Goal: Task Accomplishment & Management: Use online tool/utility

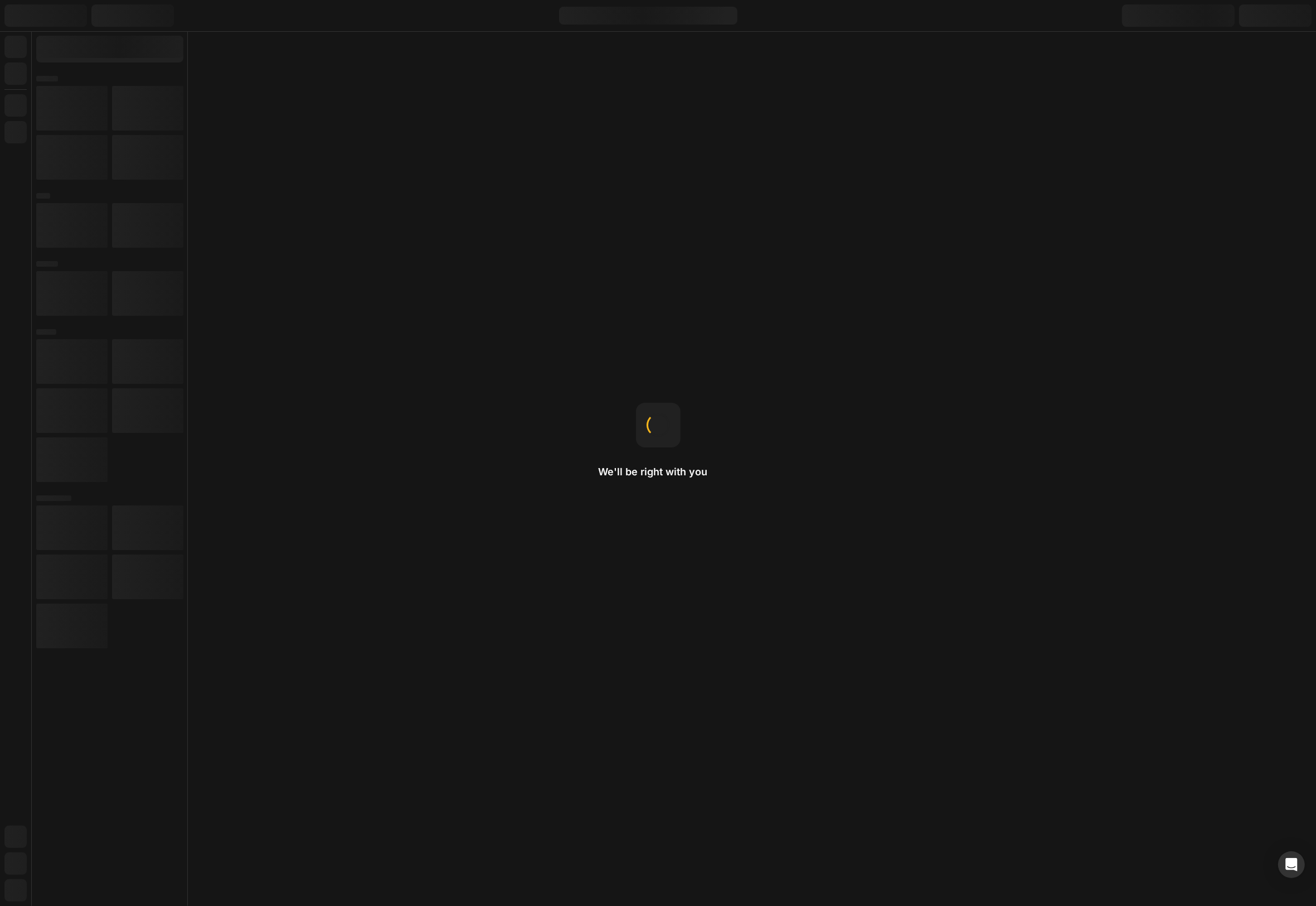
click at [1054, 152] on div "We'll be right with you Padding Padding adds spacing inside the element, creati…" at bounding box center [658, 453] width 1316 height 906
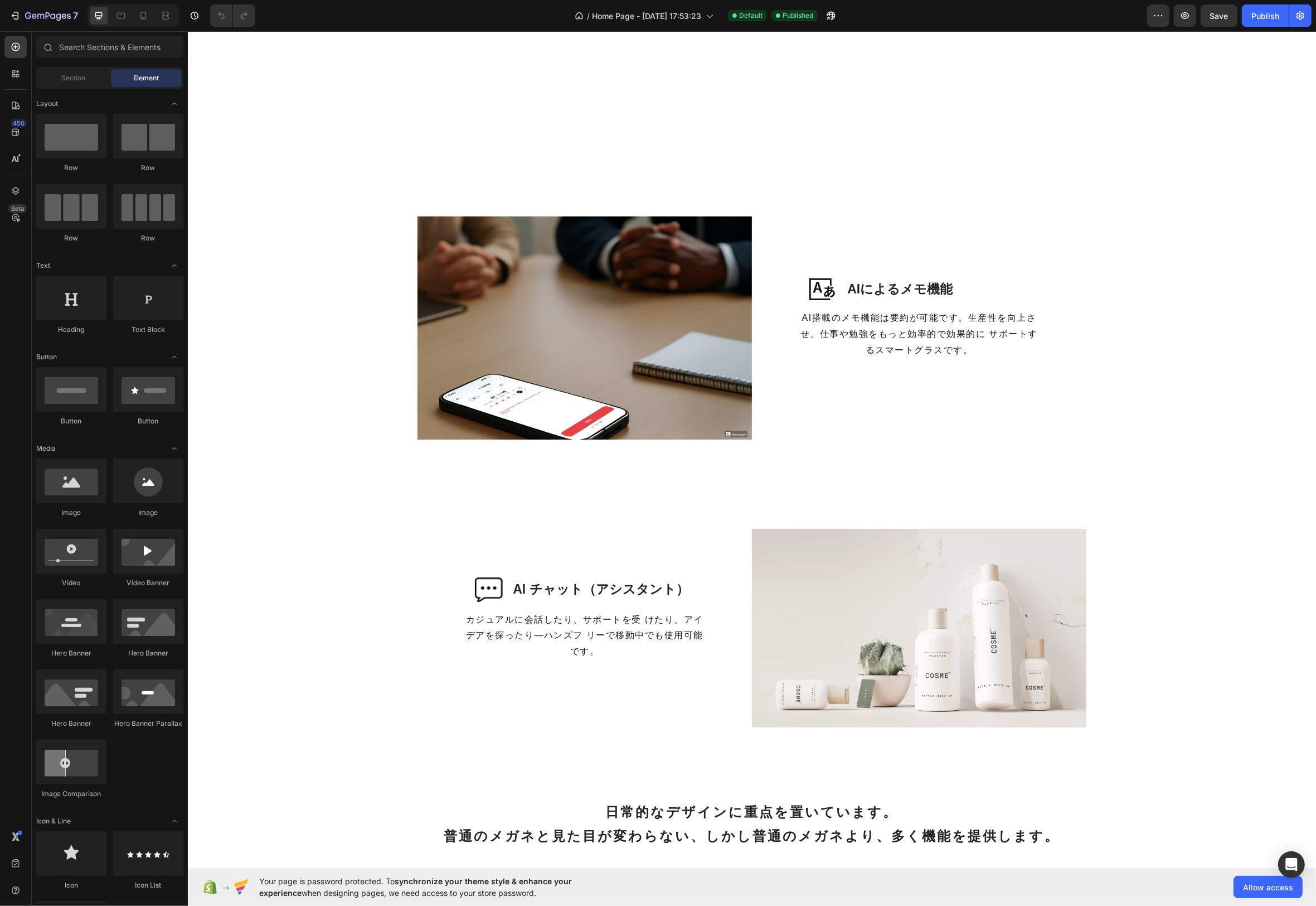
scroll to position [1364, 0]
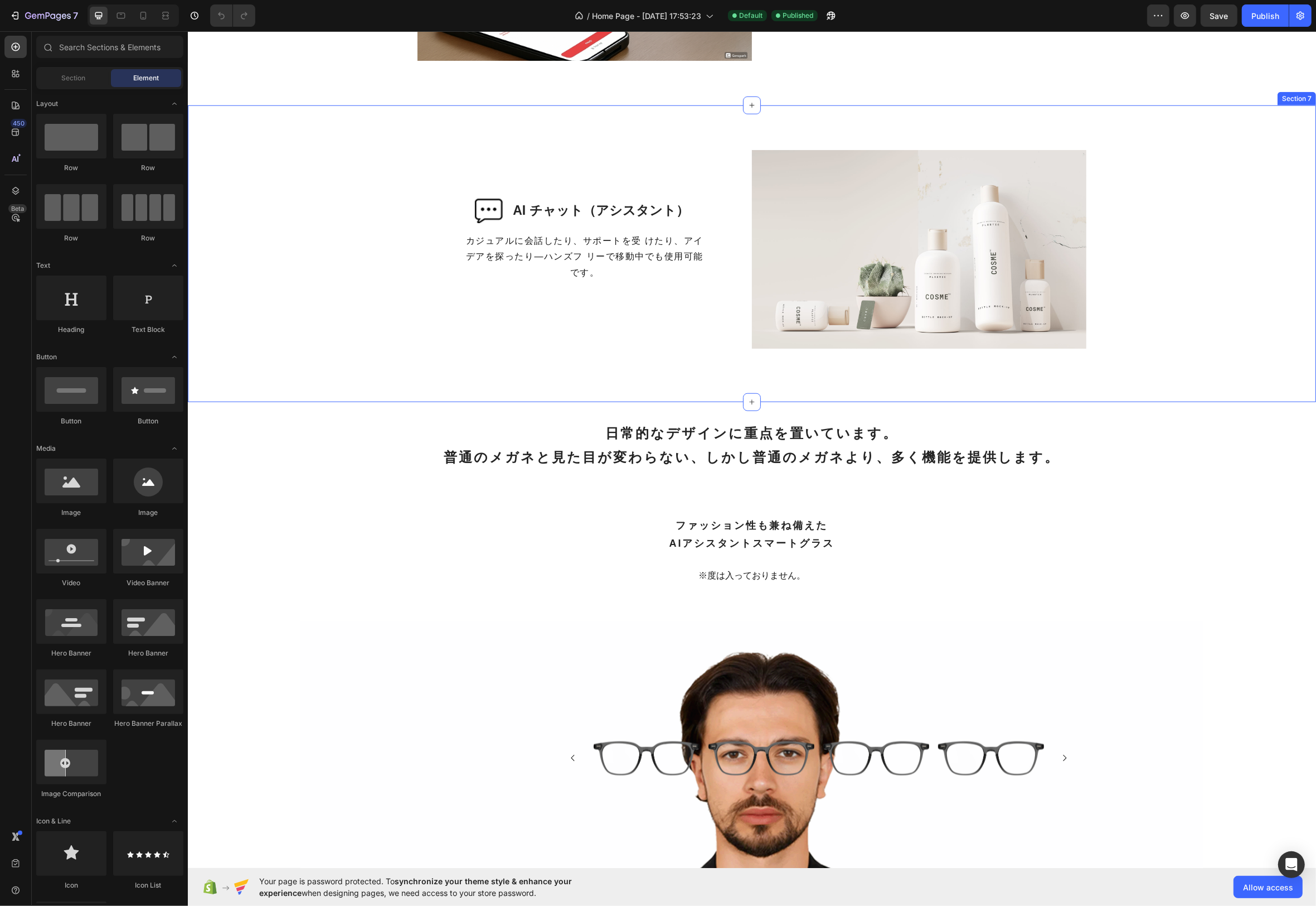
click at [252, 125] on div "Image AI チャット（アシスタント） Heading Row カジュアルに会話したり、サポートを受 けたり、アイデアを探ったり—ハンズフ リーで移動中で…" at bounding box center [752, 253] width 1129 height 297
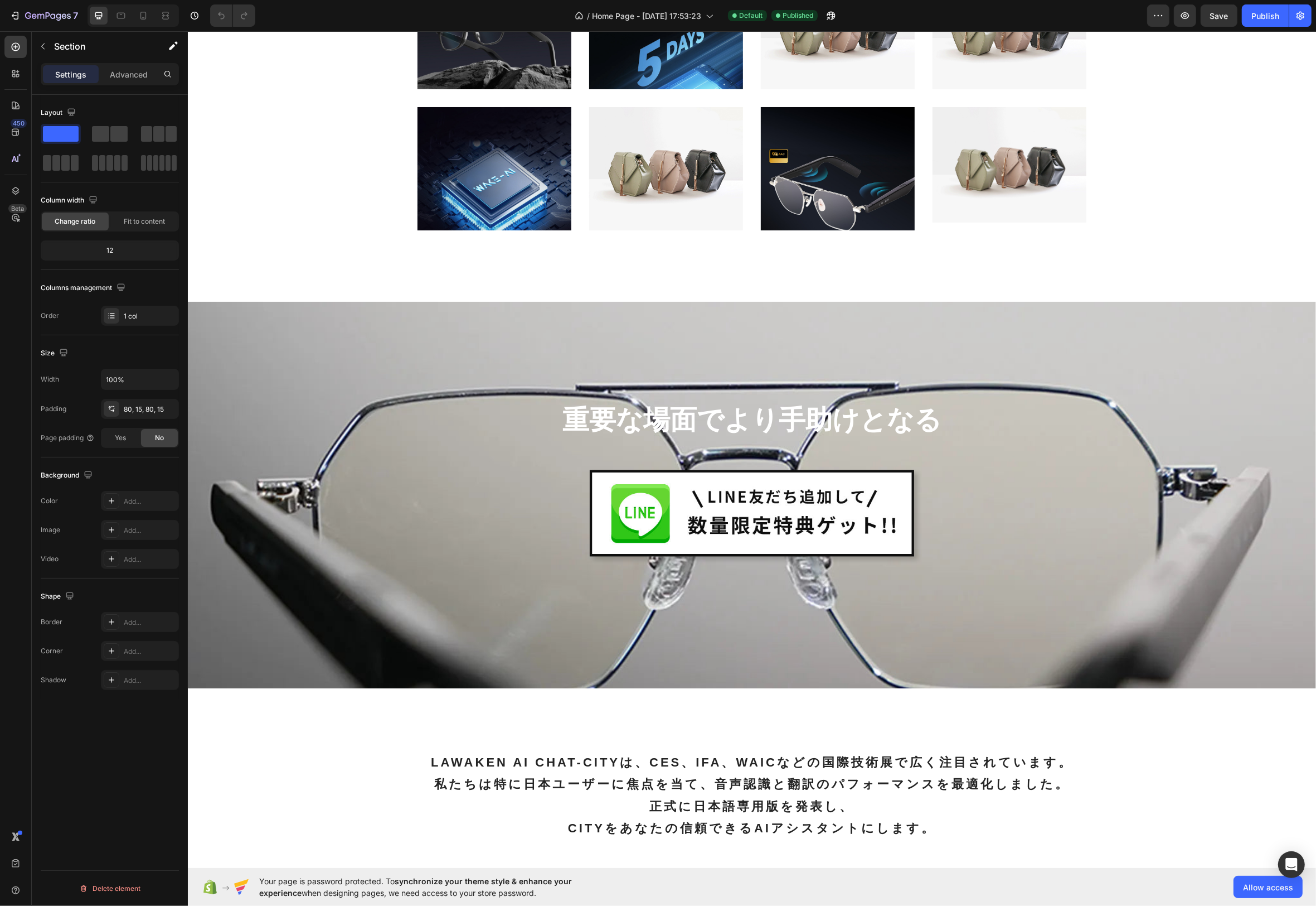
scroll to position [2586, 0]
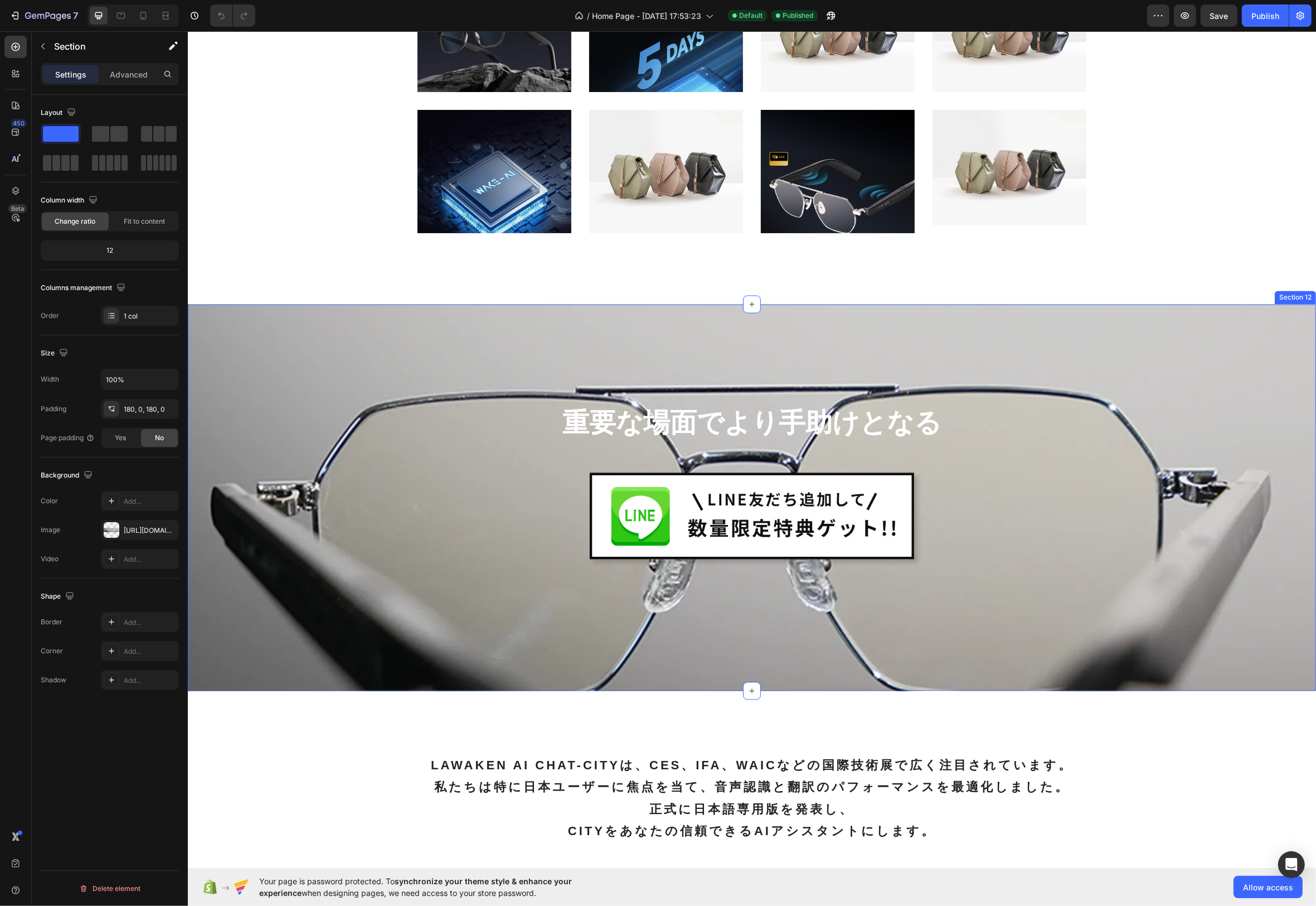
click at [730, 311] on div "重要な場面でより手助けとなる Text block Image Row Section 12" at bounding box center [752, 498] width 1129 height 386
click at [138, 407] on div "180, 0, 180, 0" at bounding box center [140, 409] width 33 height 10
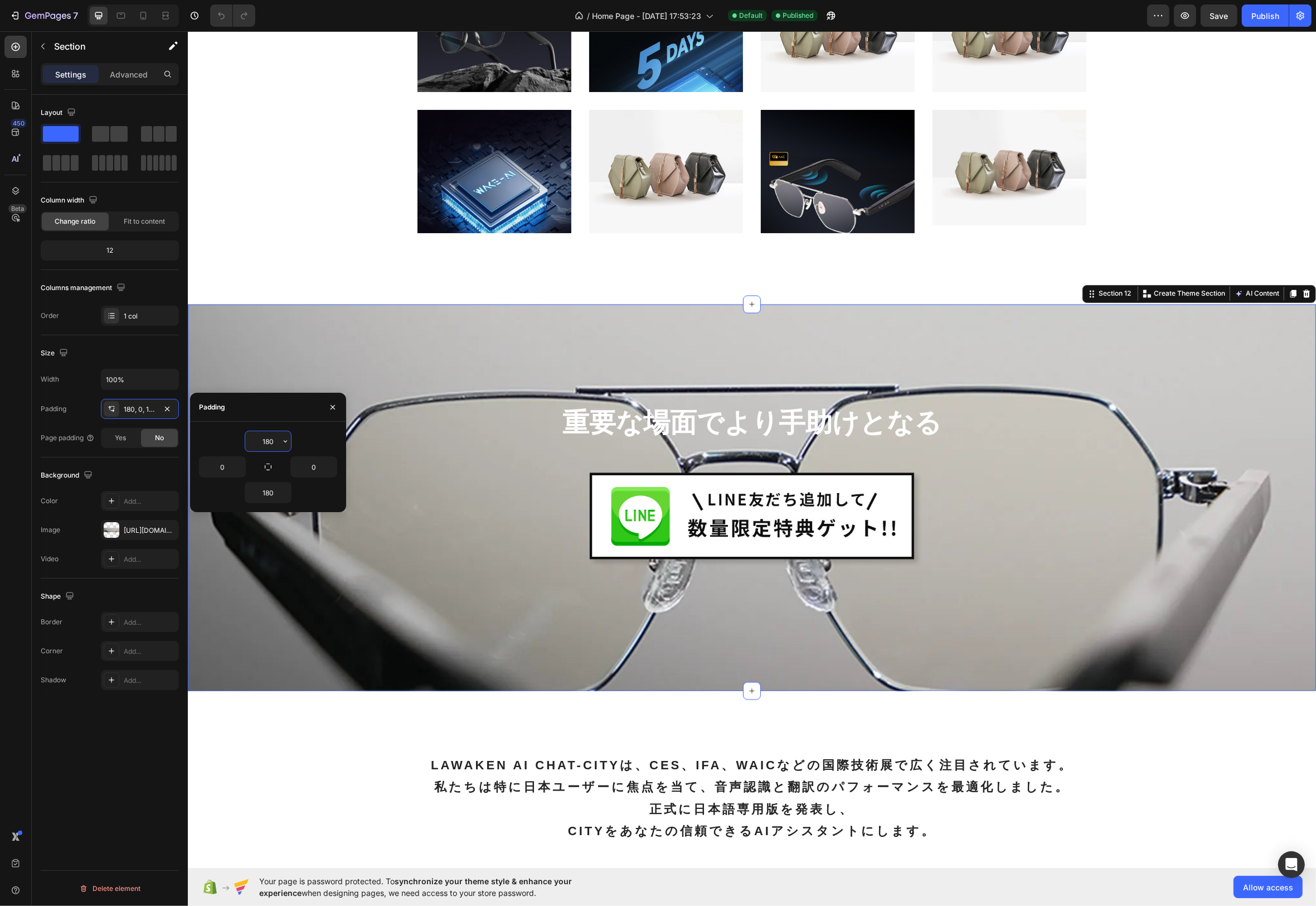
click at [266, 442] on input "180" at bounding box center [268, 441] width 46 height 20
click at [274, 443] on input "180" at bounding box center [268, 441] width 46 height 20
drag, startPoint x: 270, startPoint y: 442, endPoint x: 274, endPoint y: 452, distance: 10.8
click at [270, 442] on input "180" at bounding box center [268, 441] width 46 height 20
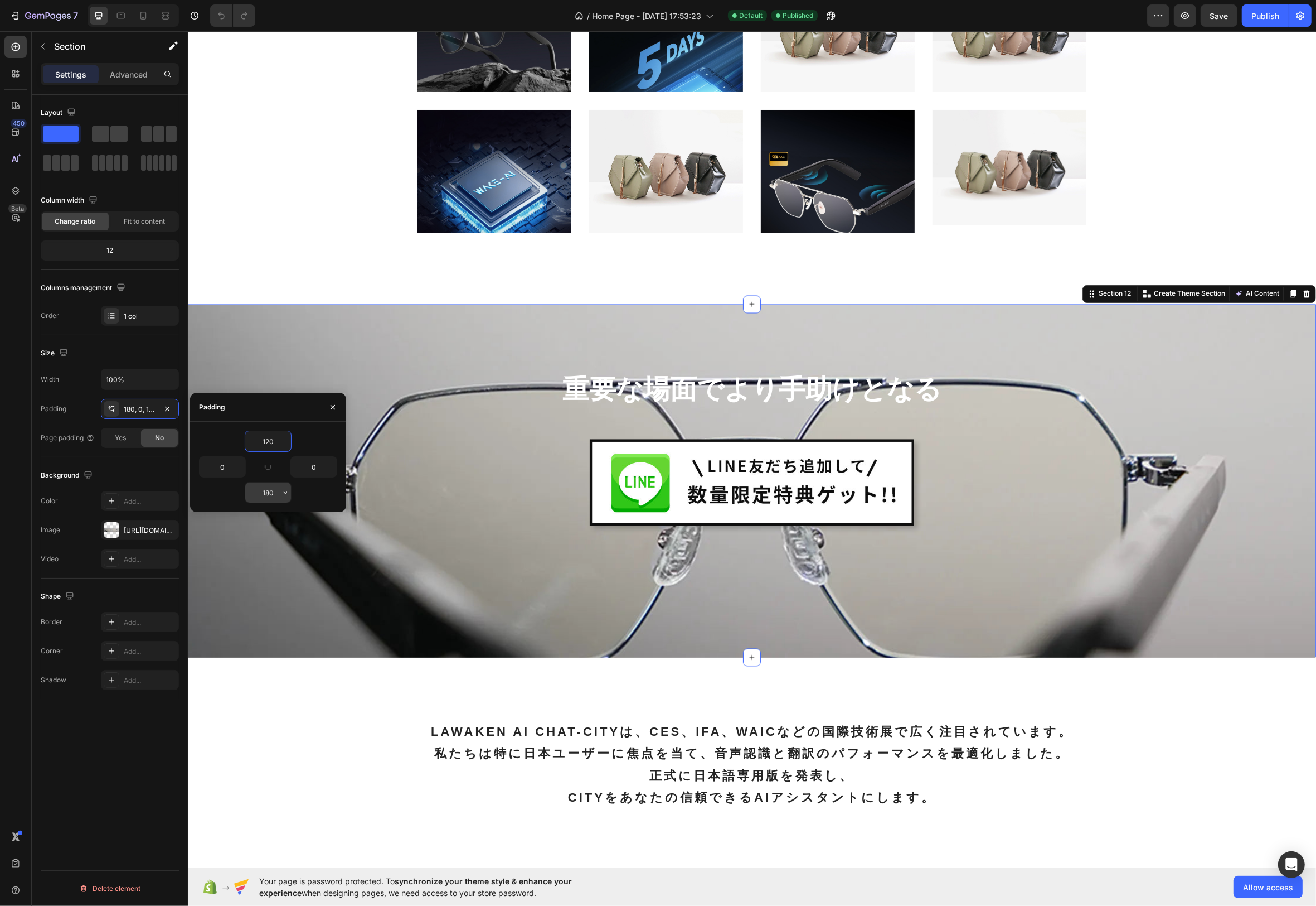
type input "120"
click at [270, 495] on input "180" at bounding box center [268, 492] width 46 height 20
click at [276, 493] on input "180" at bounding box center [268, 492] width 46 height 20
drag, startPoint x: 273, startPoint y: 493, endPoint x: 261, endPoint y: 491, distance: 12.2
click at [261, 491] on input "180" at bounding box center [268, 492] width 46 height 20
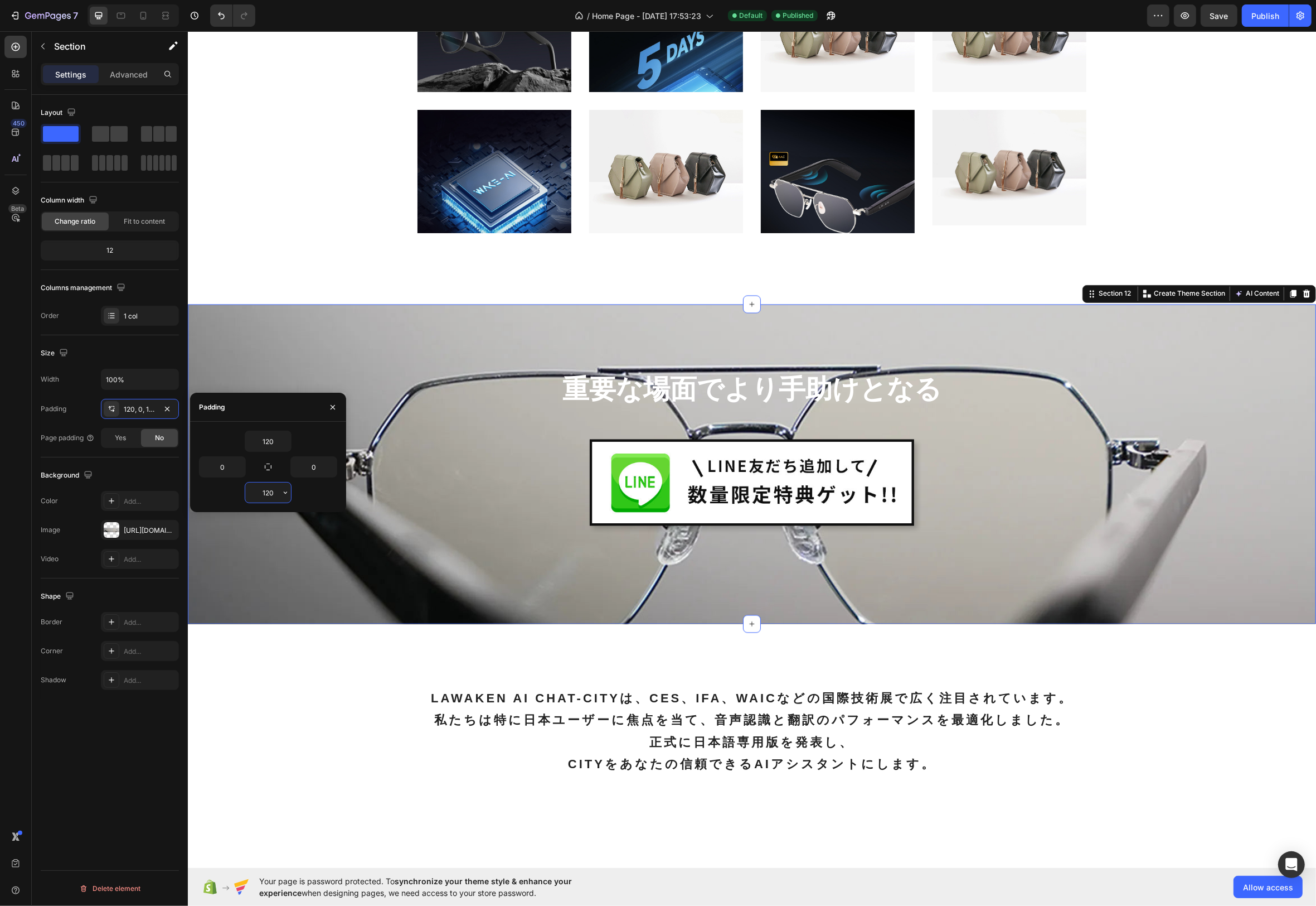
click at [270, 493] on input "120" at bounding box center [268, 492] width 46 height 20
click at [273, 494] on input "120" at bounding box center [268, 492] width 46 height 20
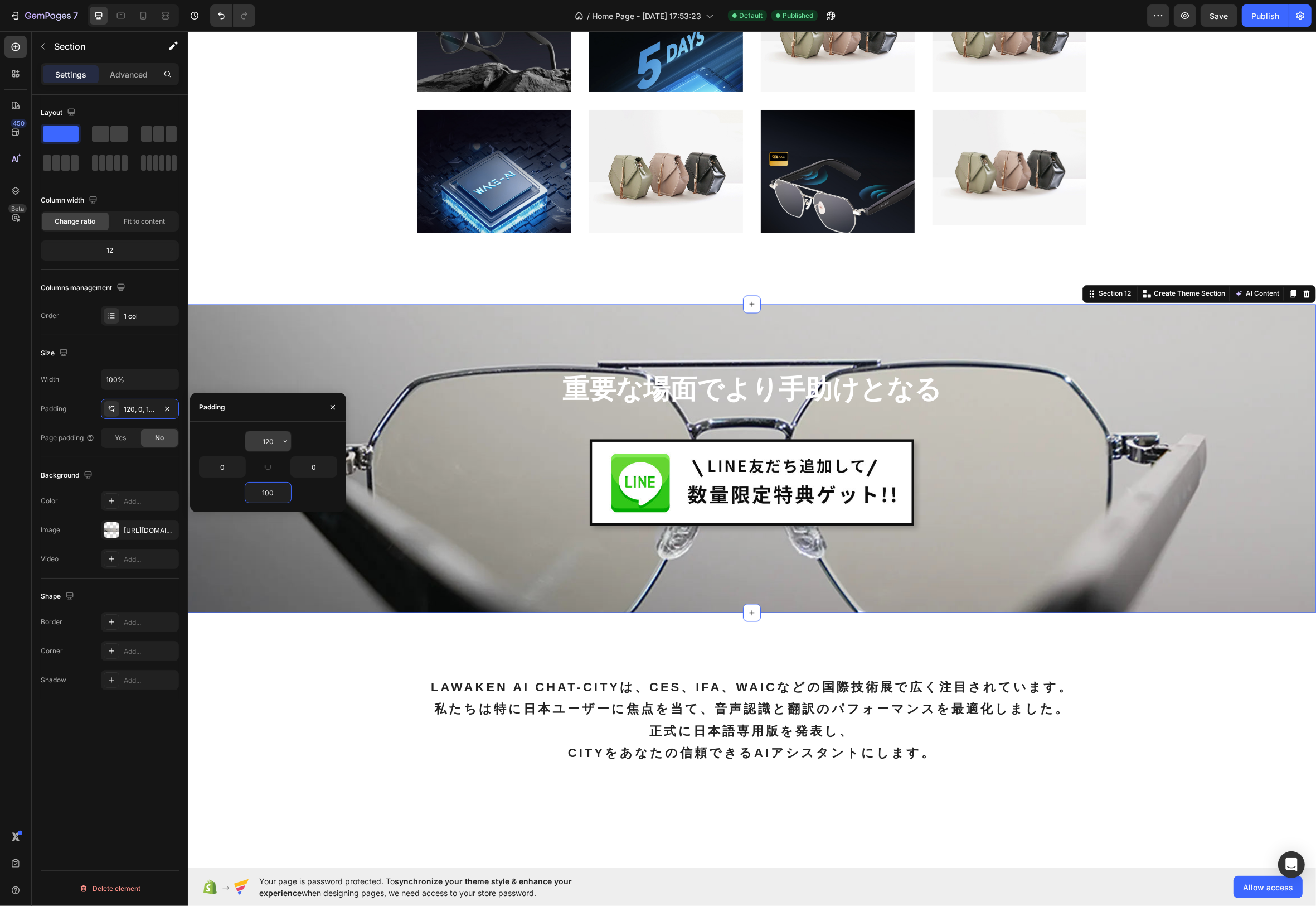
type input "100"
click at [271, 440] on input "120" at bounding box center [268, 441] width 46 height 20
type input "100"
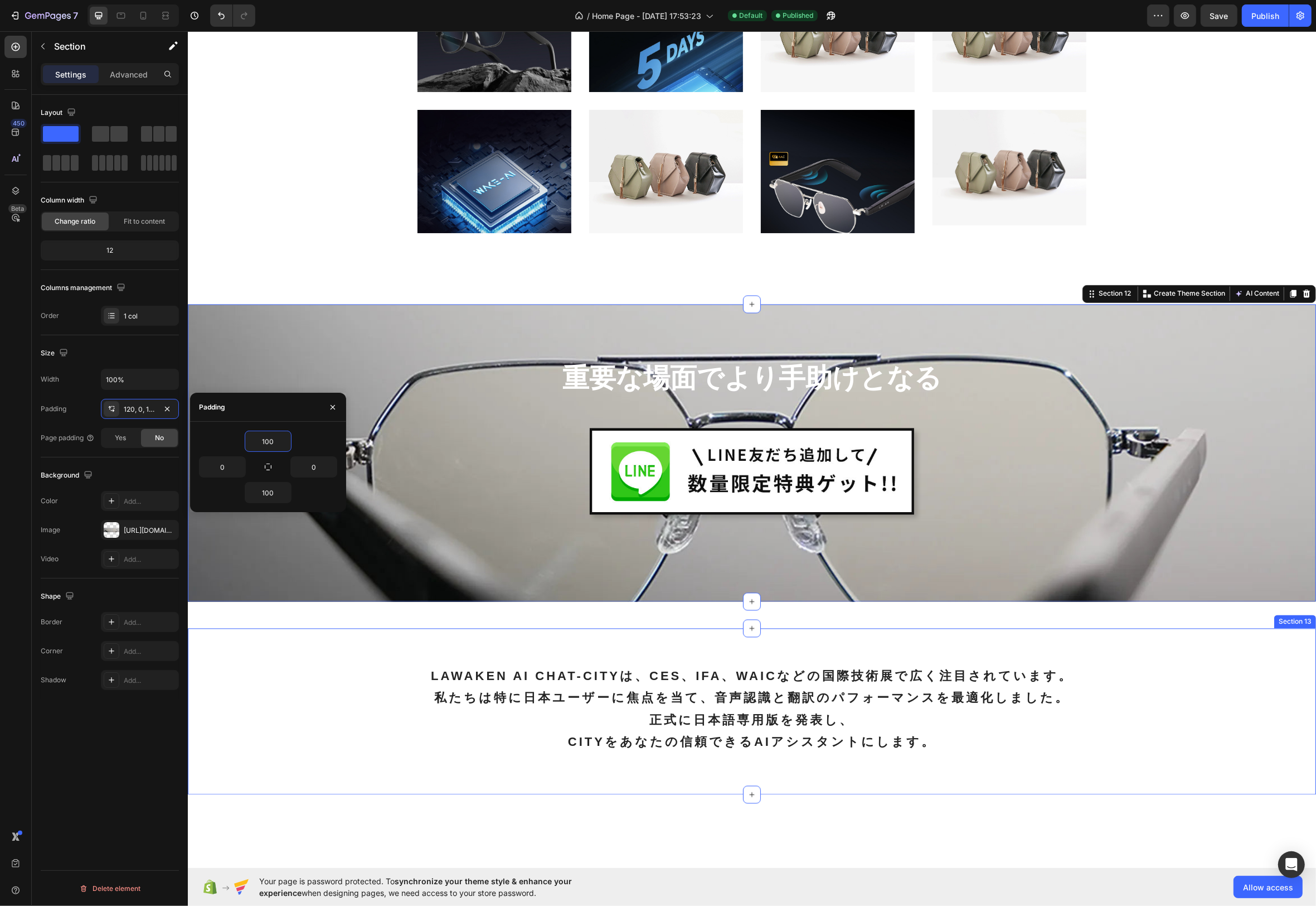
click at [1231, 676] on div "LAWAKEN AI CHAT-CITYは、CES、IFA、WAICなどの国際技術展で広く注目されています。 私たちは特に日本ユーザーに焦点を当て、音声認識と…" at bounding box center [751, 720] width 1112 height 112
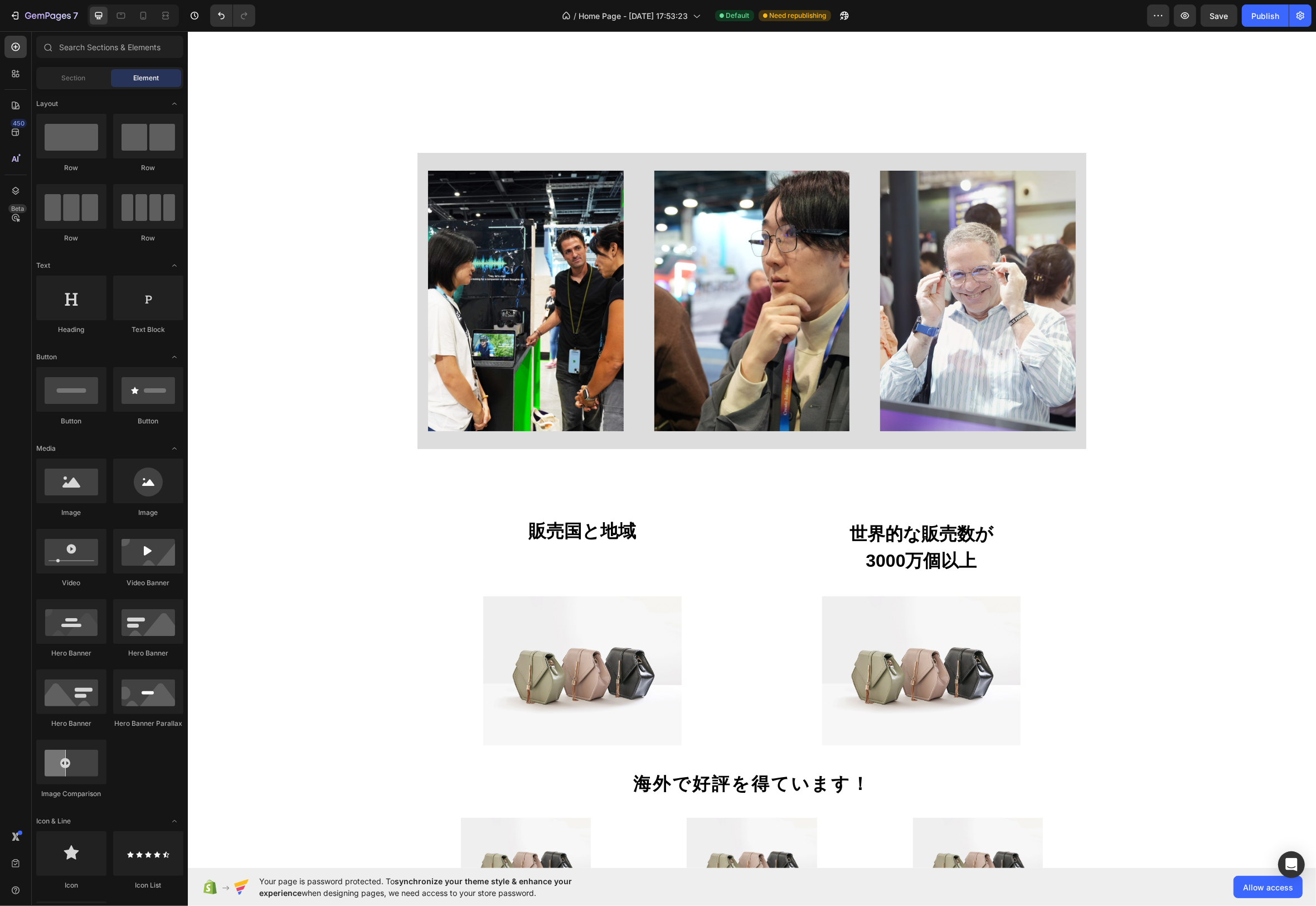
scroll to position [4304, 0]
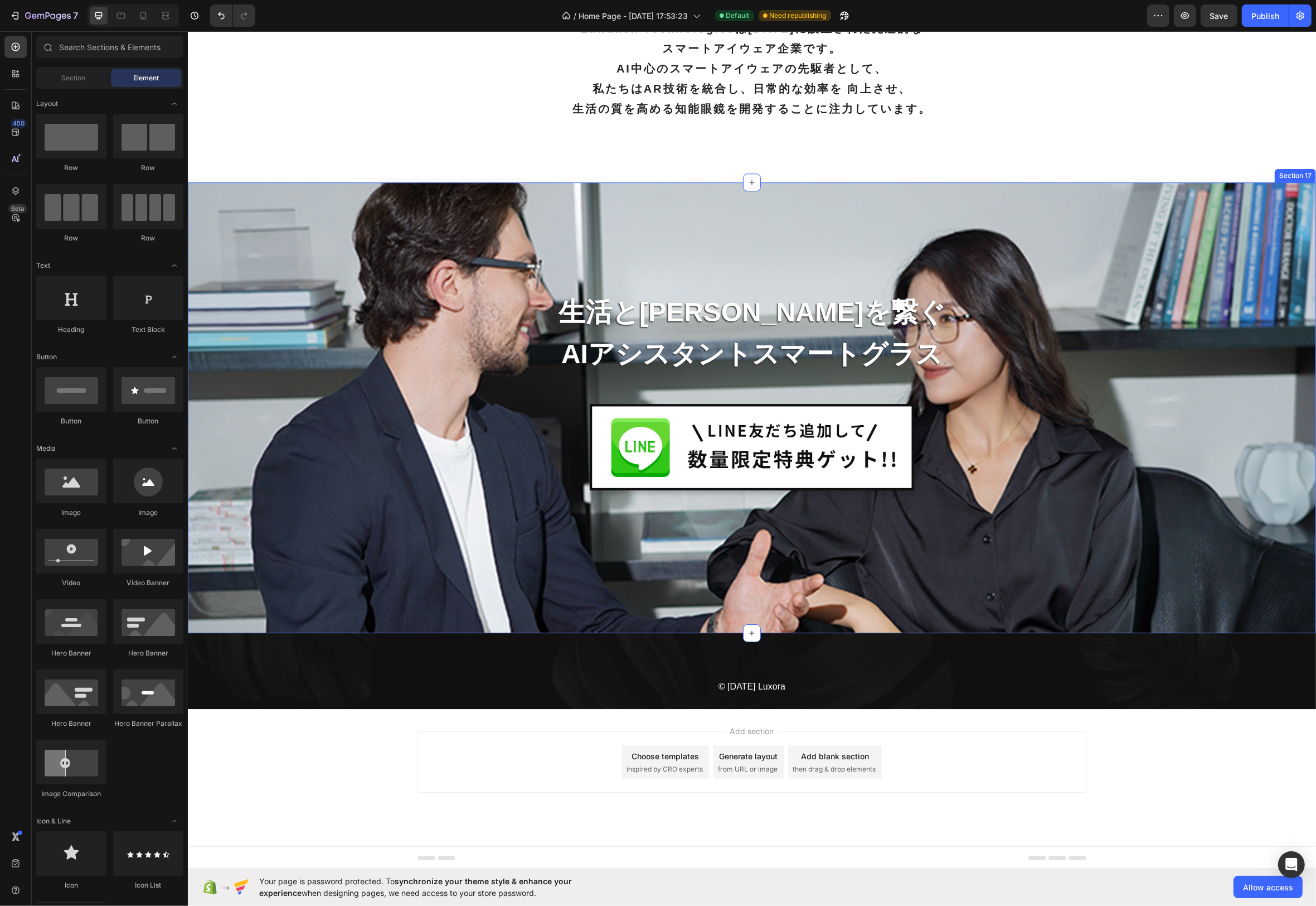
click at [731, 200] on div "生活と[PERSON_NAME]を繋ぐ Text block AIアシスタントスマートグラス Text block Image Row Section 17" at bounding box center [752, 407] width 1129 height 450
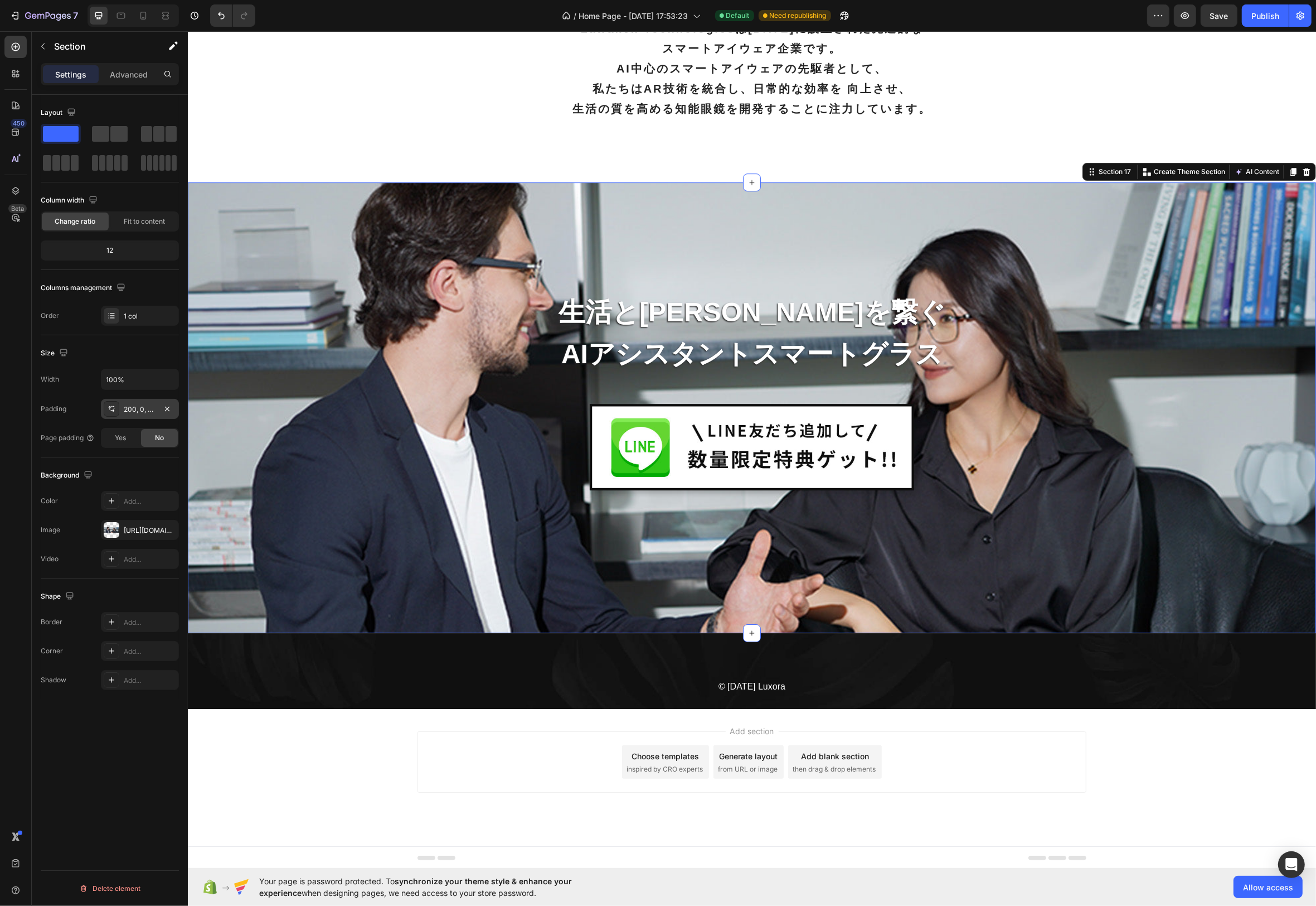
click at [142, 401] on div "200, 0, 200, 0" at bounding box center [140, 409] width 78 height 20
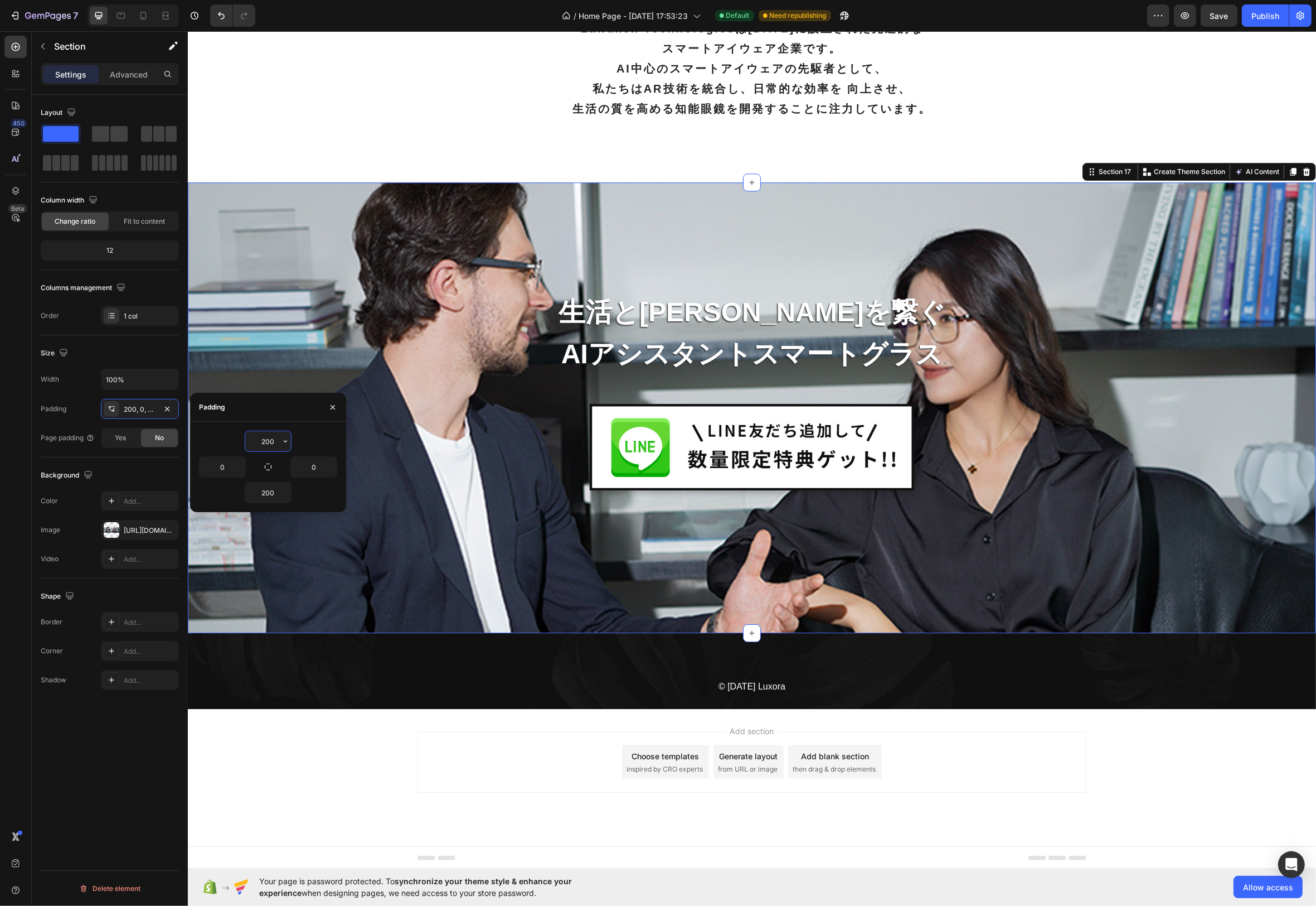
click at [274, 440] on input "200" at bounding box center [268, 441] width 46 height 20
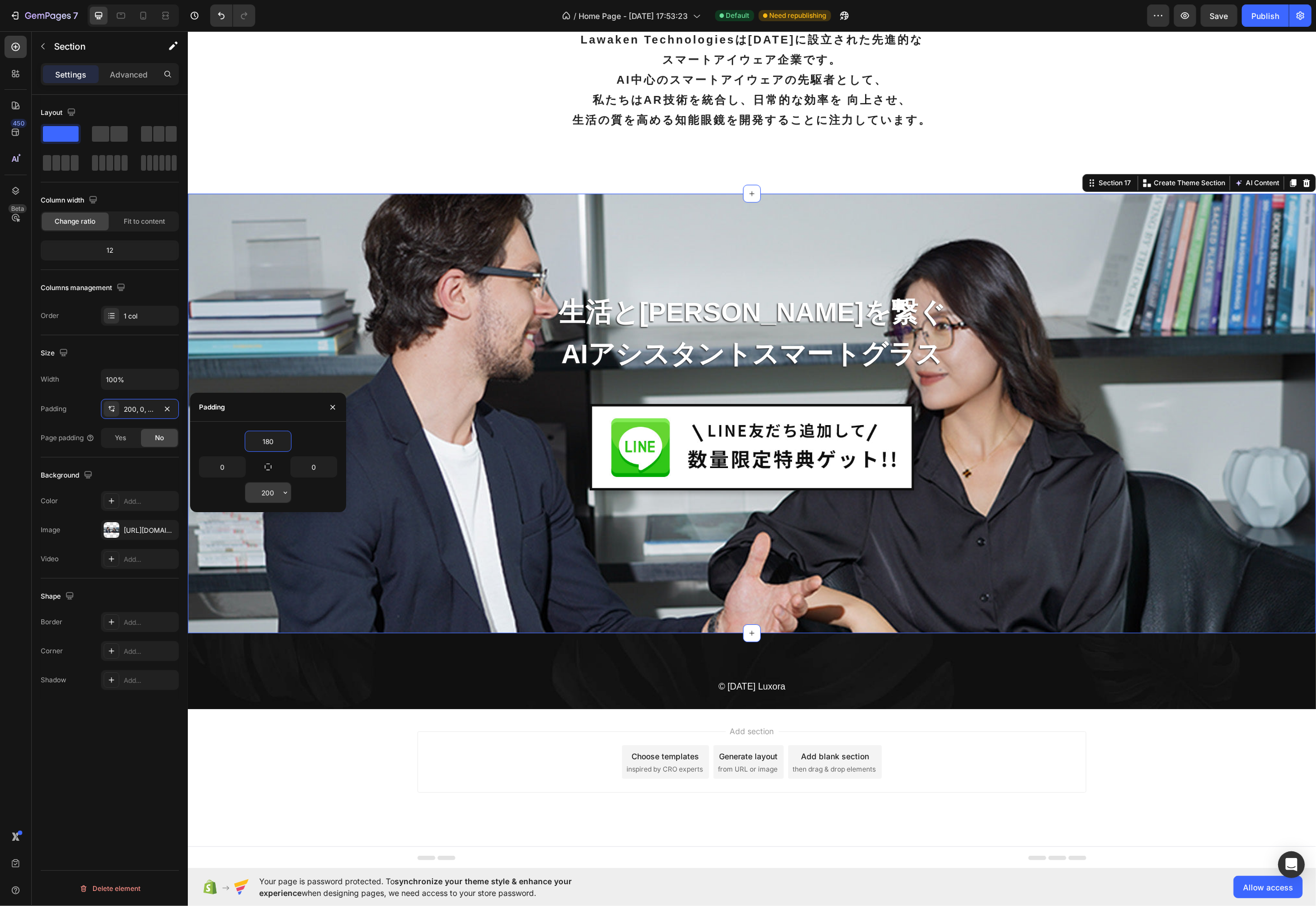
type input "180"
drag, startPoint x: 272, startPoint y: 489, endPoint x: 276, endPoint y: 495, distance: 7.2
click at [273, 490] on input "200" at bounding box center [268, 492] width 46 height 20
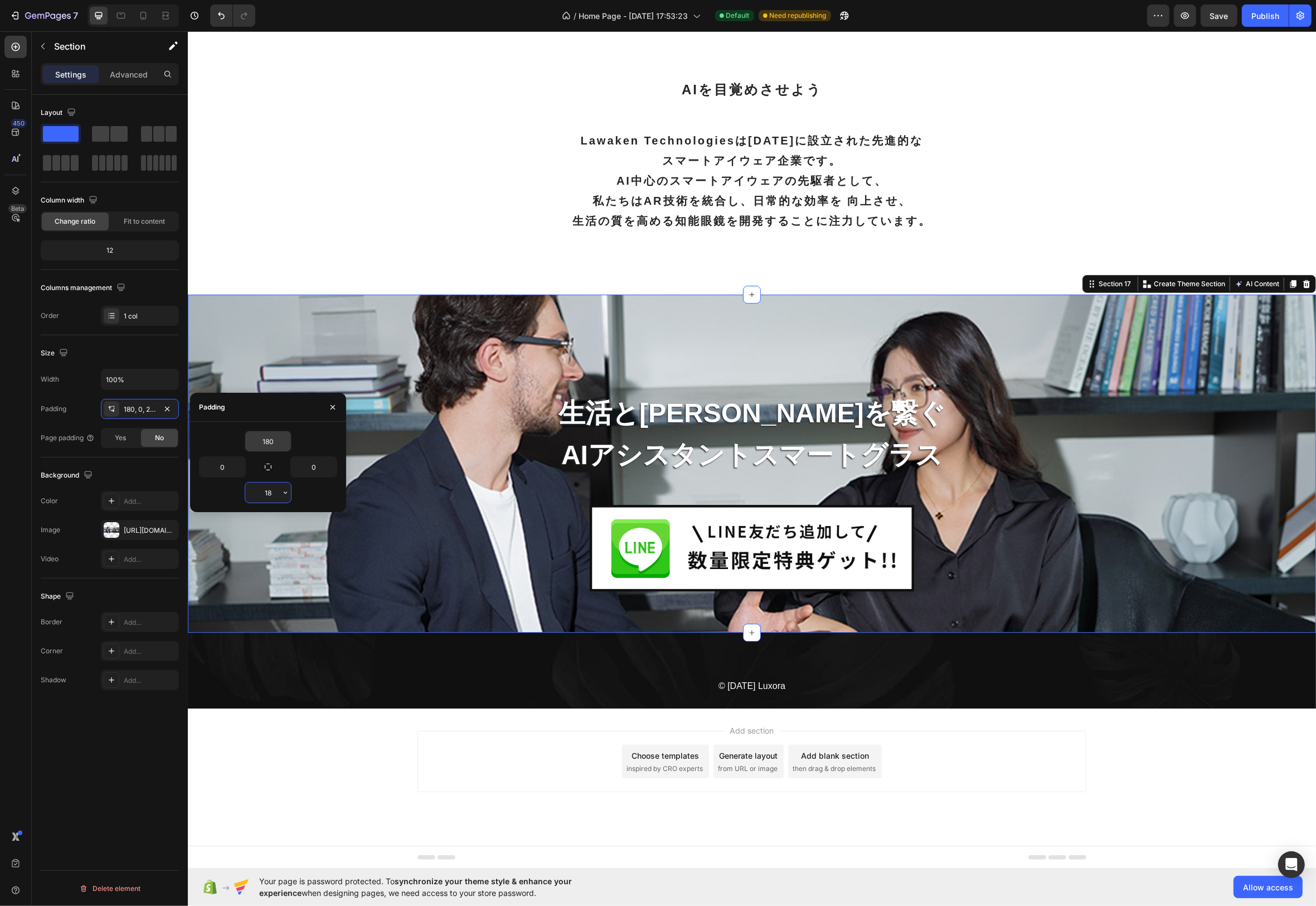
type input "180"
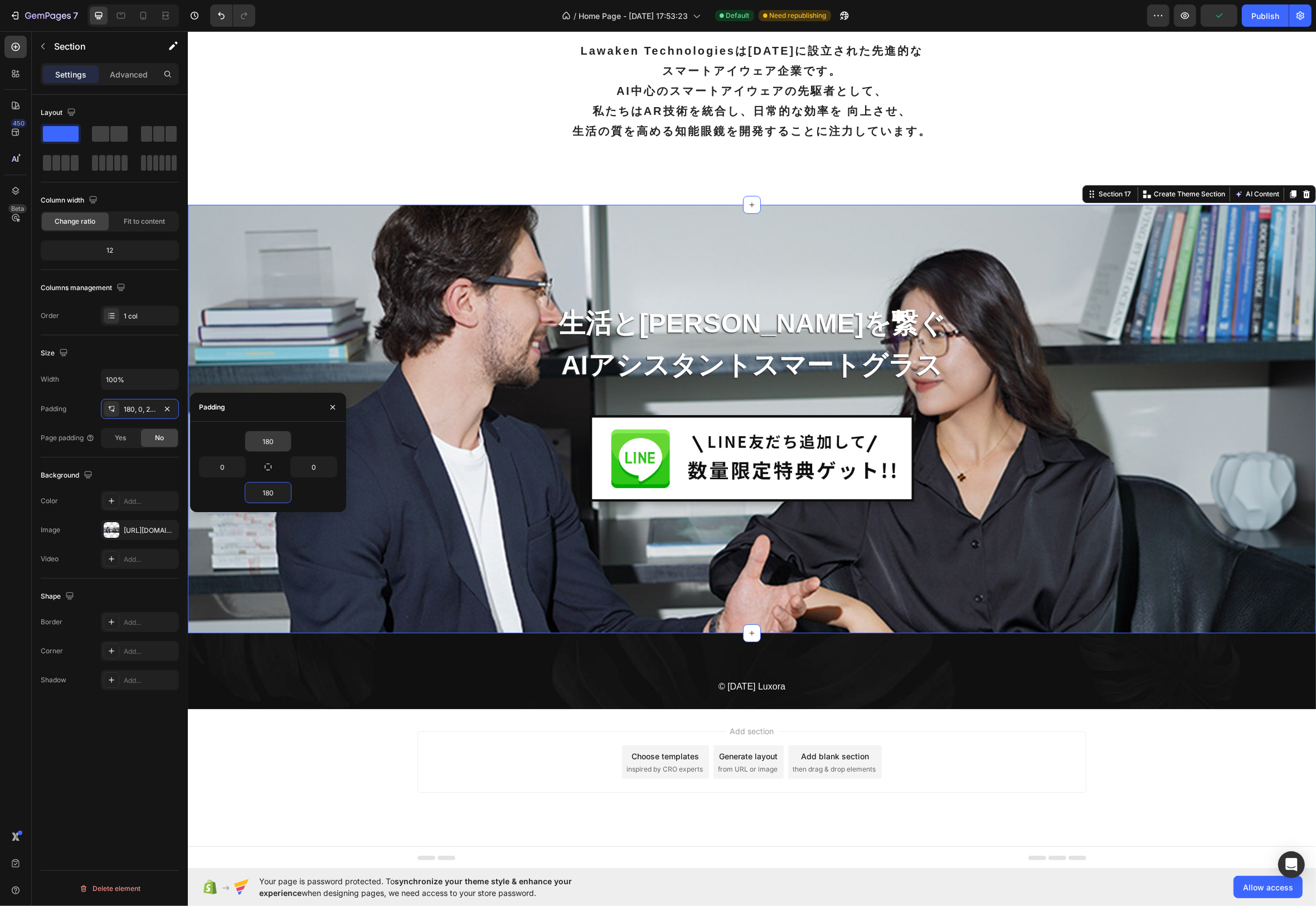
scroll to position [4249, 0]
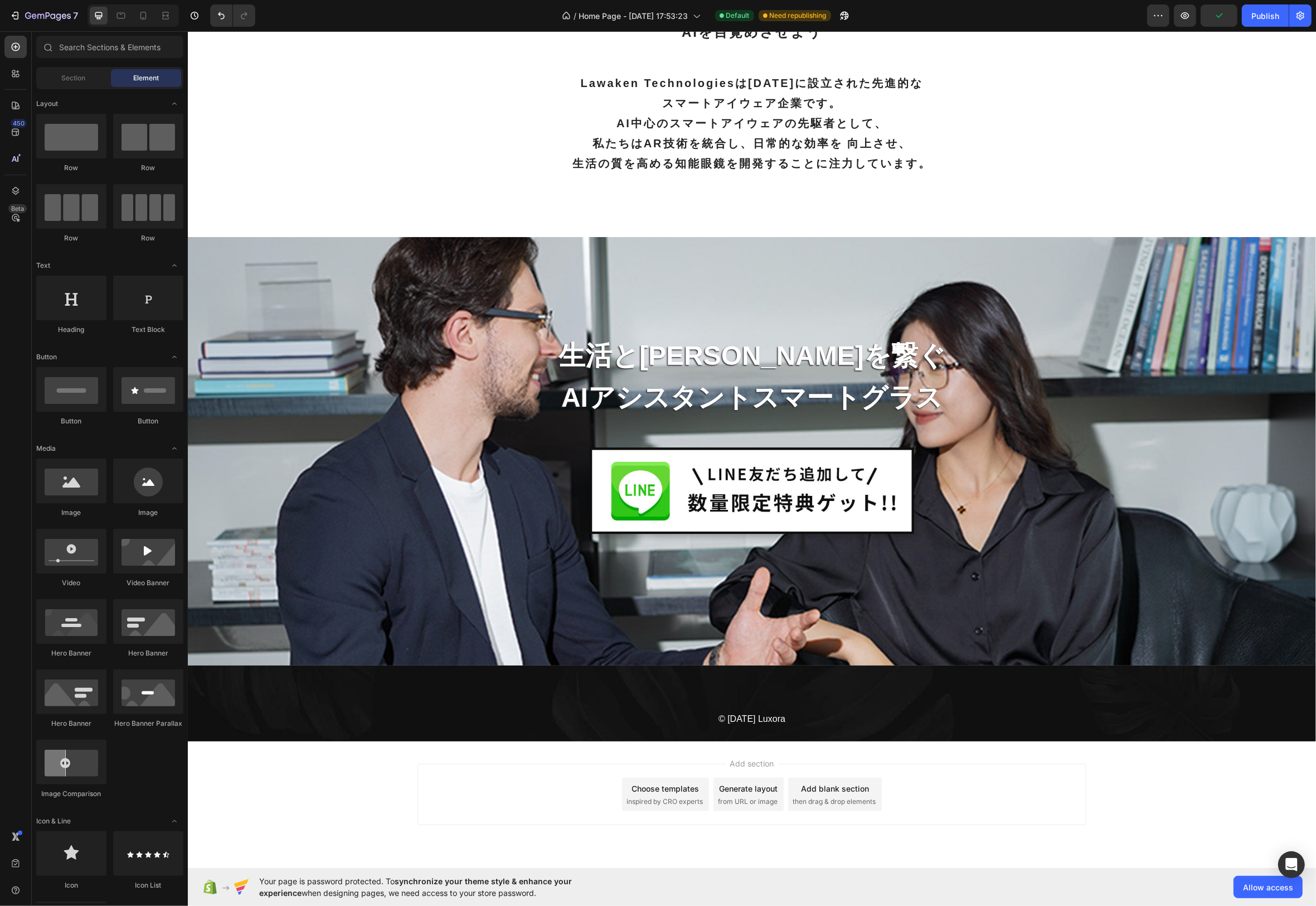
click at [932, 754] on div "Add section Choose templates inspired by CRO experts Generate layout from URL o…" at bounding box center [752, 810] width 1129 height 137
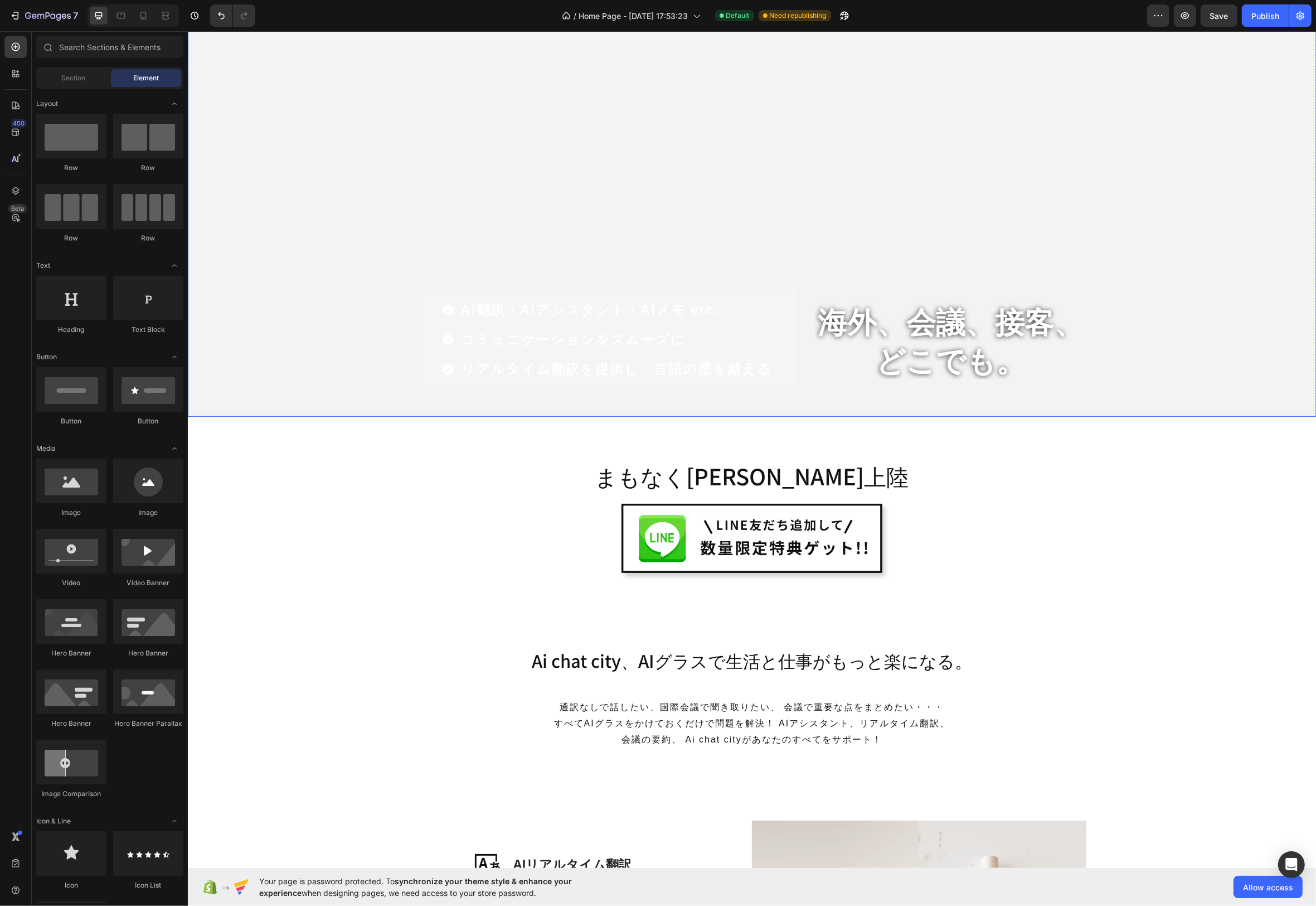
scroll to position [0, 0]
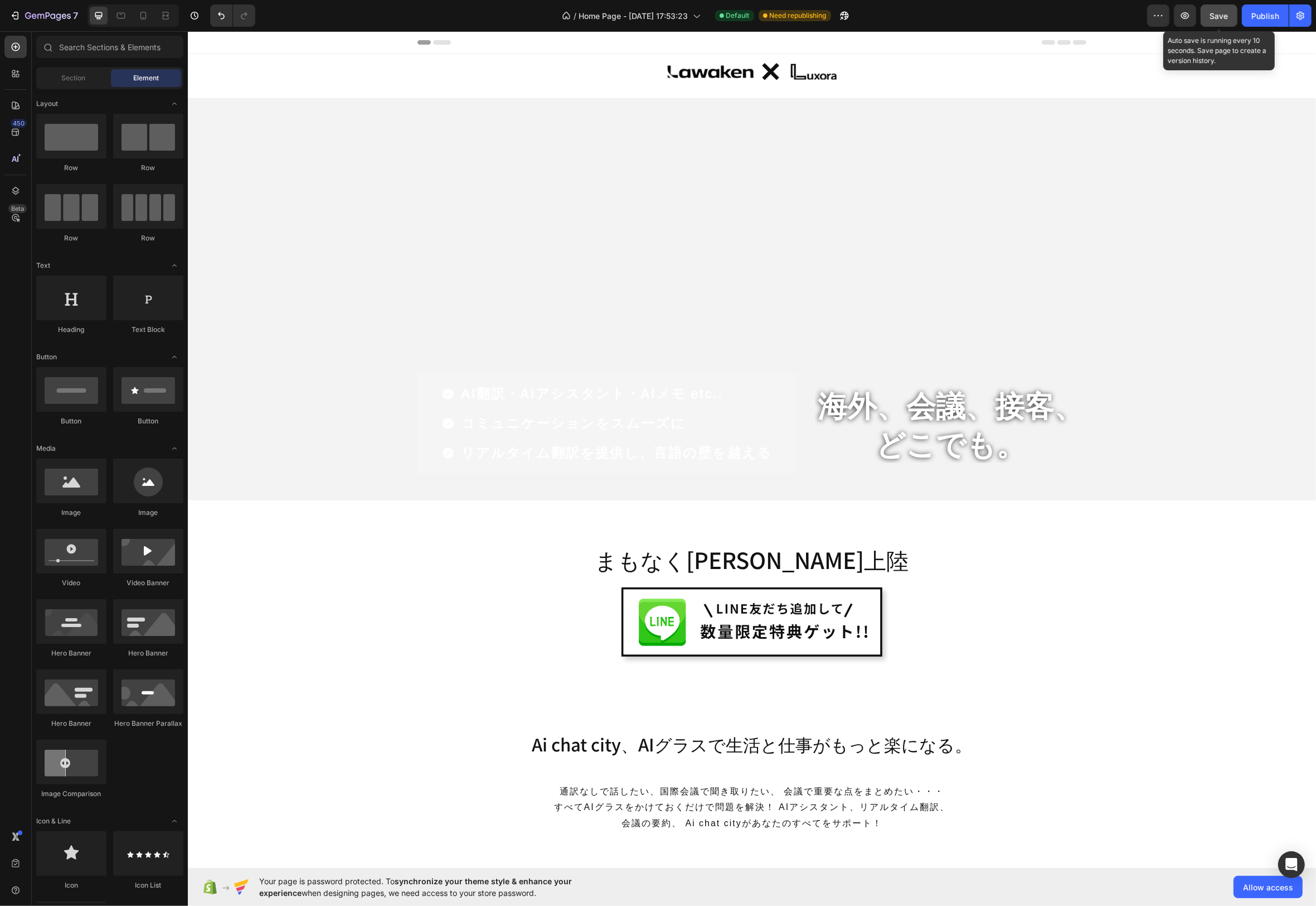
drag, startPoint x: 1221, startPoint y: 17, endPoint x: 1234, endPoint y: 15, distance: 13.2
click at [1221, 17] on span "Save" at bounding box center [1219, 16] width 19 height 10
click at [1269, 15] on div "Publish" at bounding box center [1266, 15] width 28 height 11
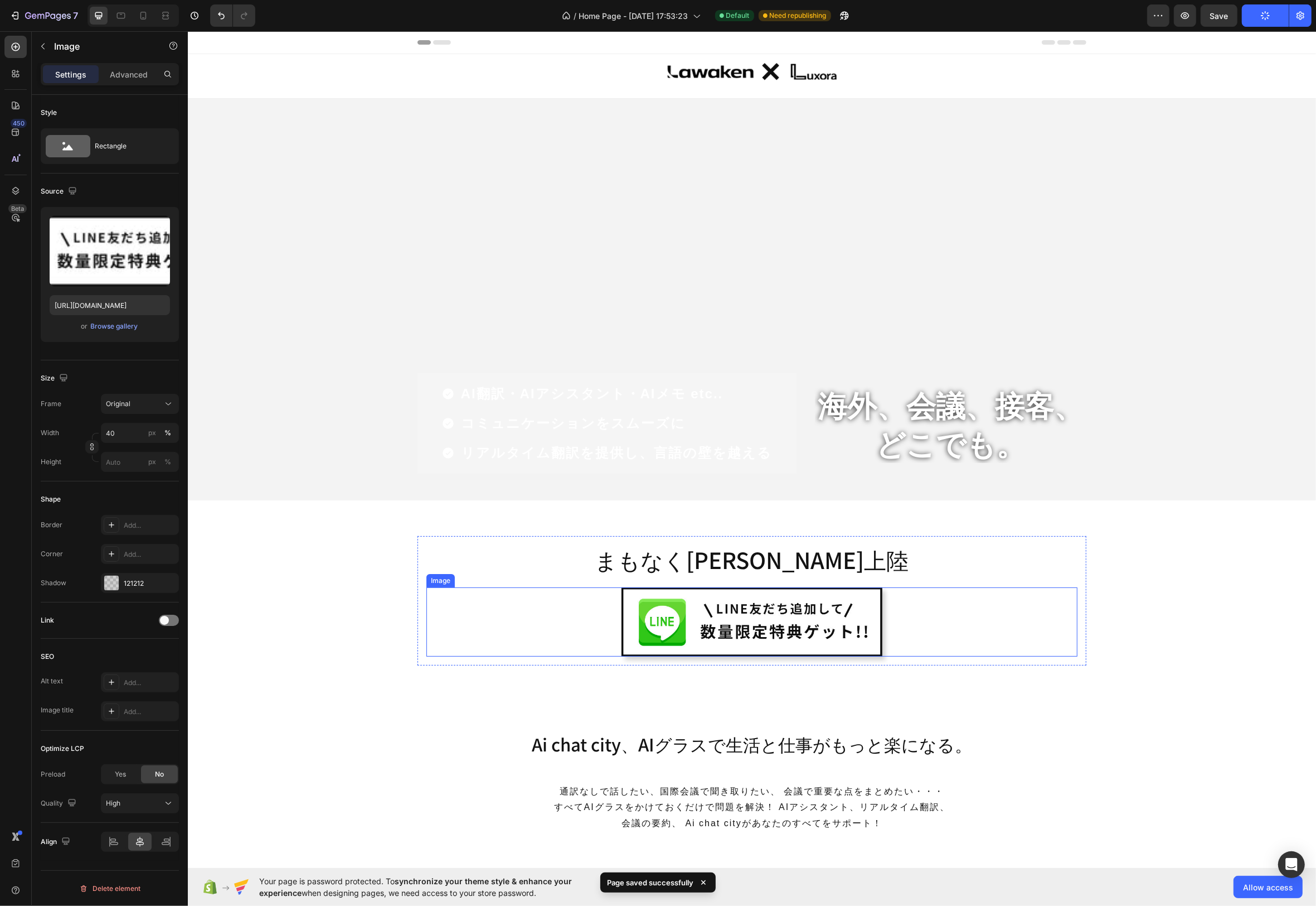
click at [789, 637] on img at bounding box center [752, 622] width 261 height 69
click at [135, 434] on input "40" at bounding box center [140, 433] width 78 height 20
type input "60"
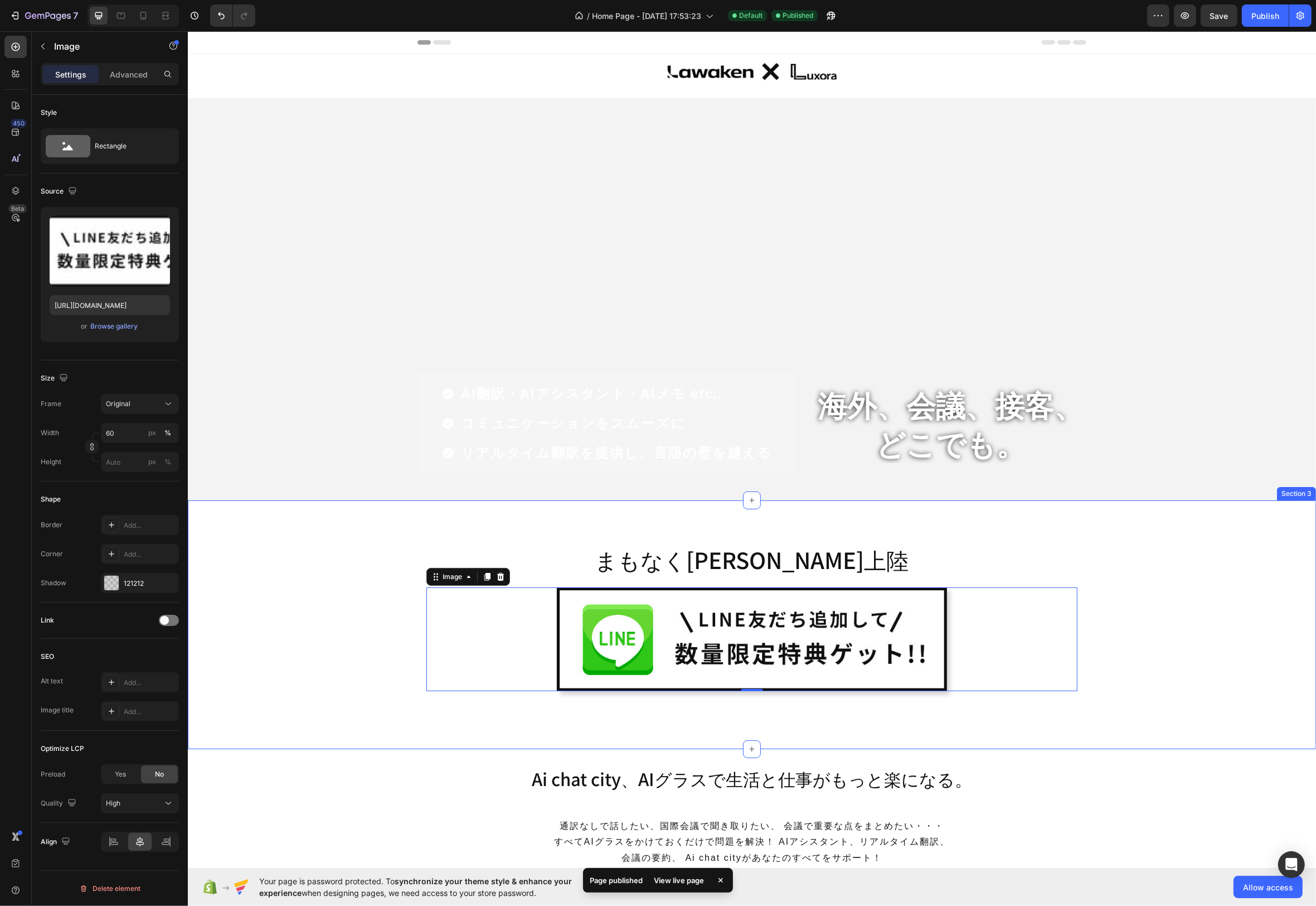
click at [295, 657] on div "まもなく[PERSON_NAME]上陸 Heading Image 0 Row Row" at bounding box center [751, 629] width 1112 height 187
click at [627, 597] on img at bounding box center [752, 639] width 391 height 103
drag, startPoint x: 138, startPoint y: 80, endPoint x: 135, endPoint y: 92, distance: 12.4
click at [138, 80] on div "Advanced" at bounding box center [129, 74] width 55 height 18
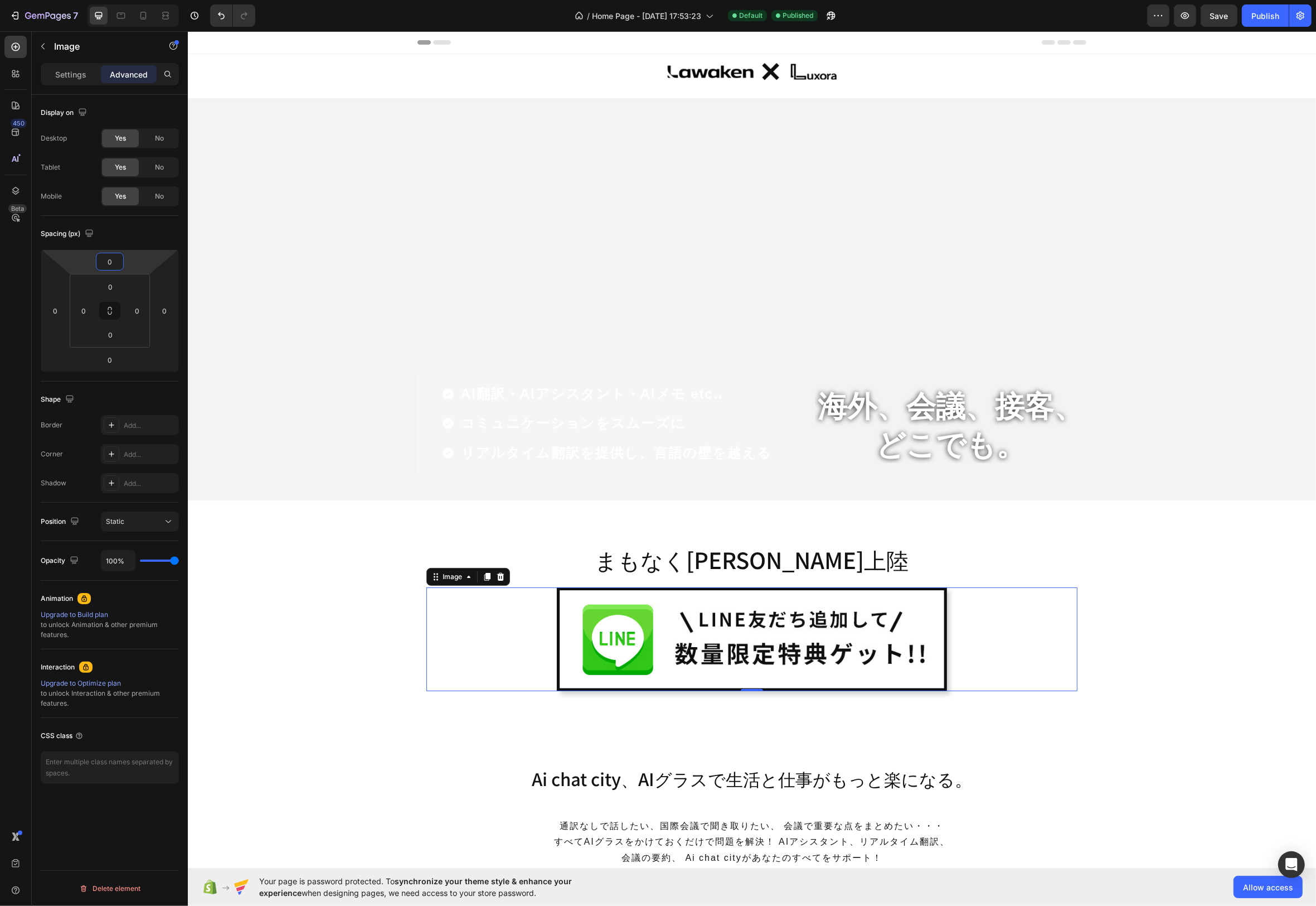
click at [117, 265] on input "0" at bounding box center [109, 262] width 22 height 17
drag, startPoint x: 150, startPoint y: 401, endPoint x: 144, endPoint y: 399, distance: 6.3
click at [150, 401] on span "32px" at bounding box center [155, 402] width 15 height 8
type input "32"
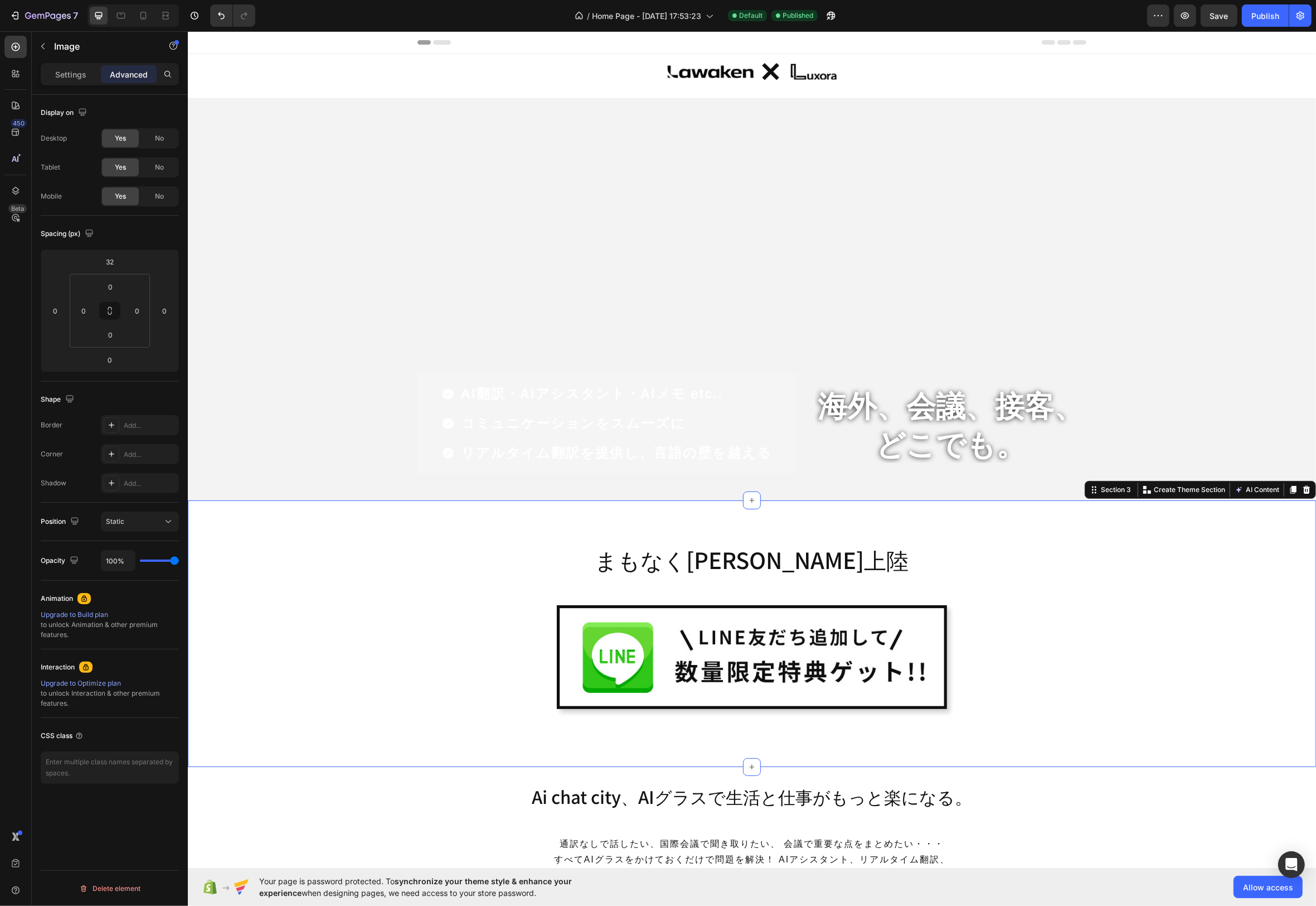
click at [1138, 697] on div "まもなく[PERSON_NAME]上陸 Heading Image Row Row" at bounding box center [751, 638] width 1112 height 205
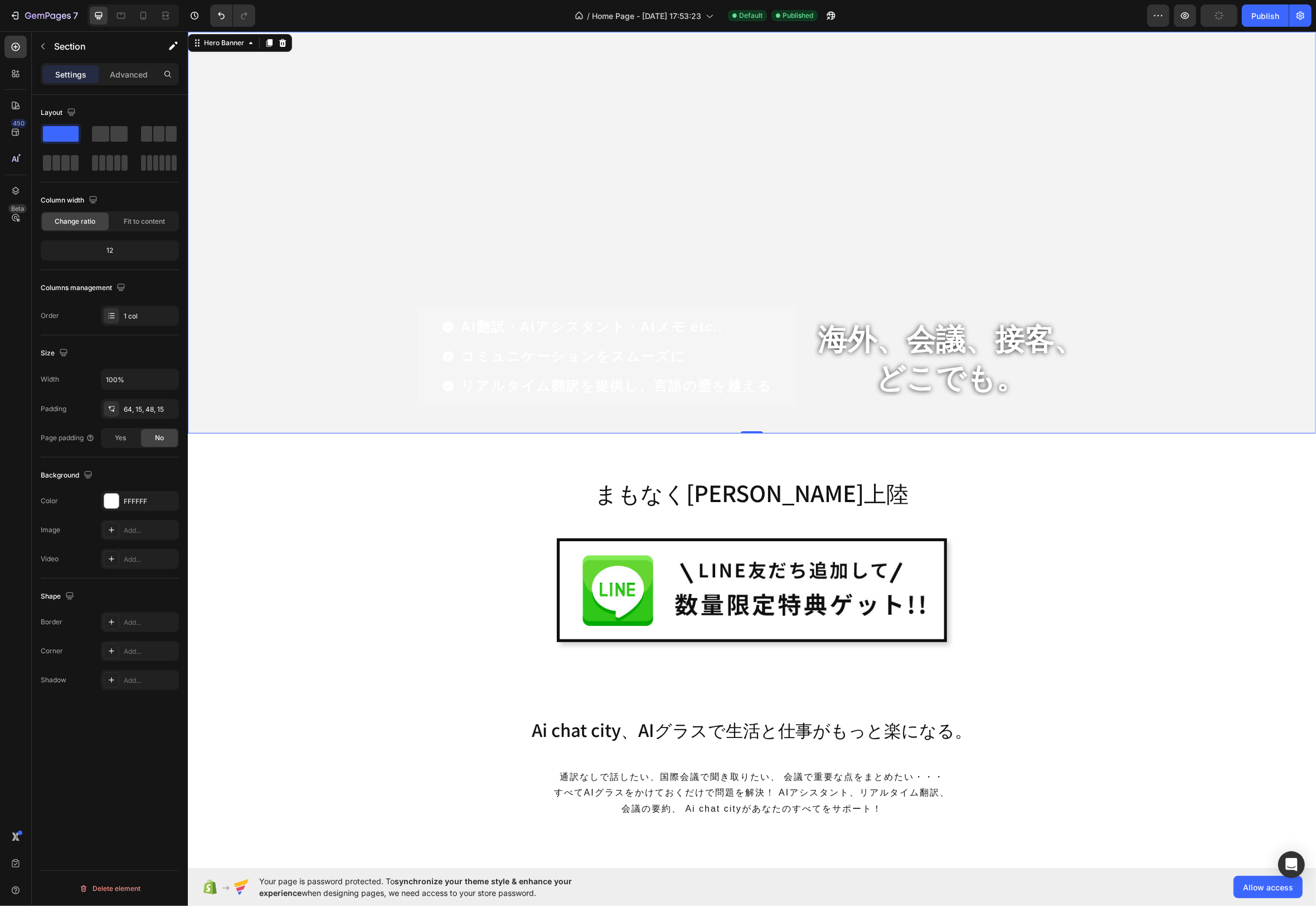
click at [971, 169] on video "Background Image" at bounding box center [752, 350] width 1129 height 636
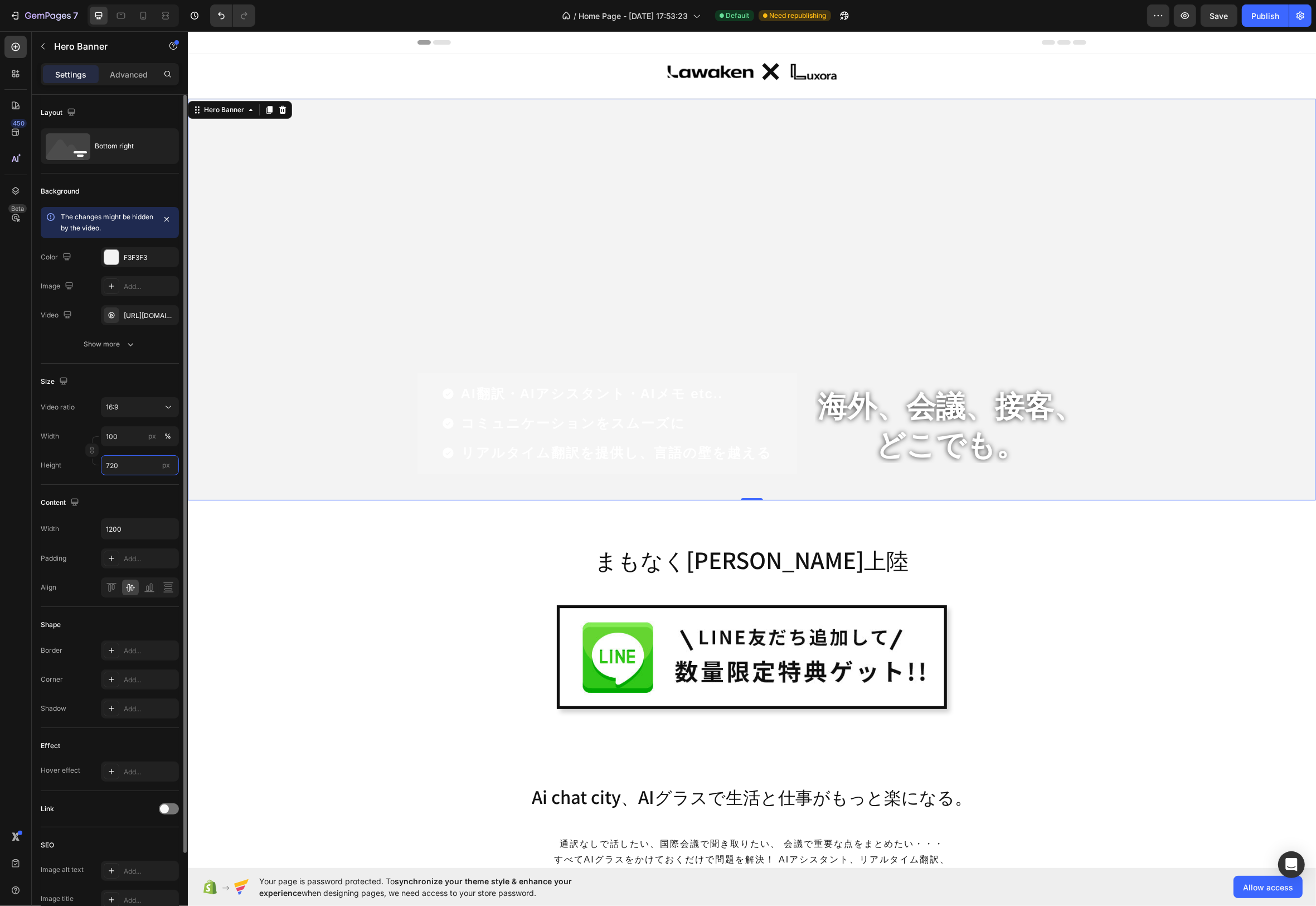
click at [128, 463] on input "720" at bounding box center [140, 465] width 78 height 20
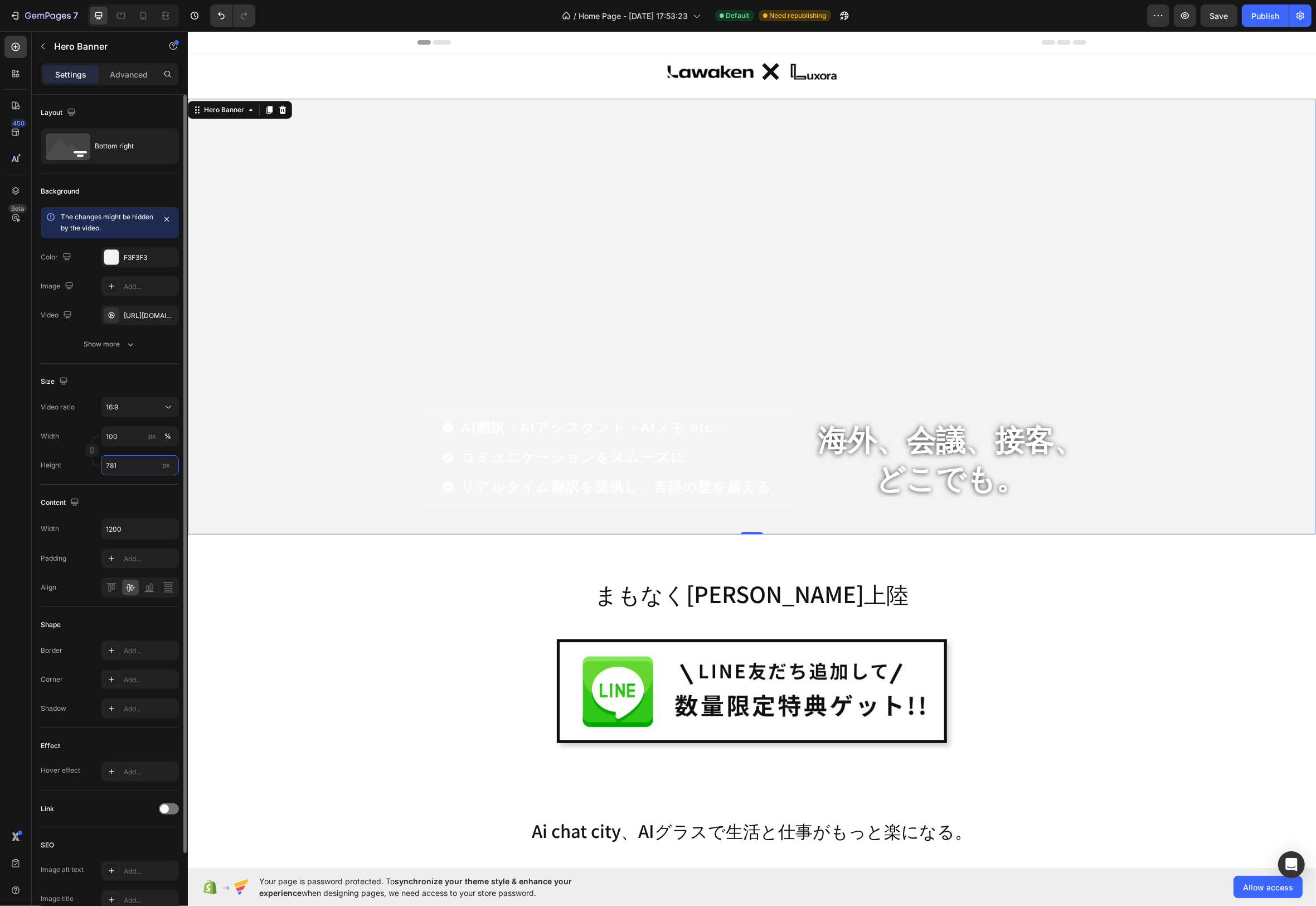
type input "780"
click at [524, 191] on video "Background Image" at bounding box center [752, 416] width 1129 height 636
click at [170, 587] on icon at bounding box center [169, 587] width 11 height 11
click at [130, 592] on div at bounding box center [130, 587] width 17 height 15
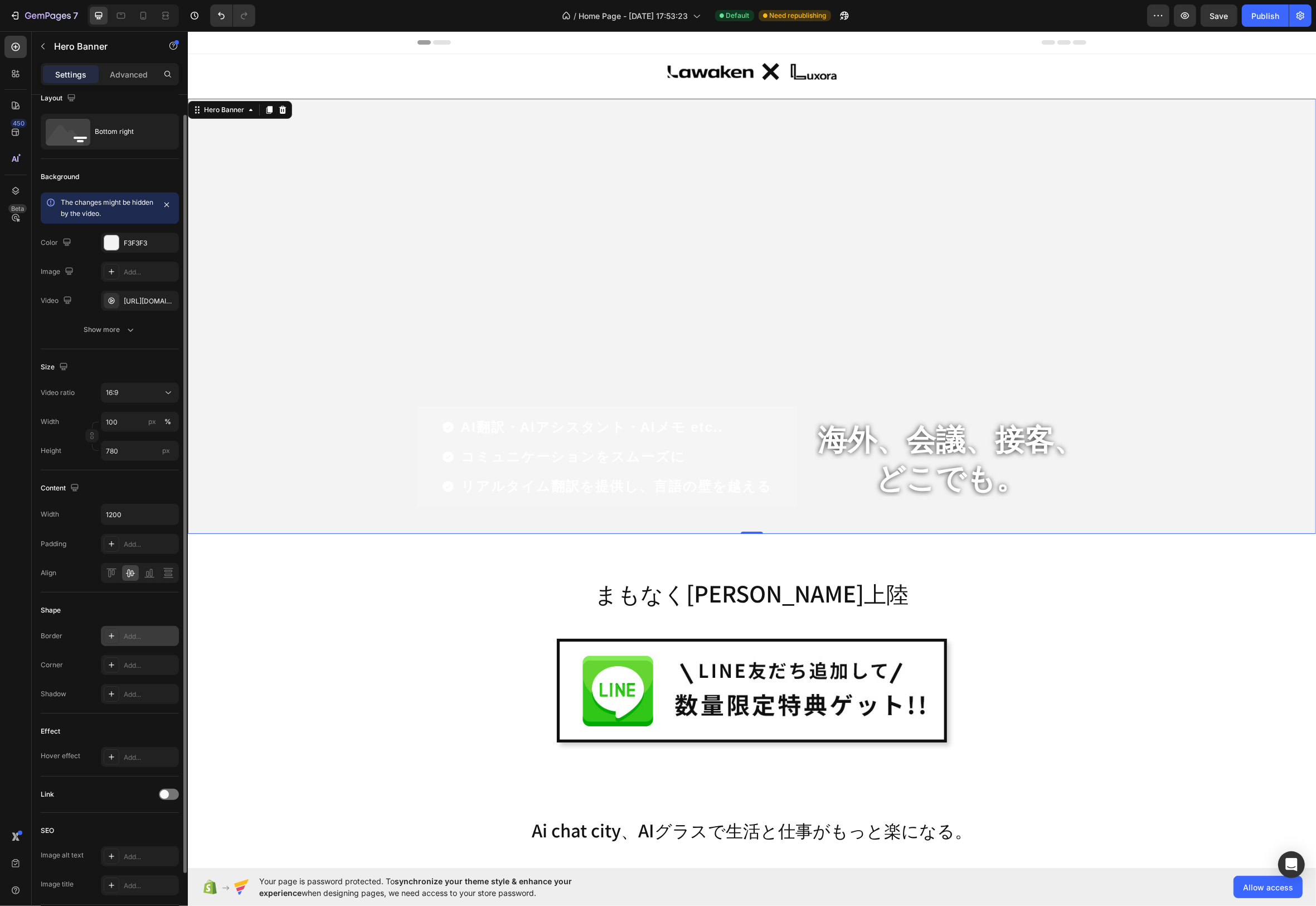
scroll to position [19, 0]
click at [111, 629] on icon at bounding box center [112, 631] width 6 height 6
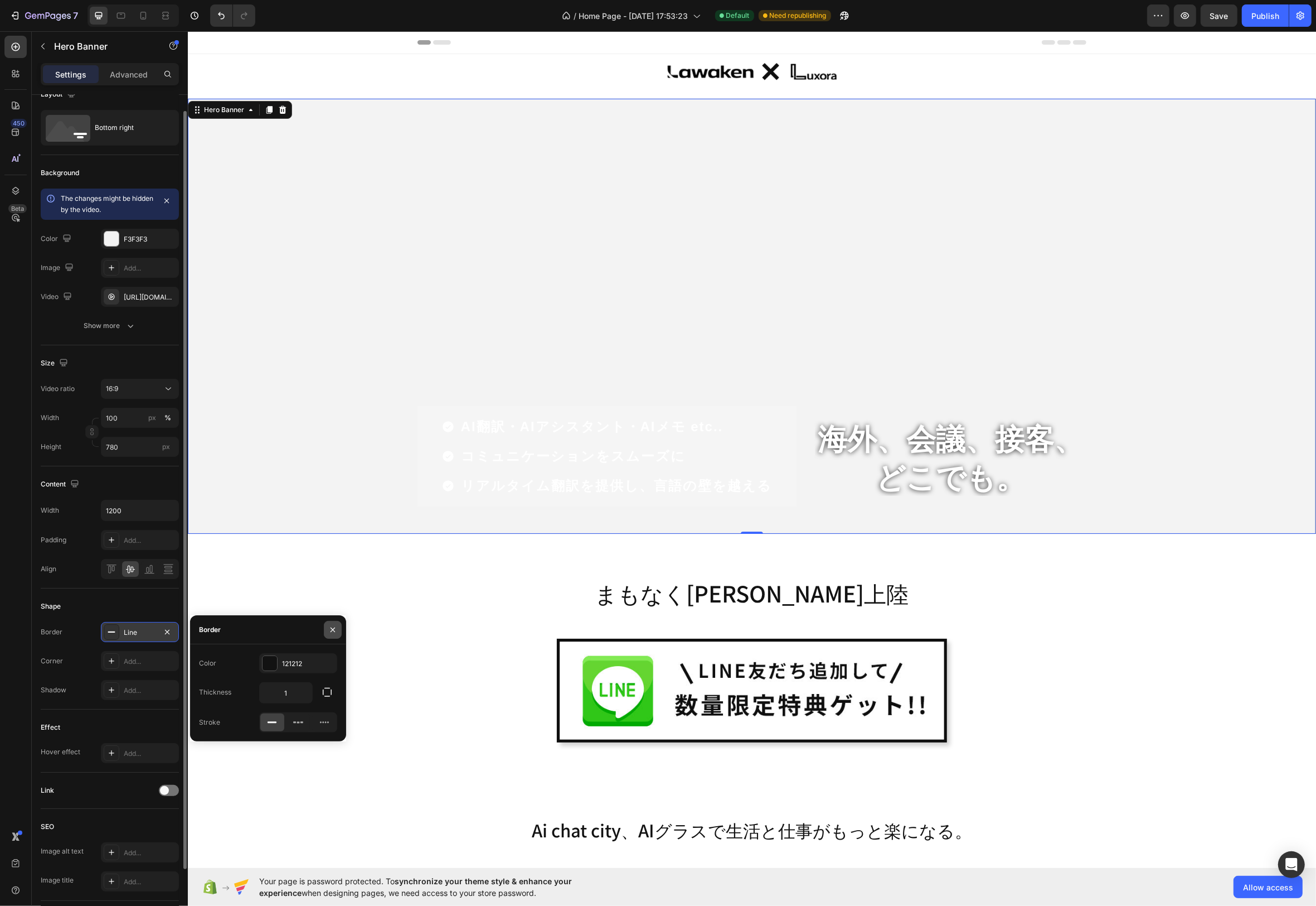
click at [335, 626] on icon "button" at bounding box center [332, 629] width 9 height 9
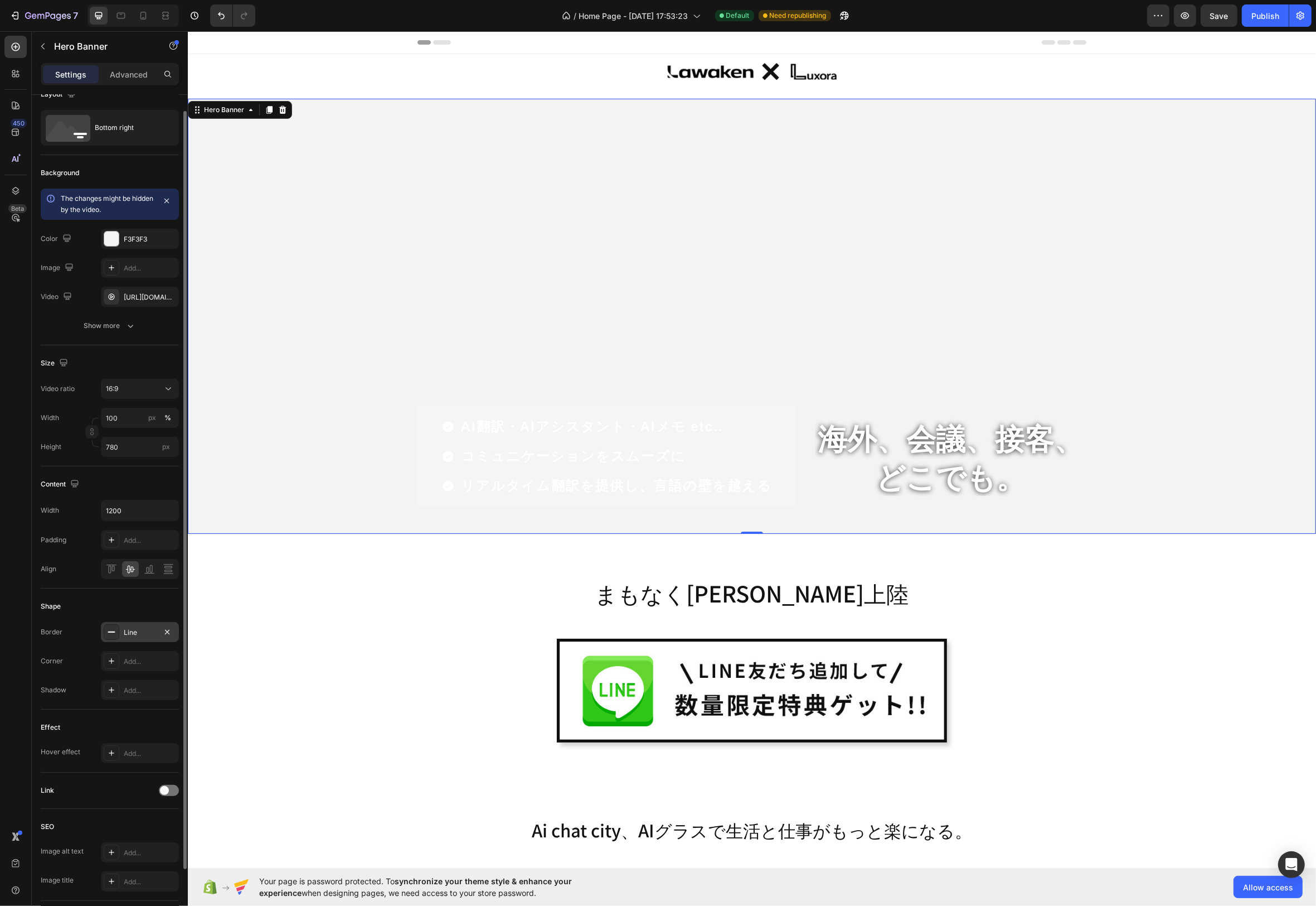
click at [112, 631] on rect at bounding box center [112, 631] width 7 height 1
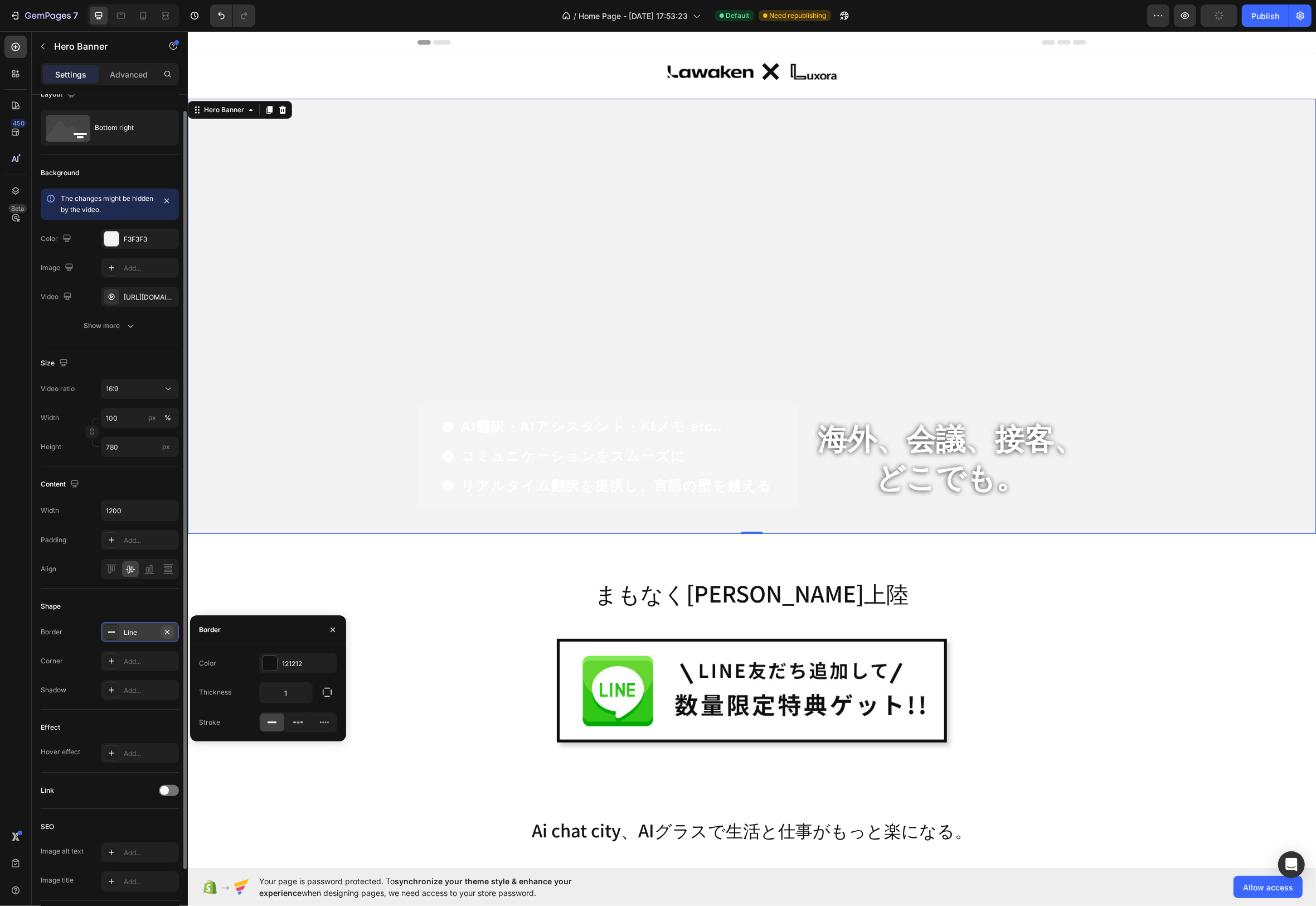
click at [167, 627] on icon "button" at bounding box center [167, 631] width 9 height 9
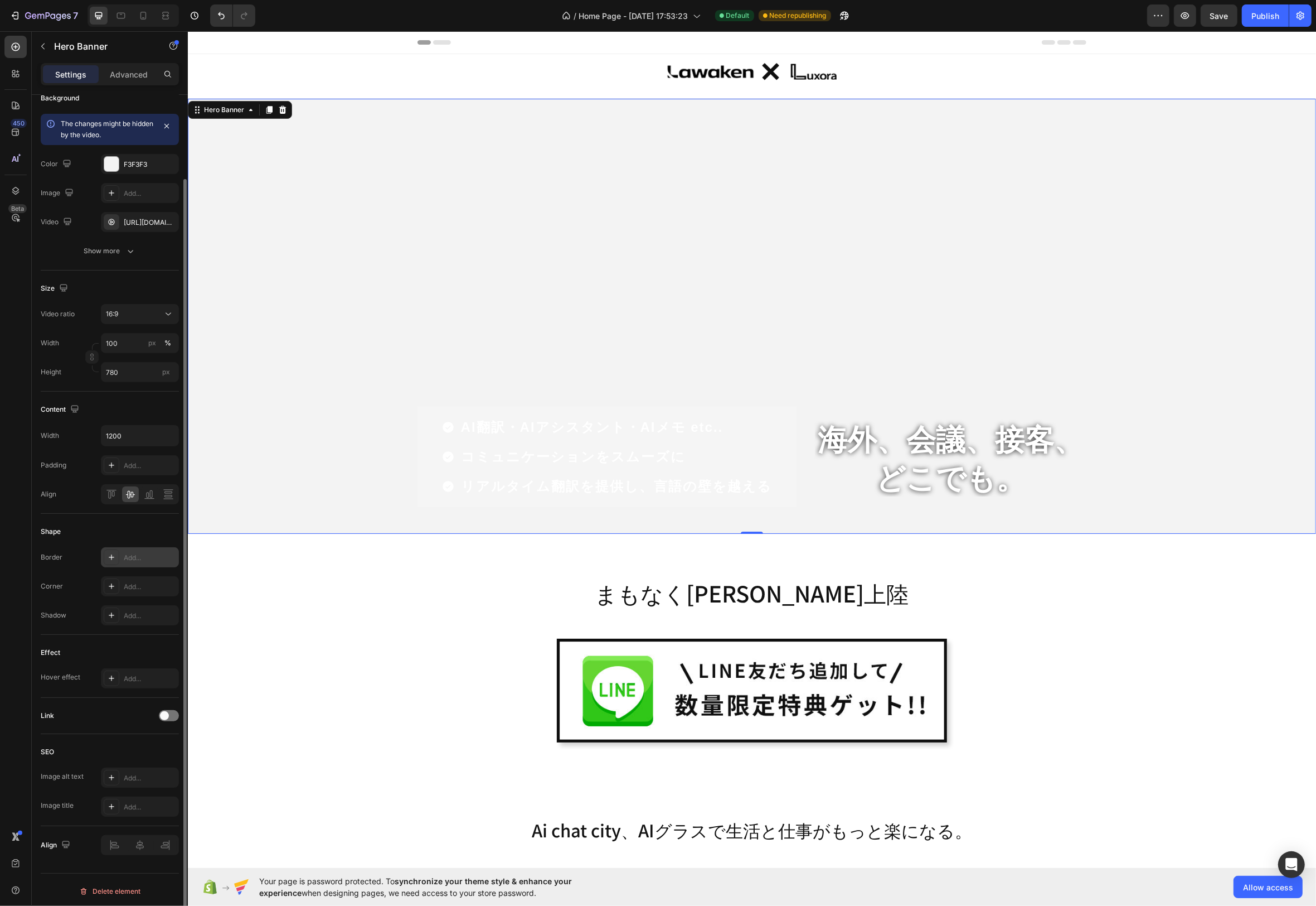
scroll to position [0, 0]
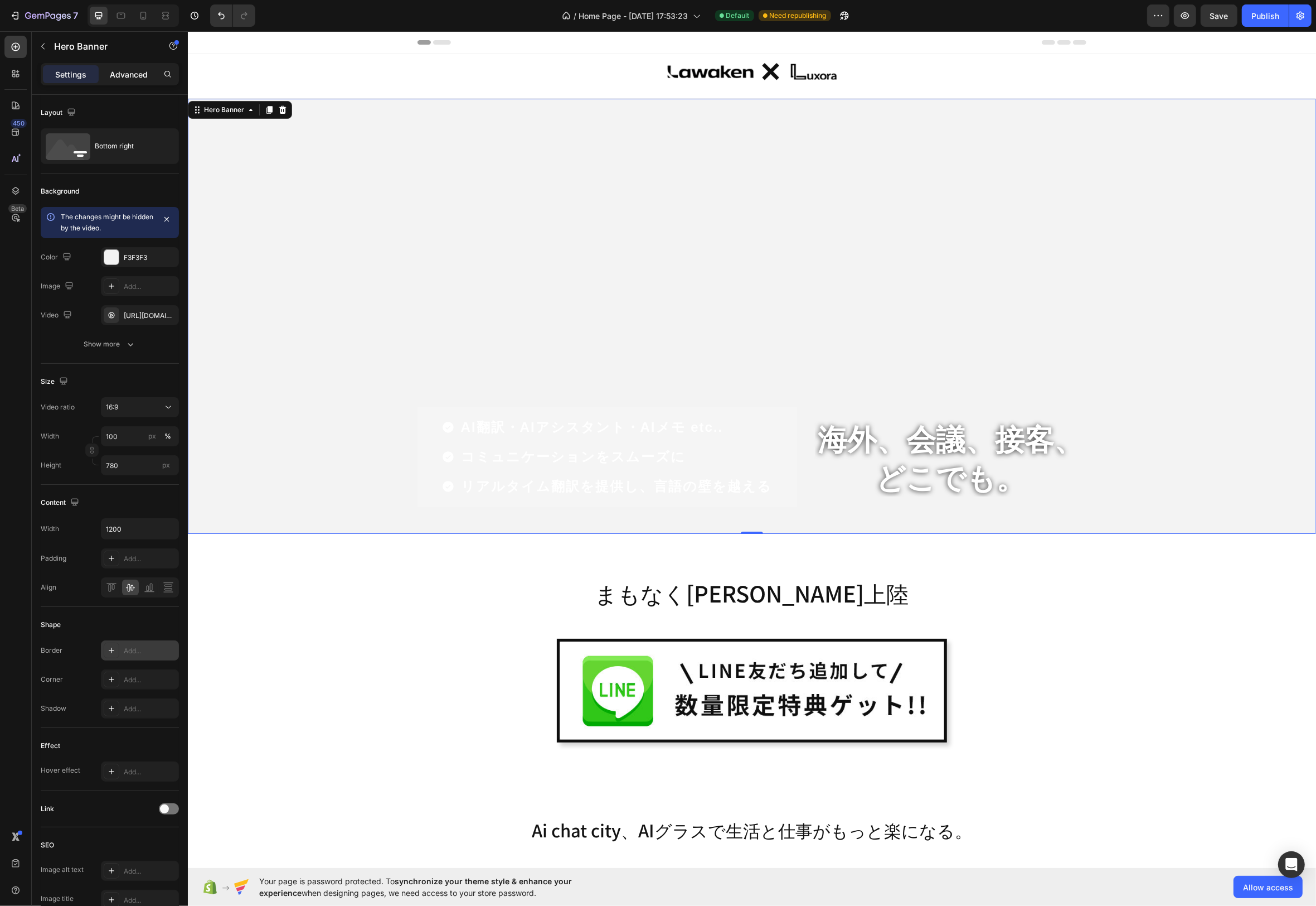
click at [137, 81] on div "Advanced" at bounding box center [129, 74] width 55 height 18
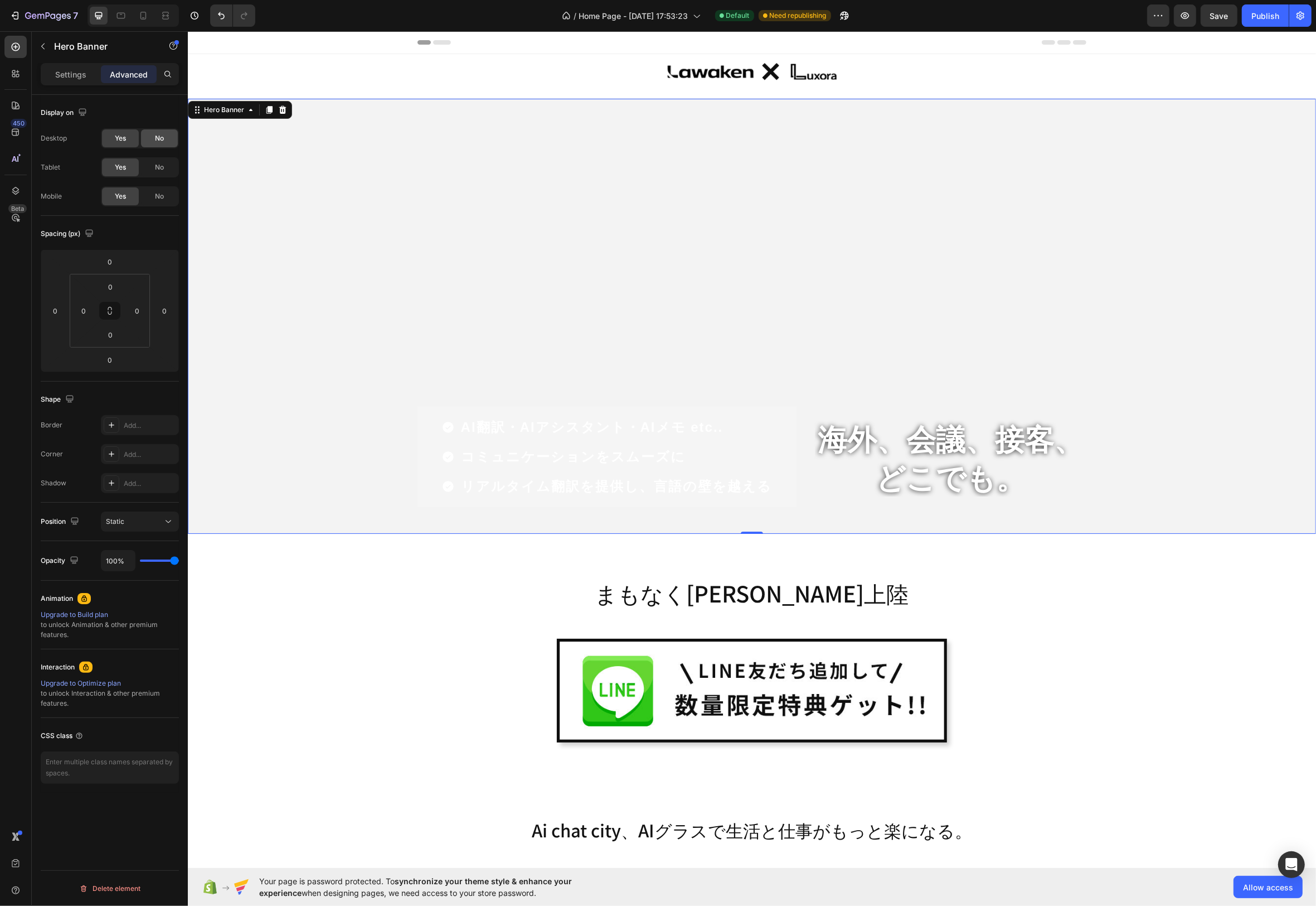
click at [161, 134] on span "No" at bounding box center [159, 139] width 9 height 10
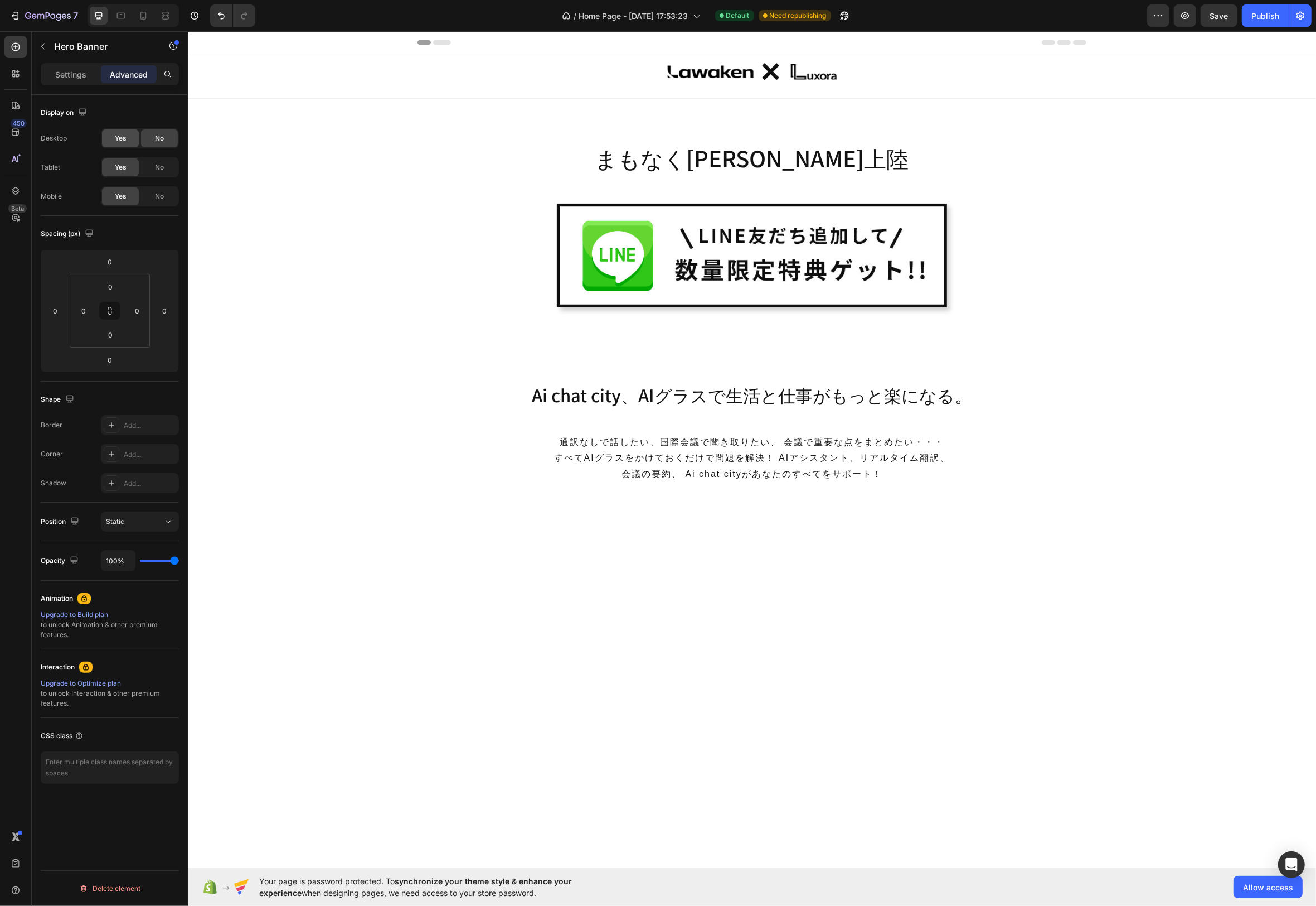
click at [115, 140] on span "Yes" at bounding box center [121, 139] width 11 height 10
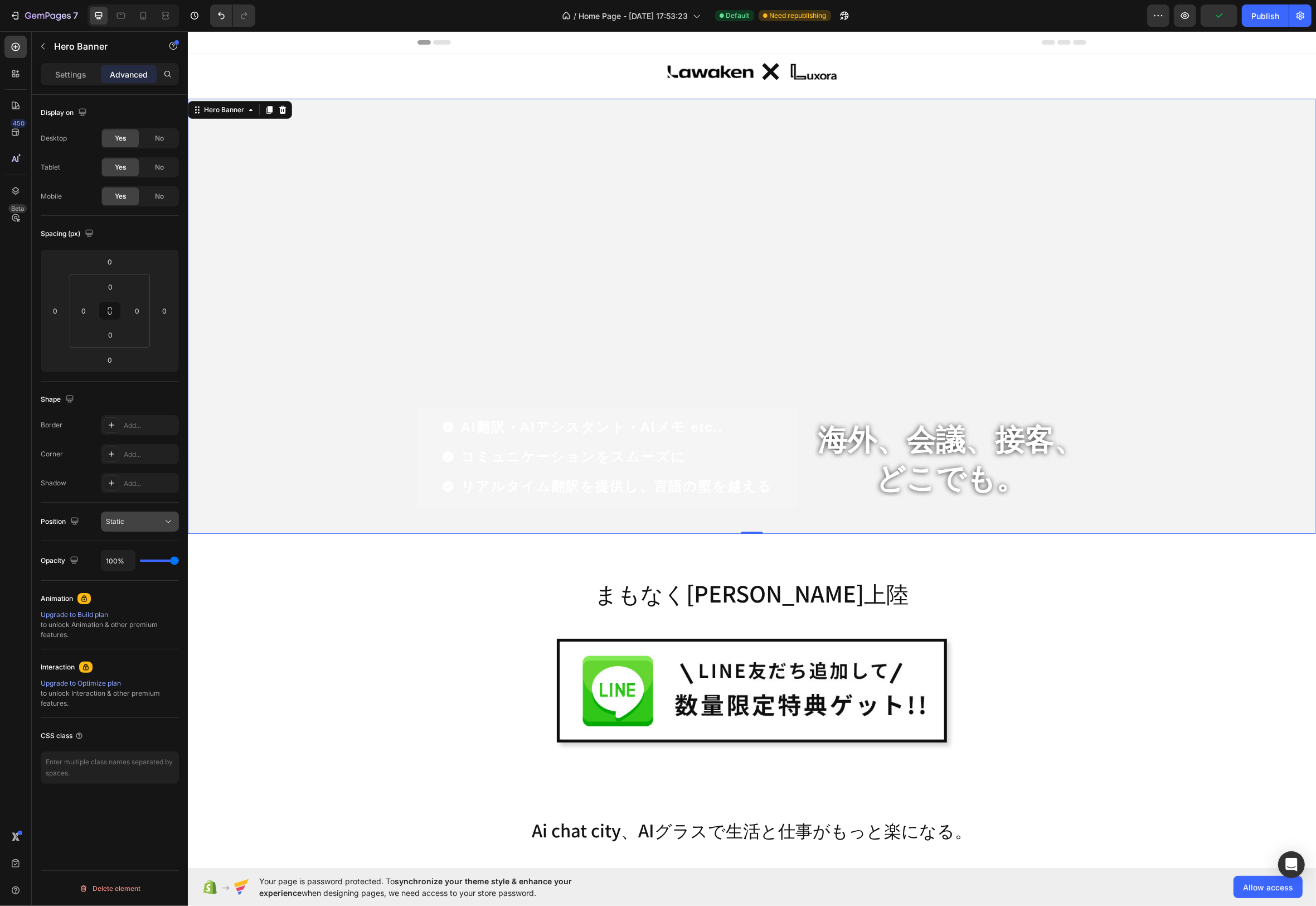
click at [130, 521] on div "Static" at bounding box center [134, 521] width 57 height 10
click at [84, 535] on div "Position Static" at bounding box center [110, 521] width 138 height 38
click at [86, 73] on p "Settings" at bounding box center [71, 74] width 31 height 11
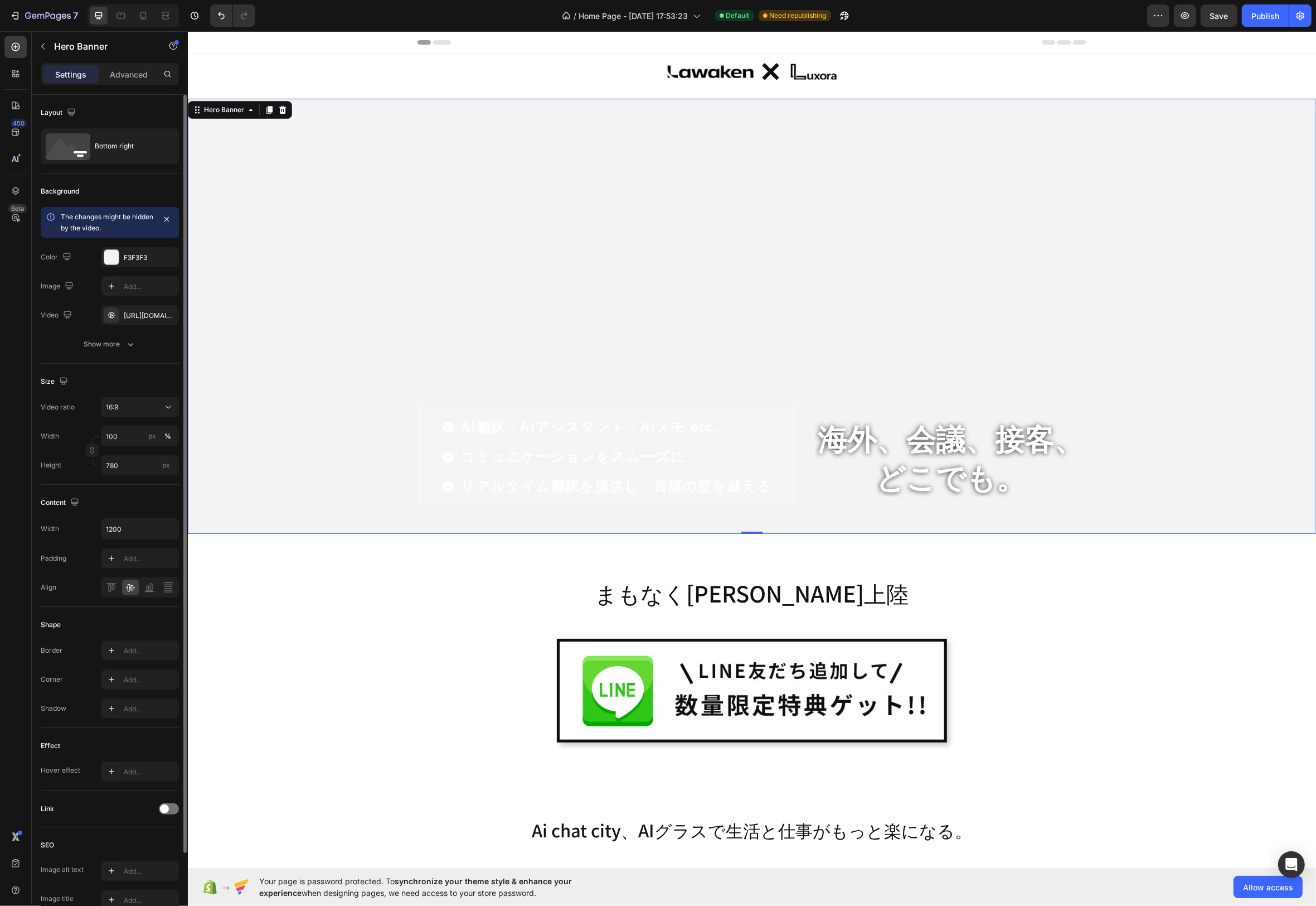
click at [144, 367] on div "Size Video ratio 16:9 Width 100 px % Height 780 px" at bounding box center [110, 424] width 138 height 121
click at [135, 345] on icon "button" at bounding box center [130, 345] width 11 height 11
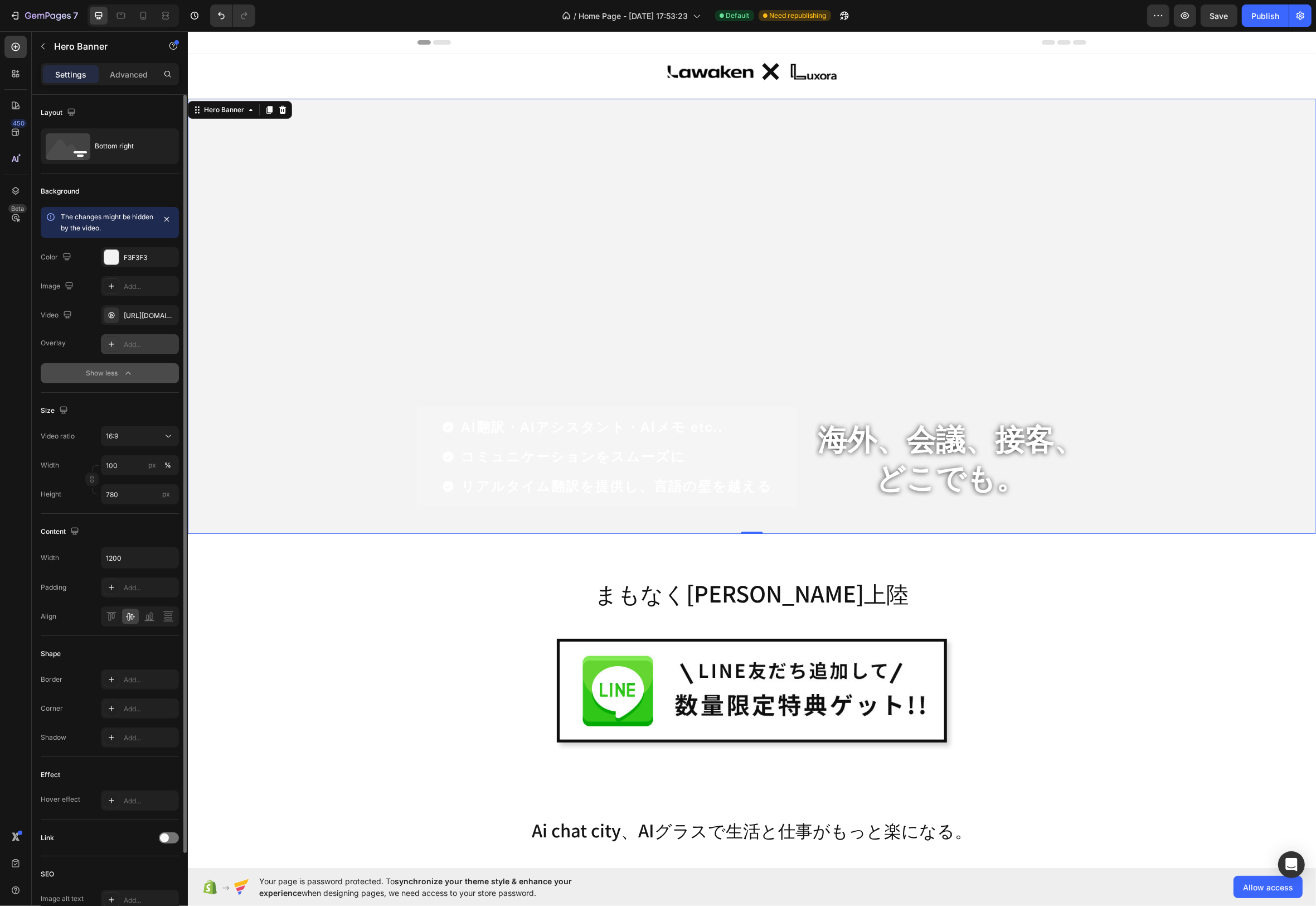
click at [103, 344] on div at bounding box center [111, 344] width 15 height 15
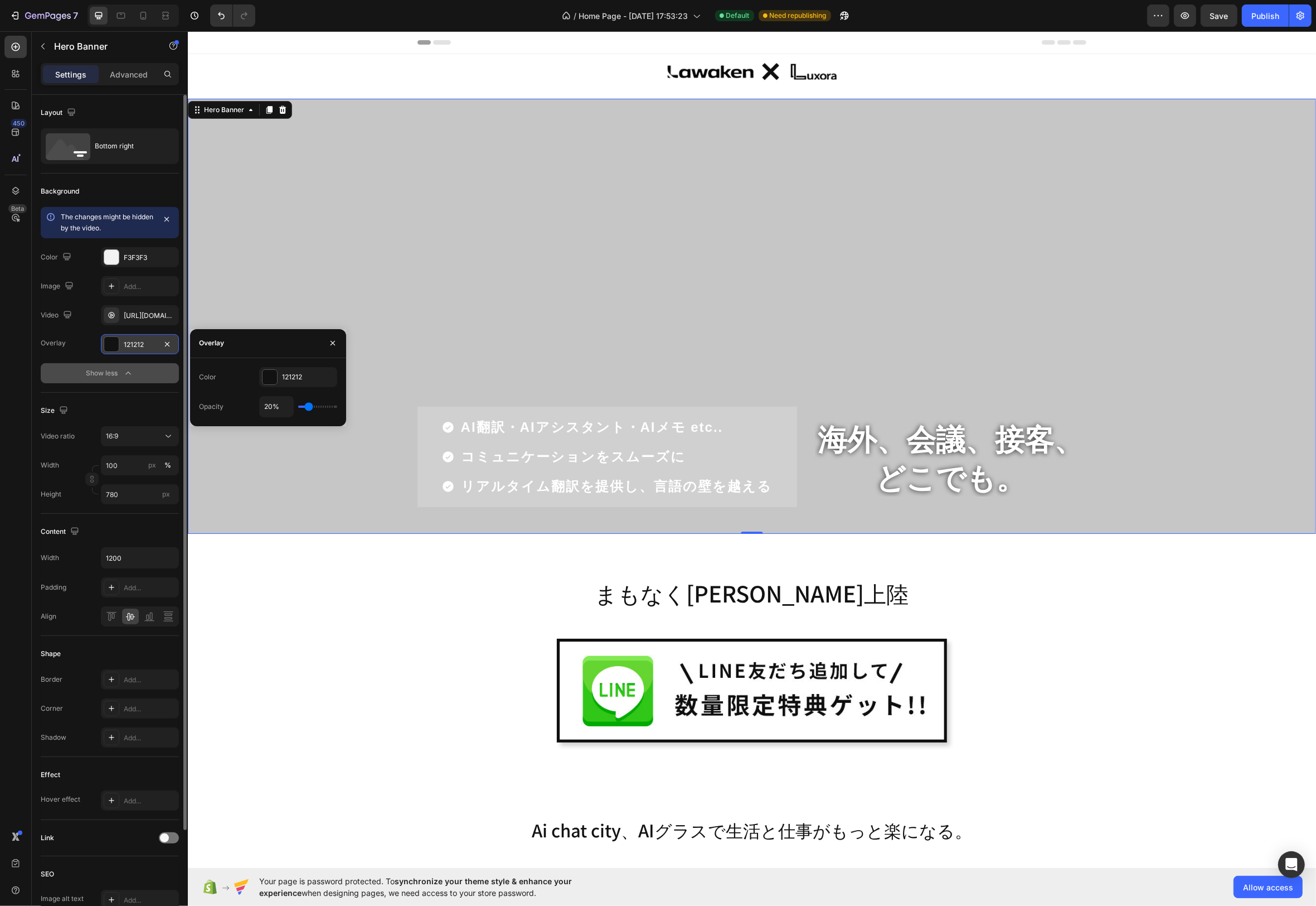
type input "19%"
type input "19"
type input "18%"
type input "18"
type input "17%"
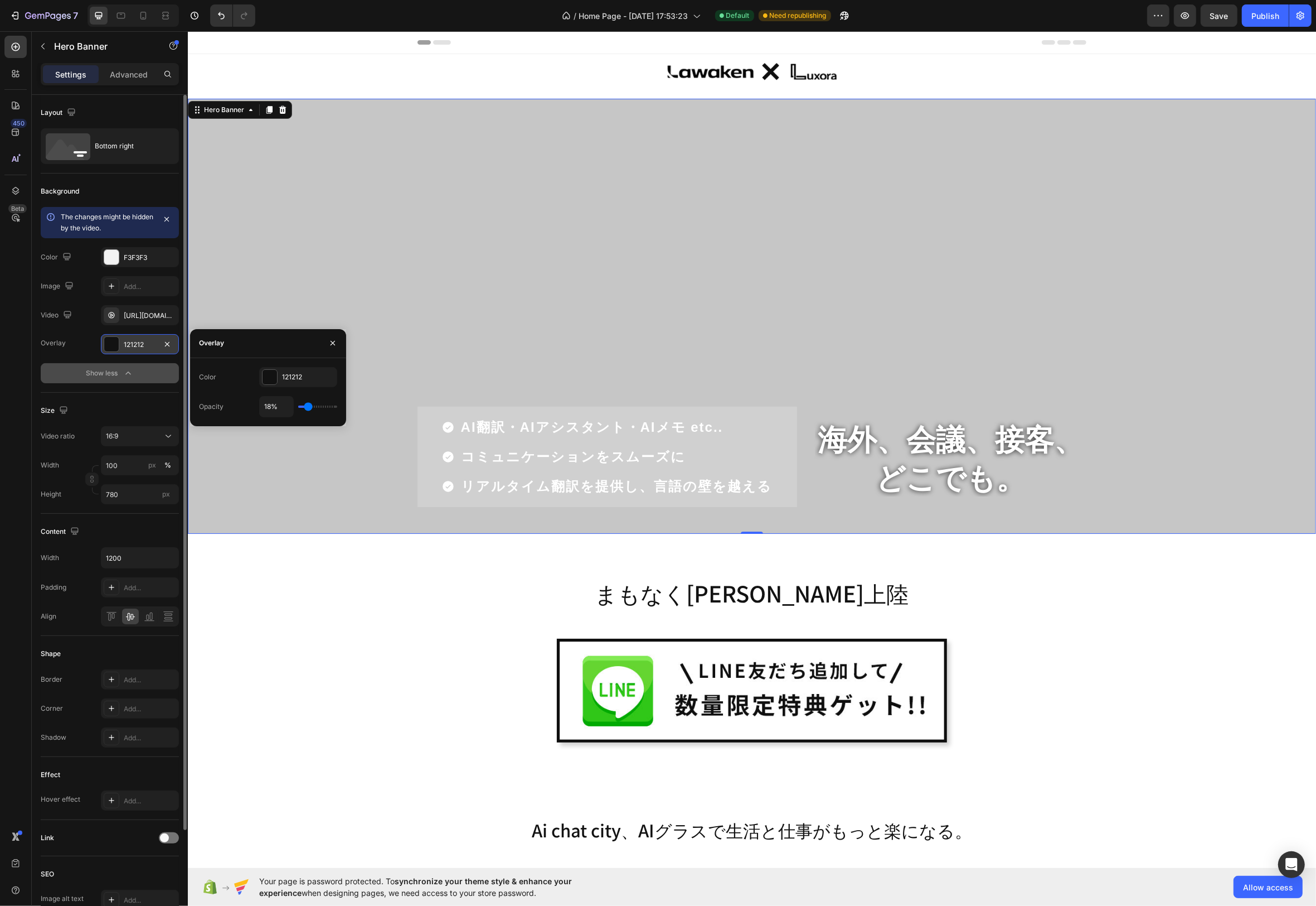
type input "17"
type input "16%"
type input "16"
type input "15%"
type input "15"
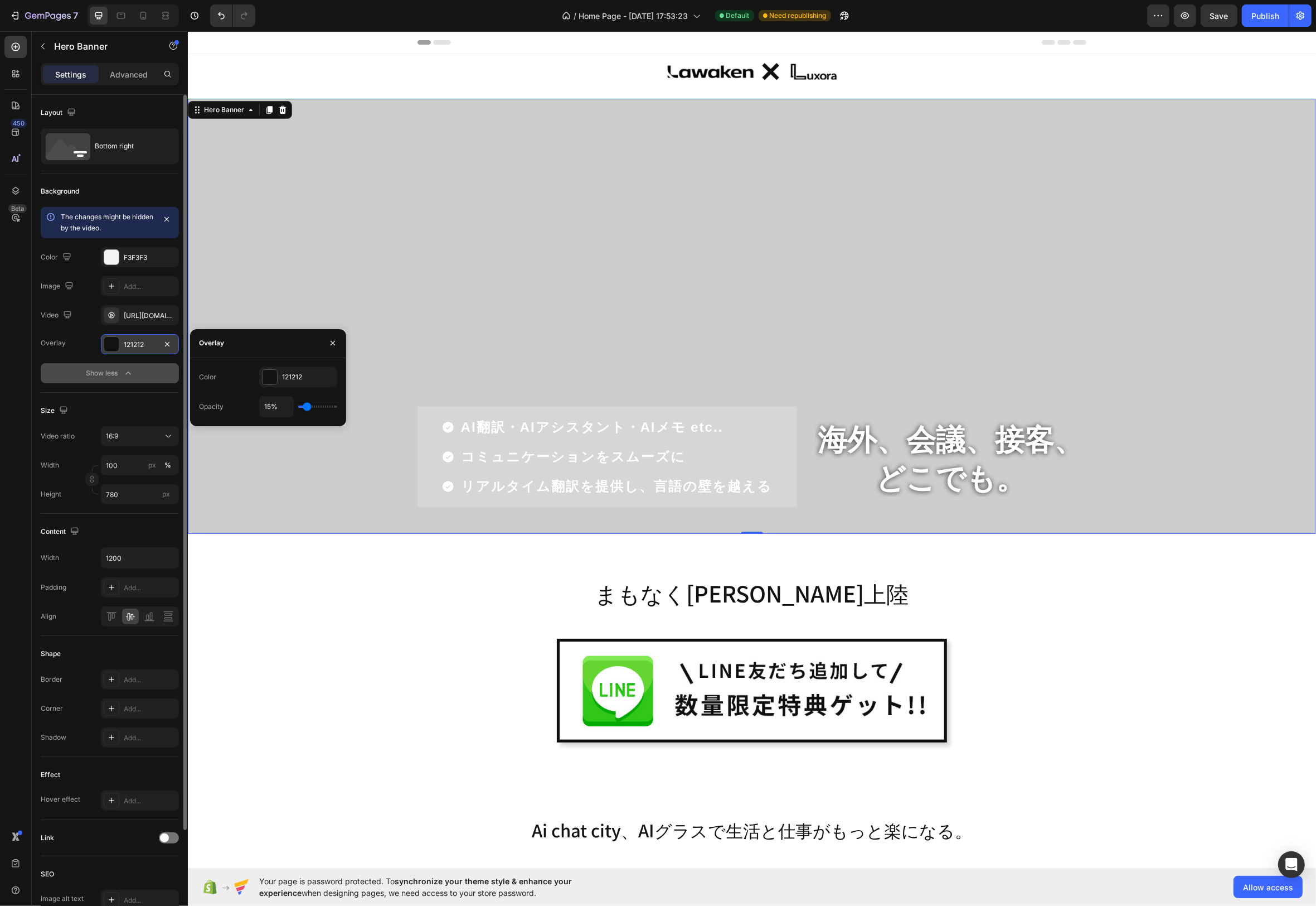
type input "14%"
type input "14"
type input "13%"
type input "13"
type input "12%"
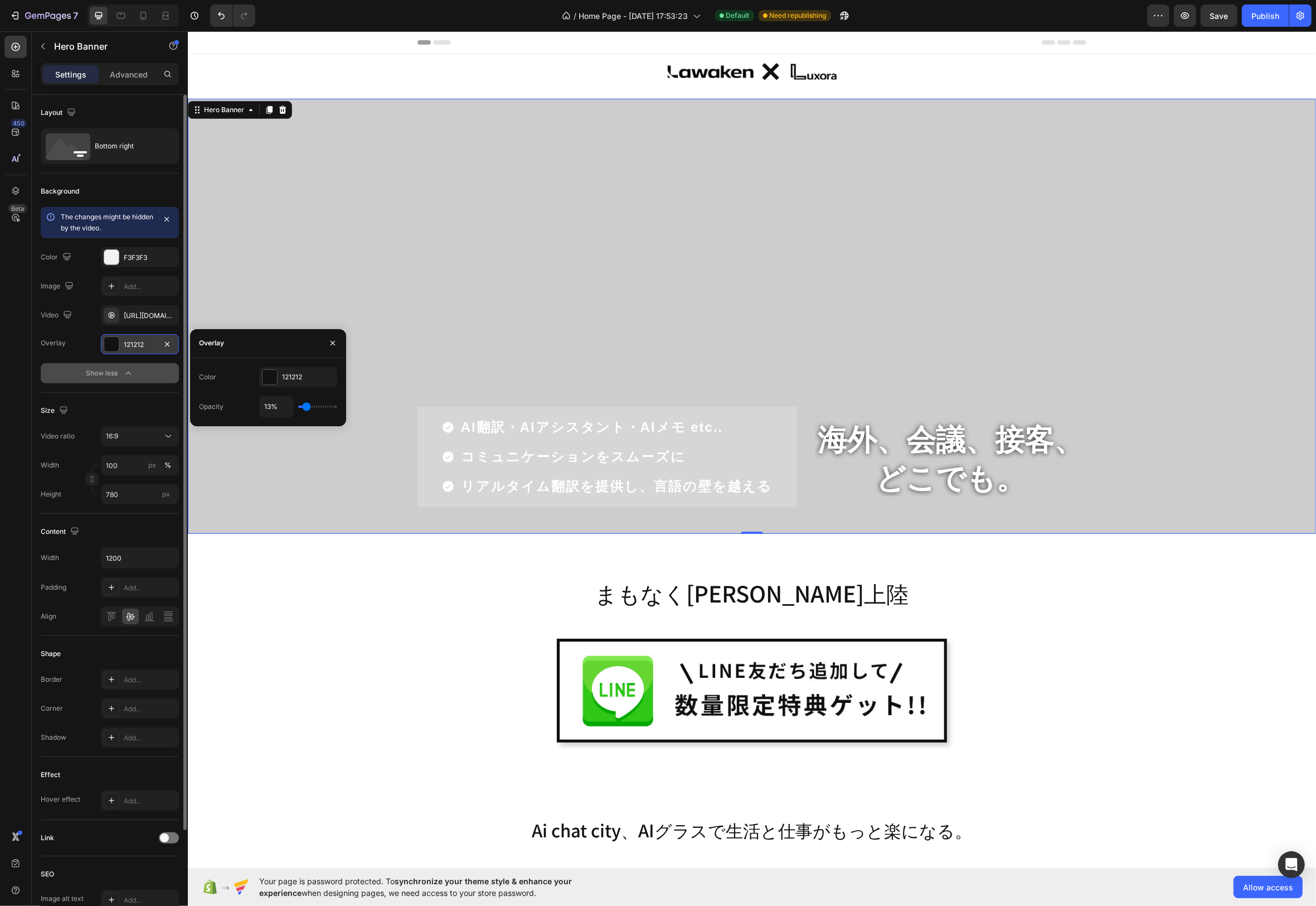
type input "12"
type input "11%"
type input "11"
type input "10%"
type input "10"
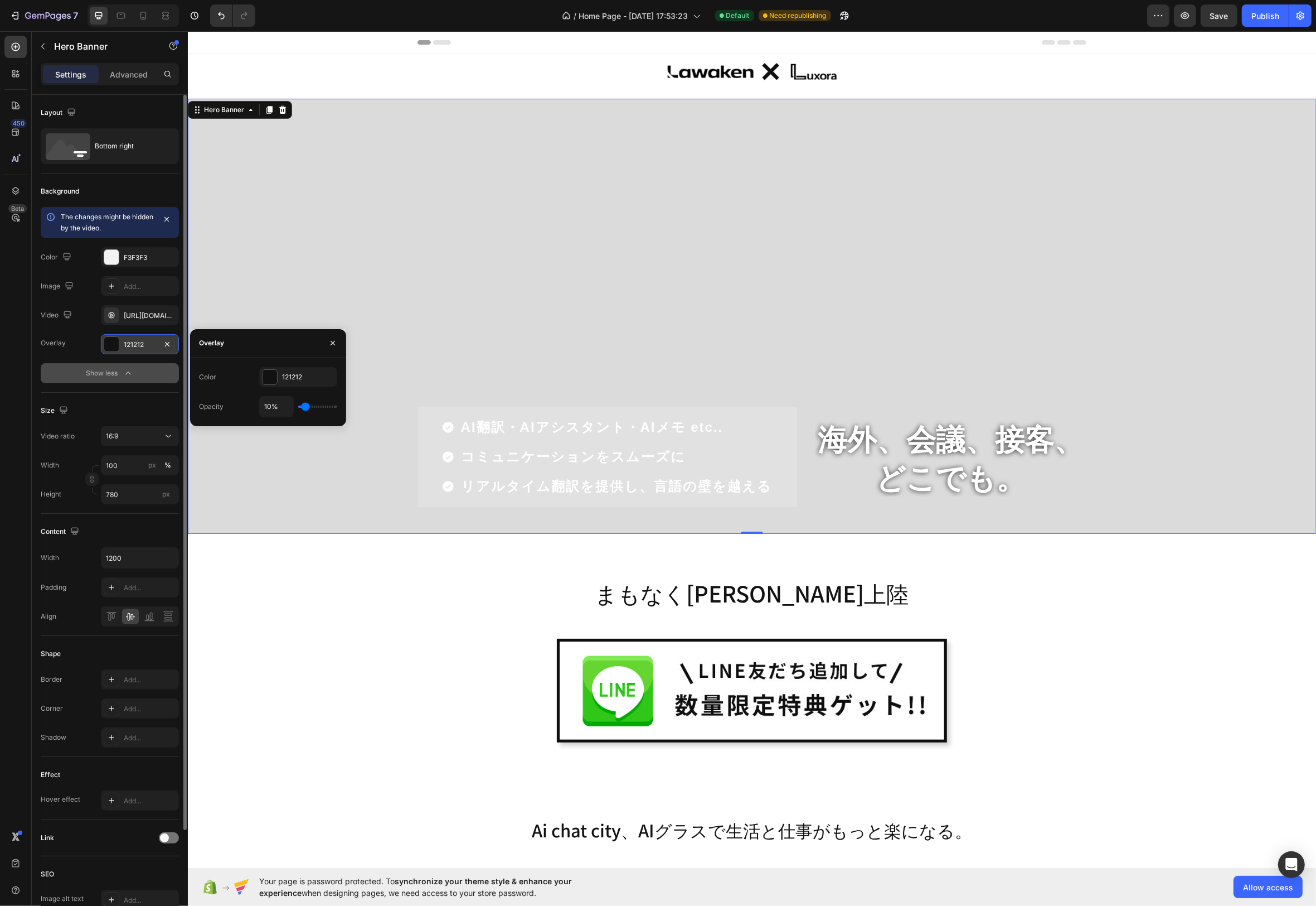
type input "9%"
type input "9"
type input "10%"
type input "10"
type input "11%"
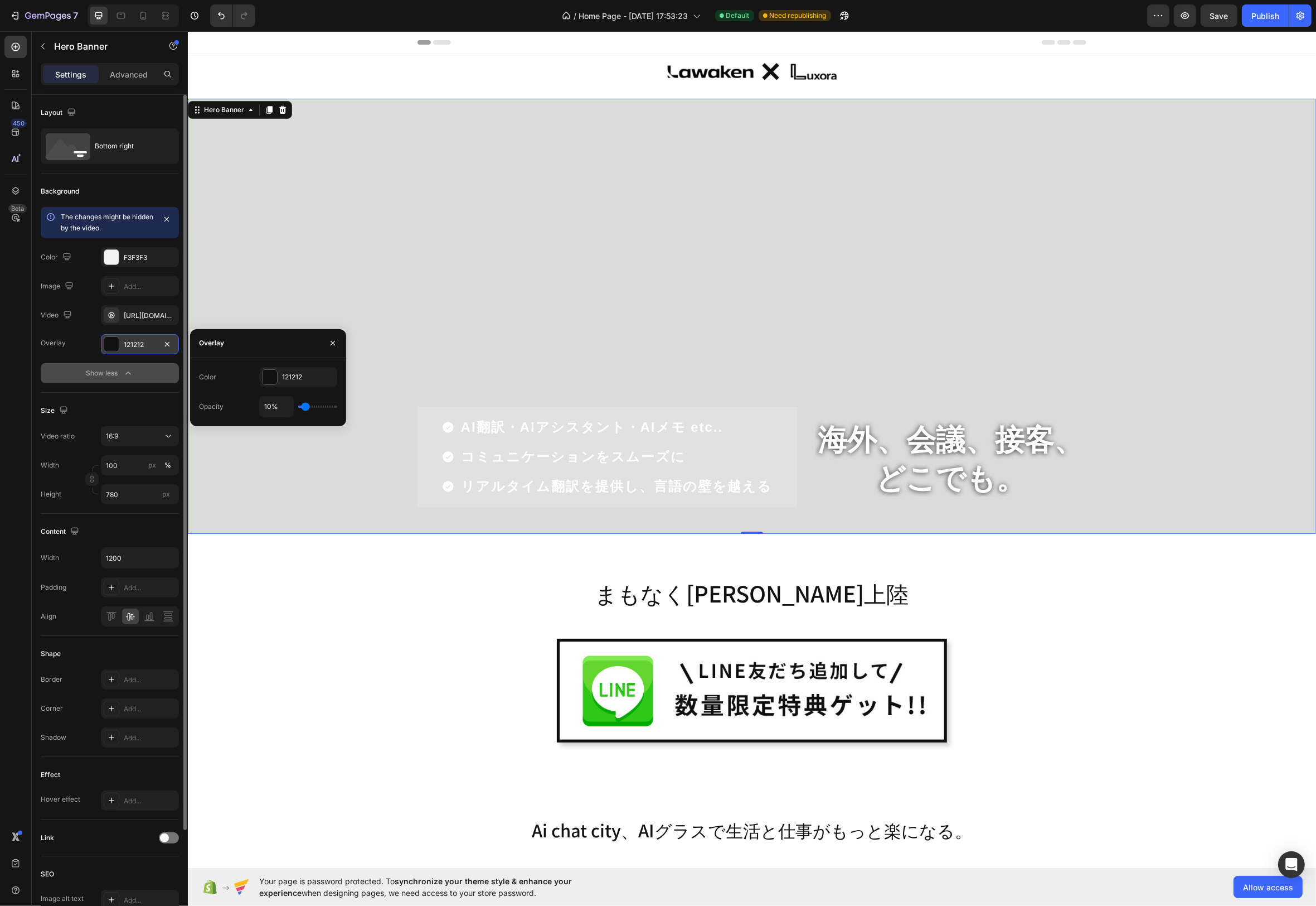
type input "11"
type input "12%"
type input "12"
type input "13%"
type input "13"
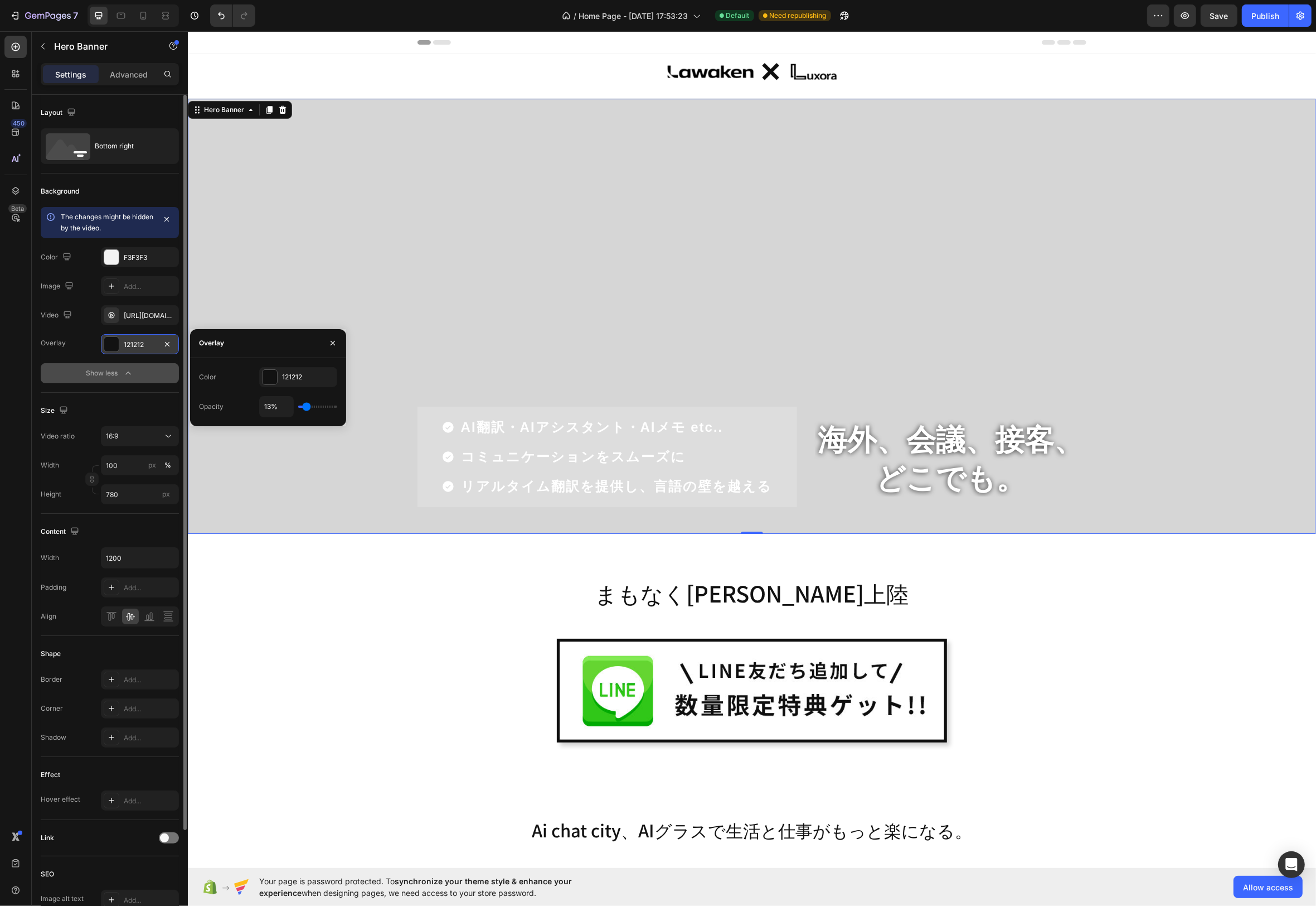
type input "12%"
type input "12"
type input "11%"
type input "11"
type input "10%"
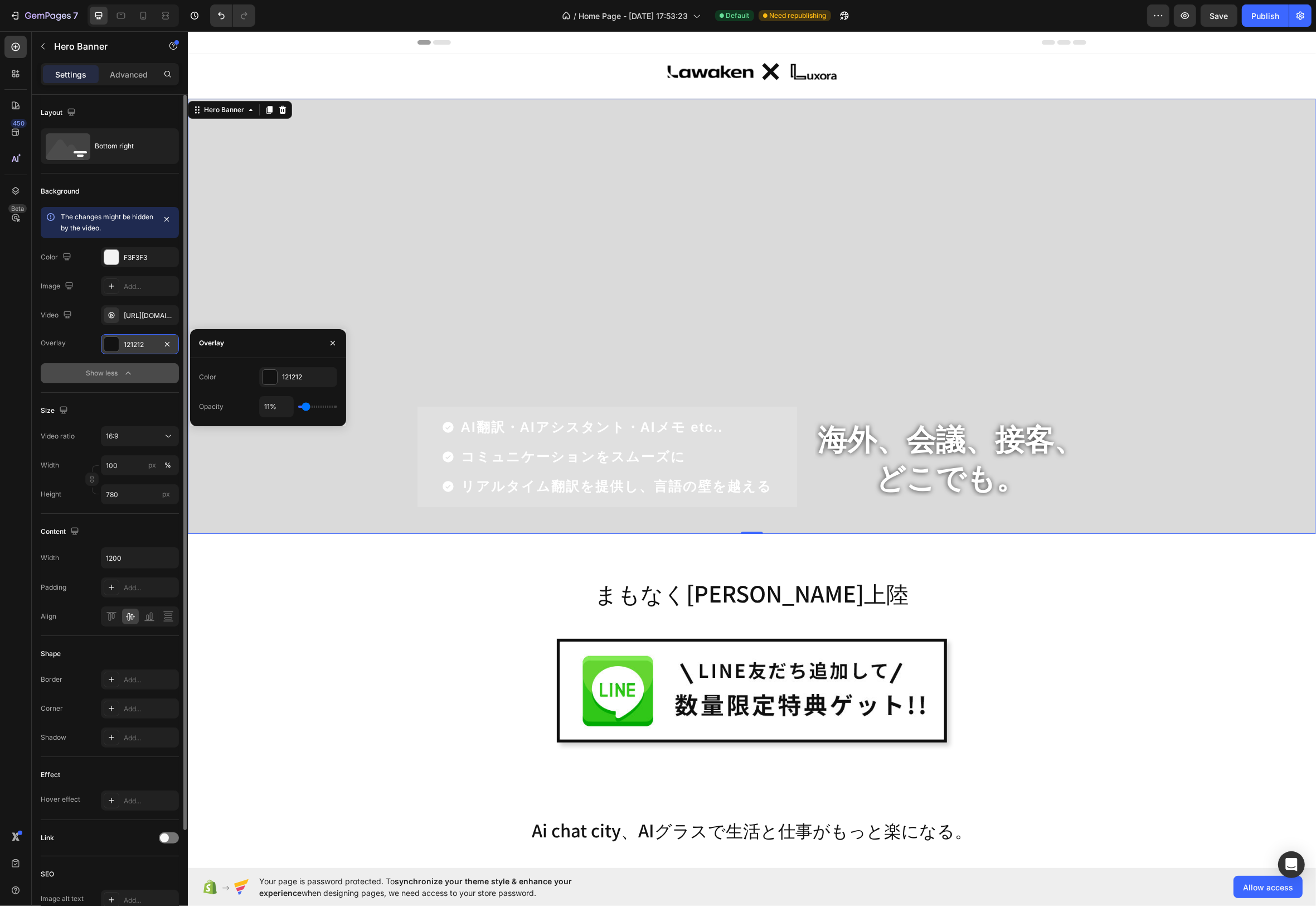
type input "10"
type input "9%"
type input "9"
type input "8%"
type input "8"
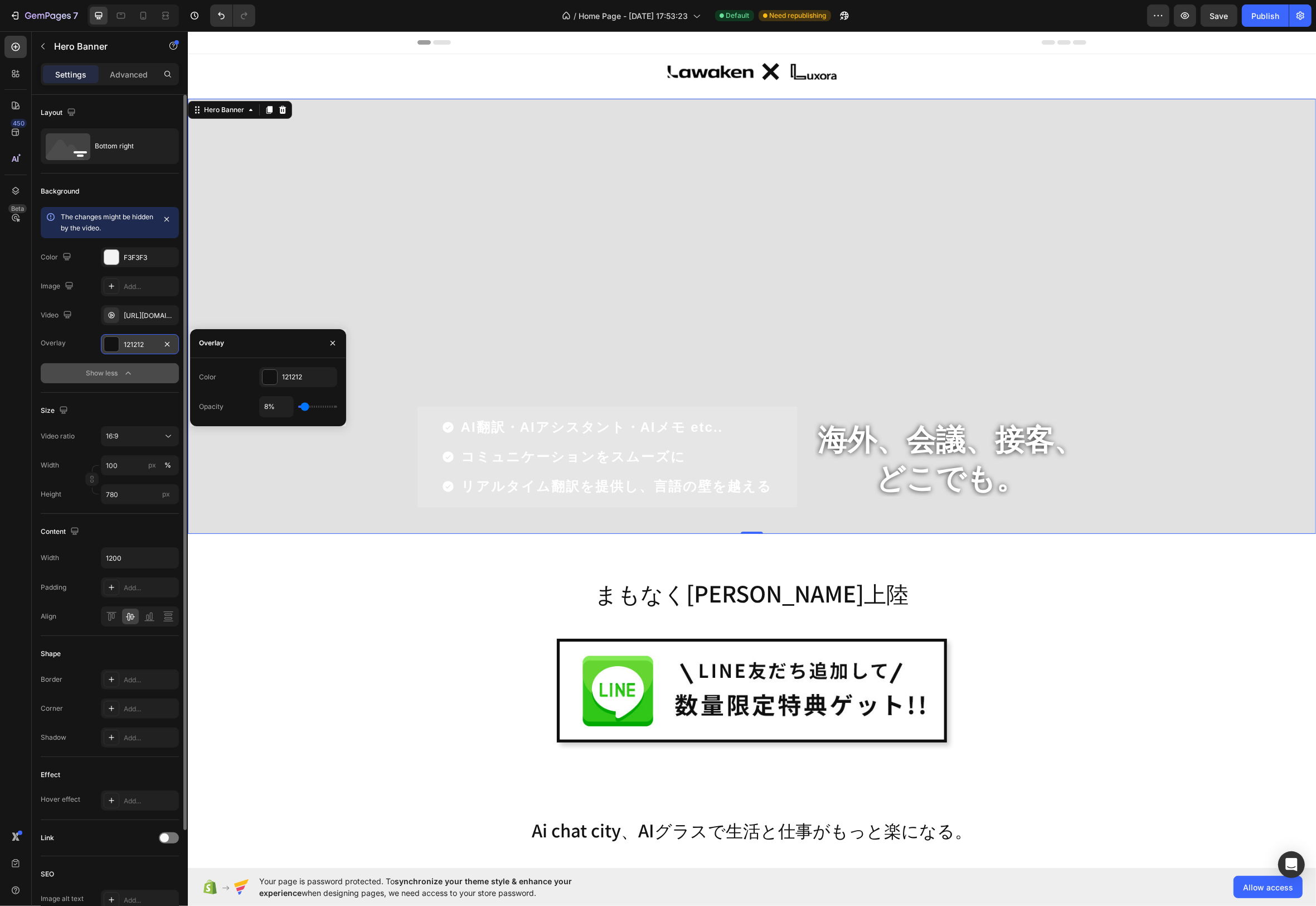
type input "7%"
type input "7"
type input "8%"
type input "8"
click at [305, 406] on input "range" at bounding box center [318, 407] width 39 height 2
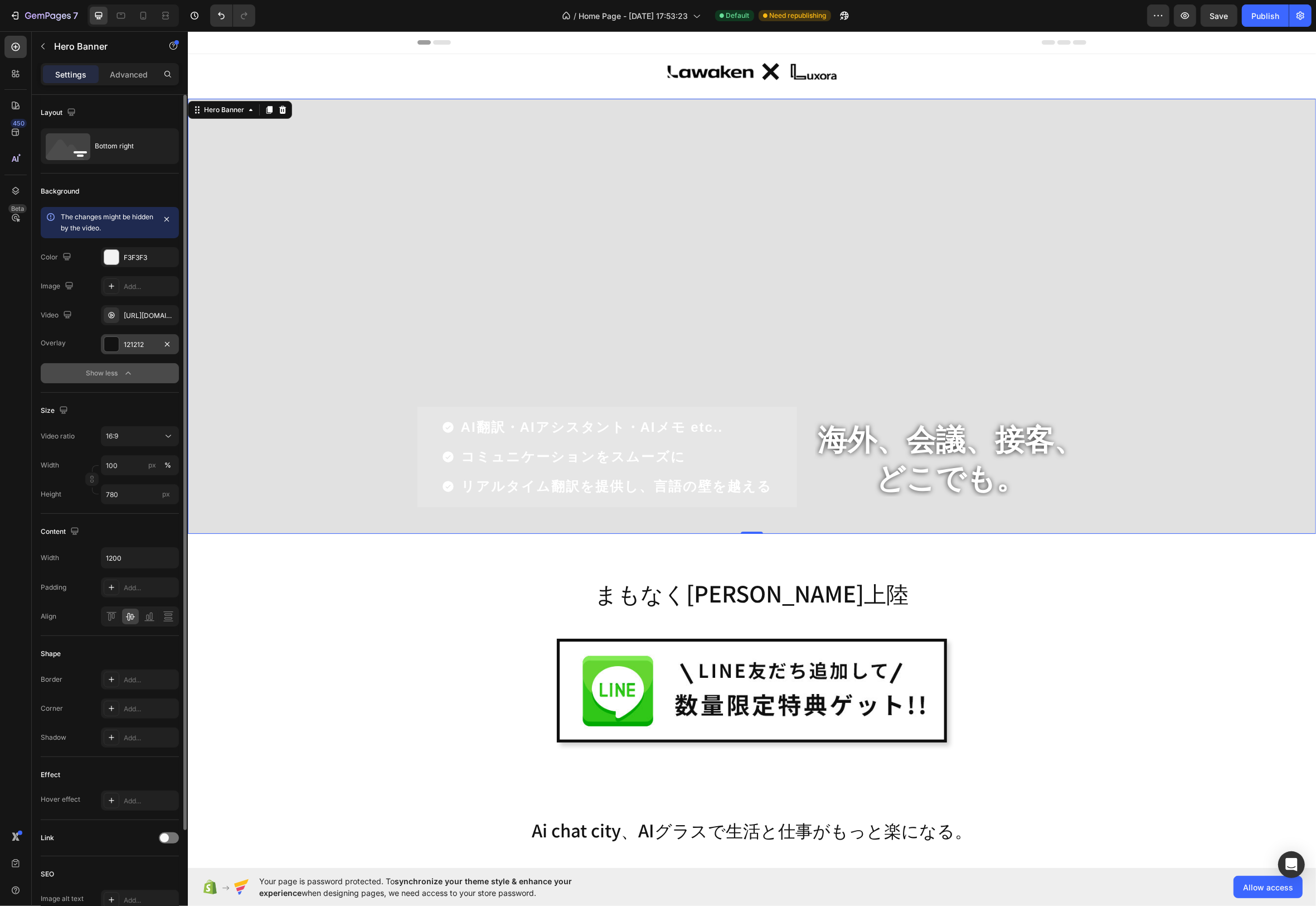
click at [55, 371] on button "Show less" at bounding box center [110, 373] width 138 height 20
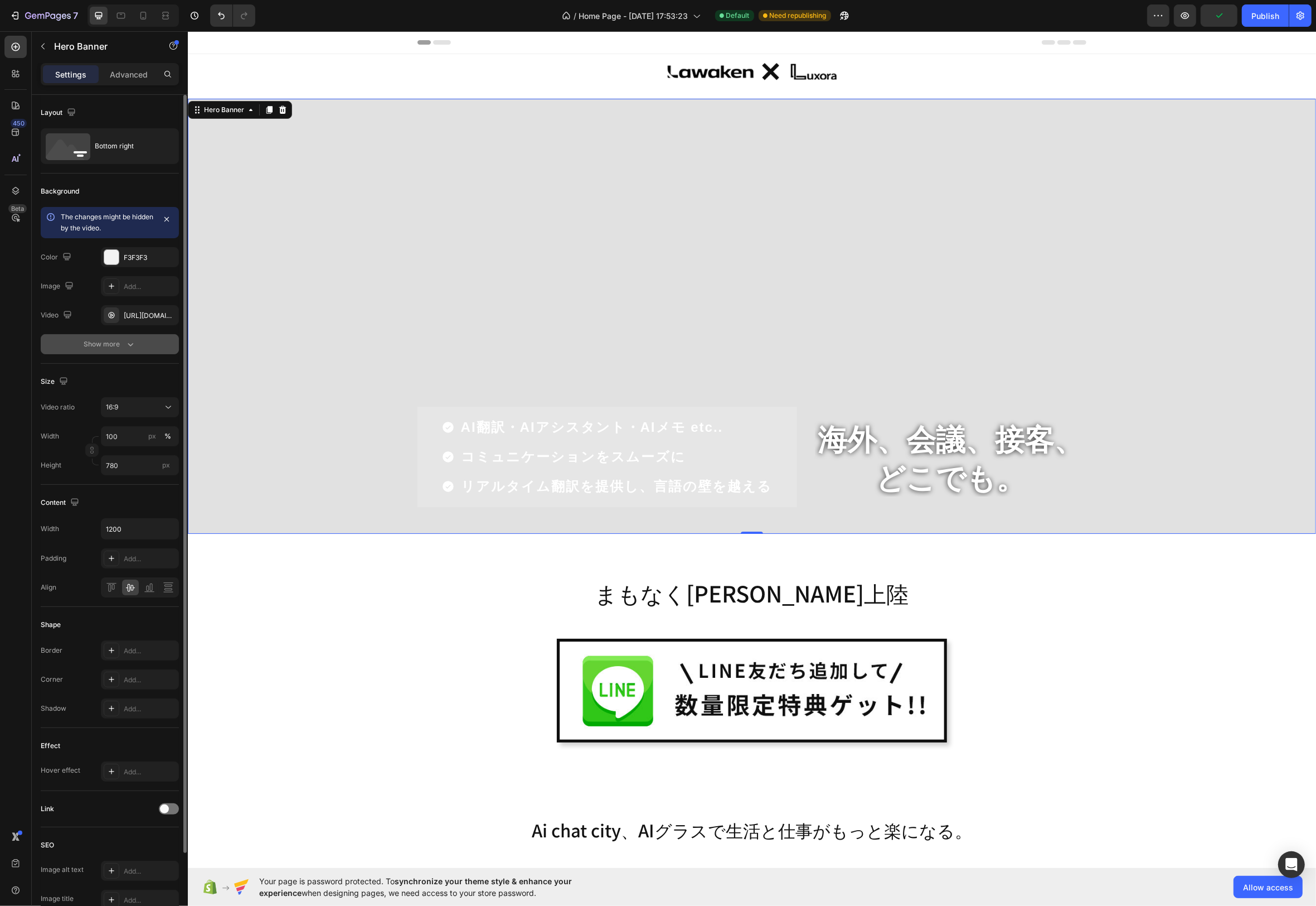
click at [62, 345] on button "Show more" at bounding box center [110, 344] width 138 height 20
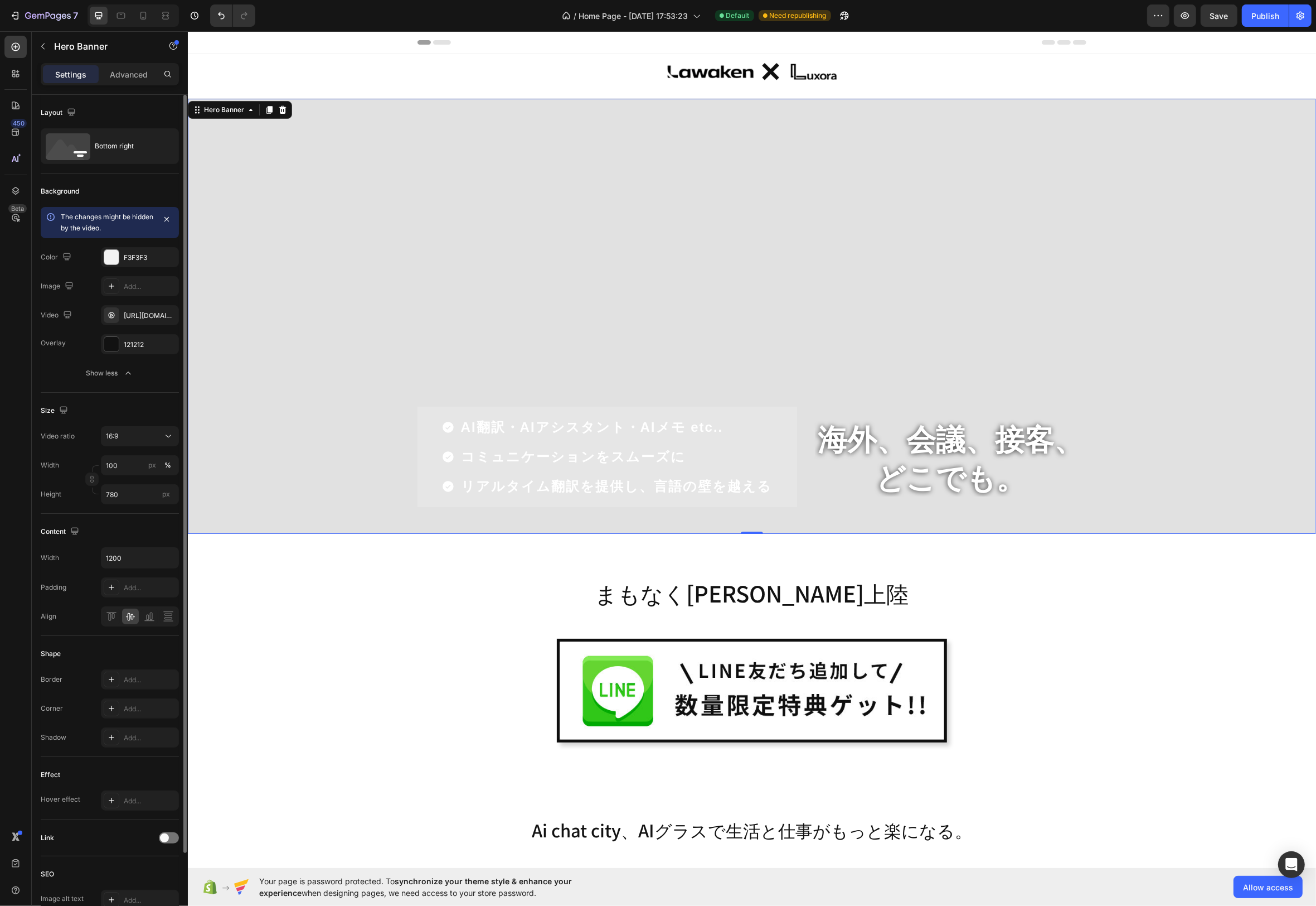
click at [155, 400] on div "Size Video ratio 16:9 Width 100 px % Height 780 px" at bounding box center [110, 453] width 138 height 121
click at [704, 272] on div "Overlay" at bounding box center [752, 316] width 1129 height 435
click at [415, 126] on div "Overlay" at bounding box center [752, 316] width 1129 height 435
click at [125, 76] on p "Advanced" at bounding box center [129, 74] width 38 height 11
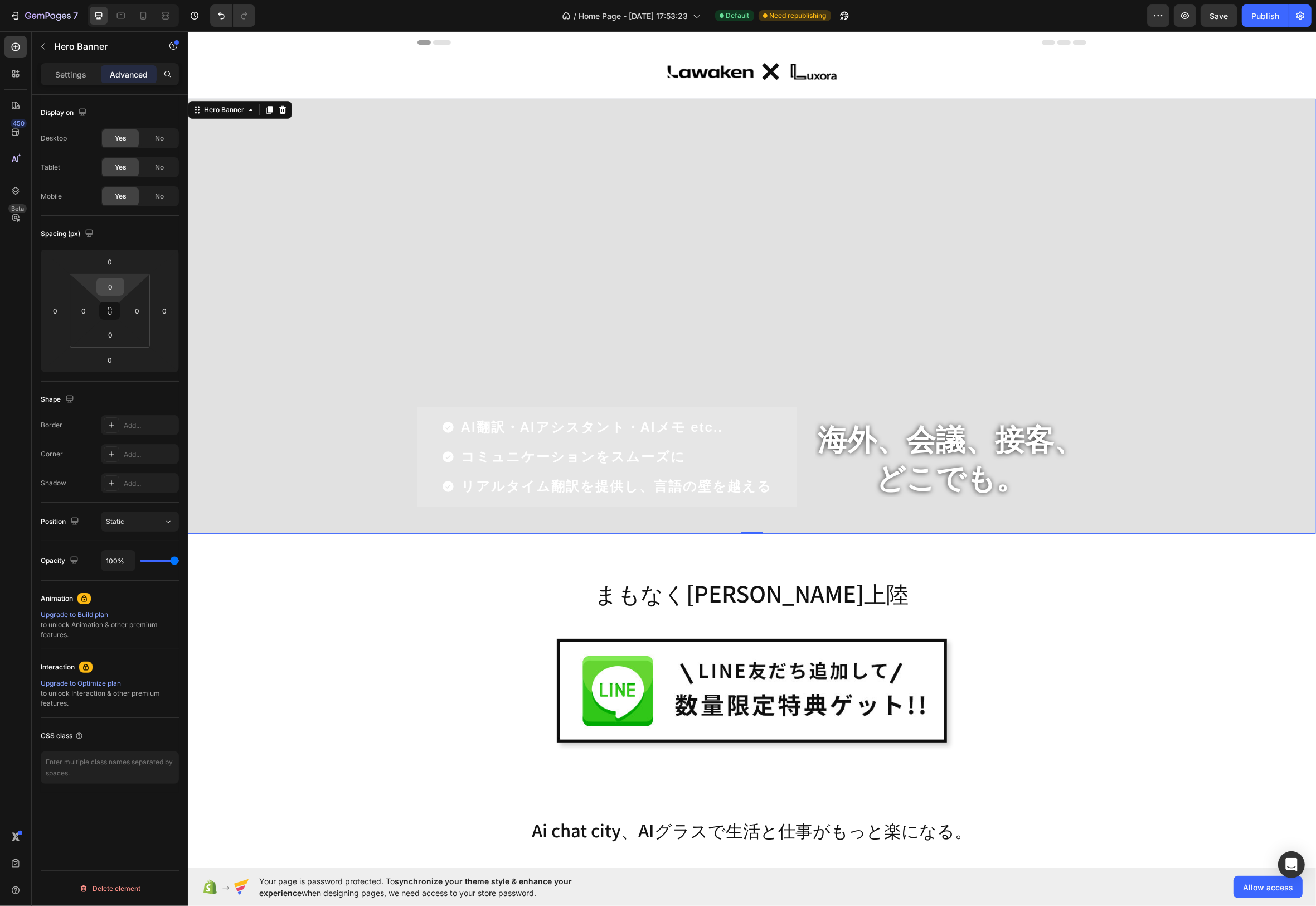
click at [123, 285] on div "0" at bounding box center [110, 287] width 28 height 18
drag, startPoint x: 158, startPoint y: 429, endPoint x: 153, endPoint y: 422, distance: 8.6
click at [158, 429] on span "32px" at bounding box center [155, 427] width 15 height 8
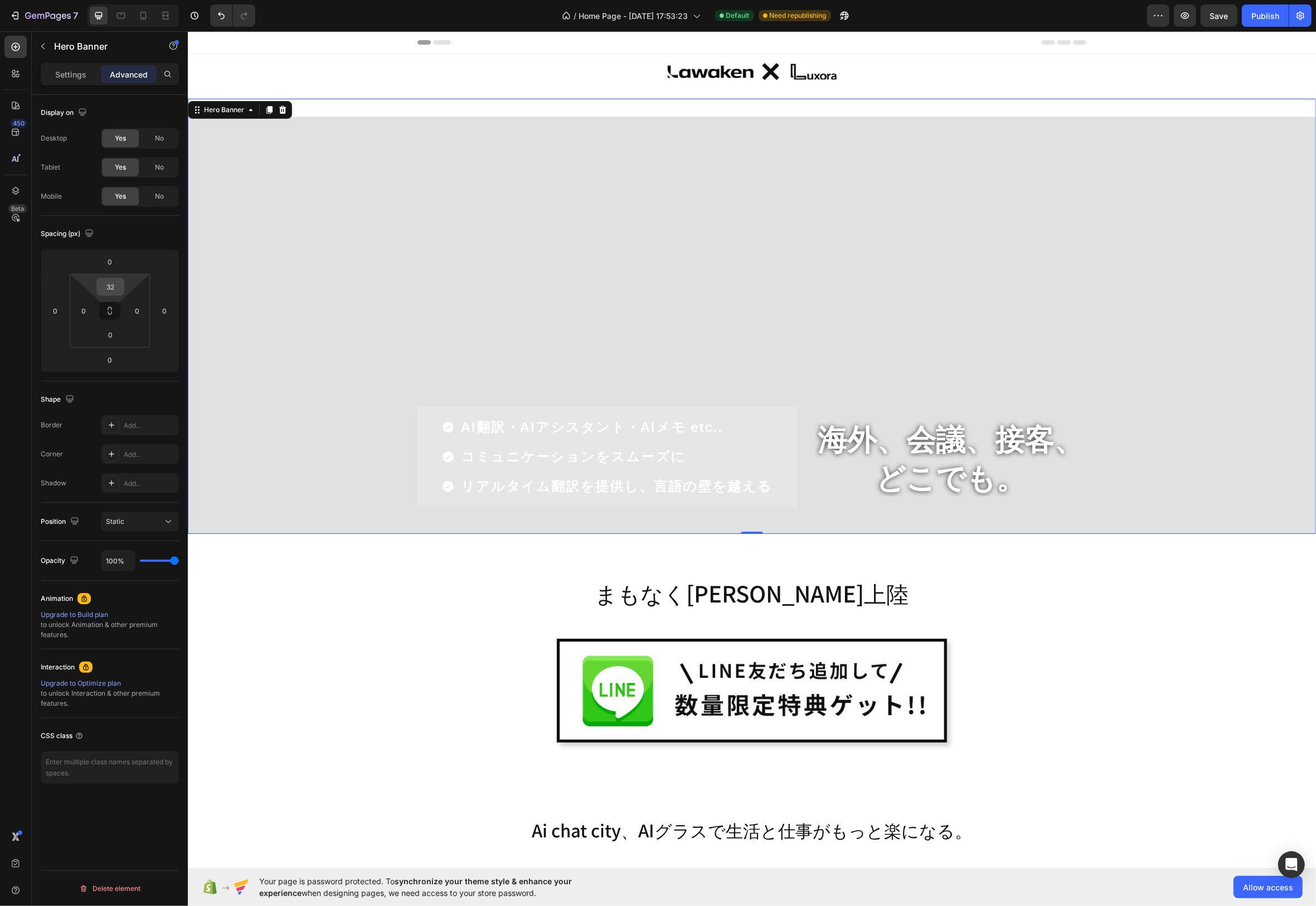
click at [120, 288] on input "32" at bounding box center [110, 287] width 22 height 17
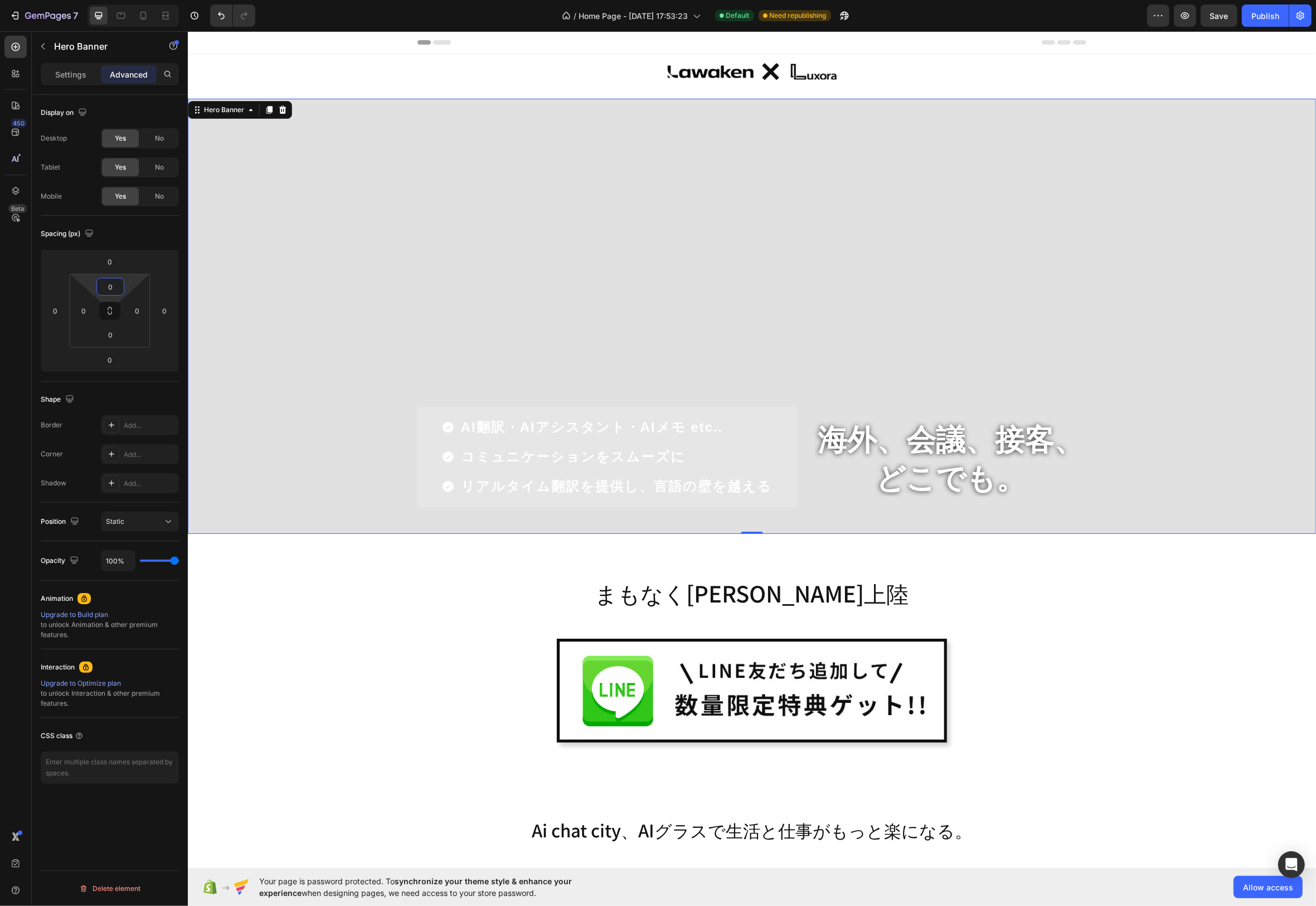
type input "0"
click at [146, 388] on div "Shape Border Add... Corner Add... Shadow Add..." at bounding box center [110, 442] width 138 height 121
click at [68, 76] on p "Settings" at bounding box center [71, 74] width 31 height 11
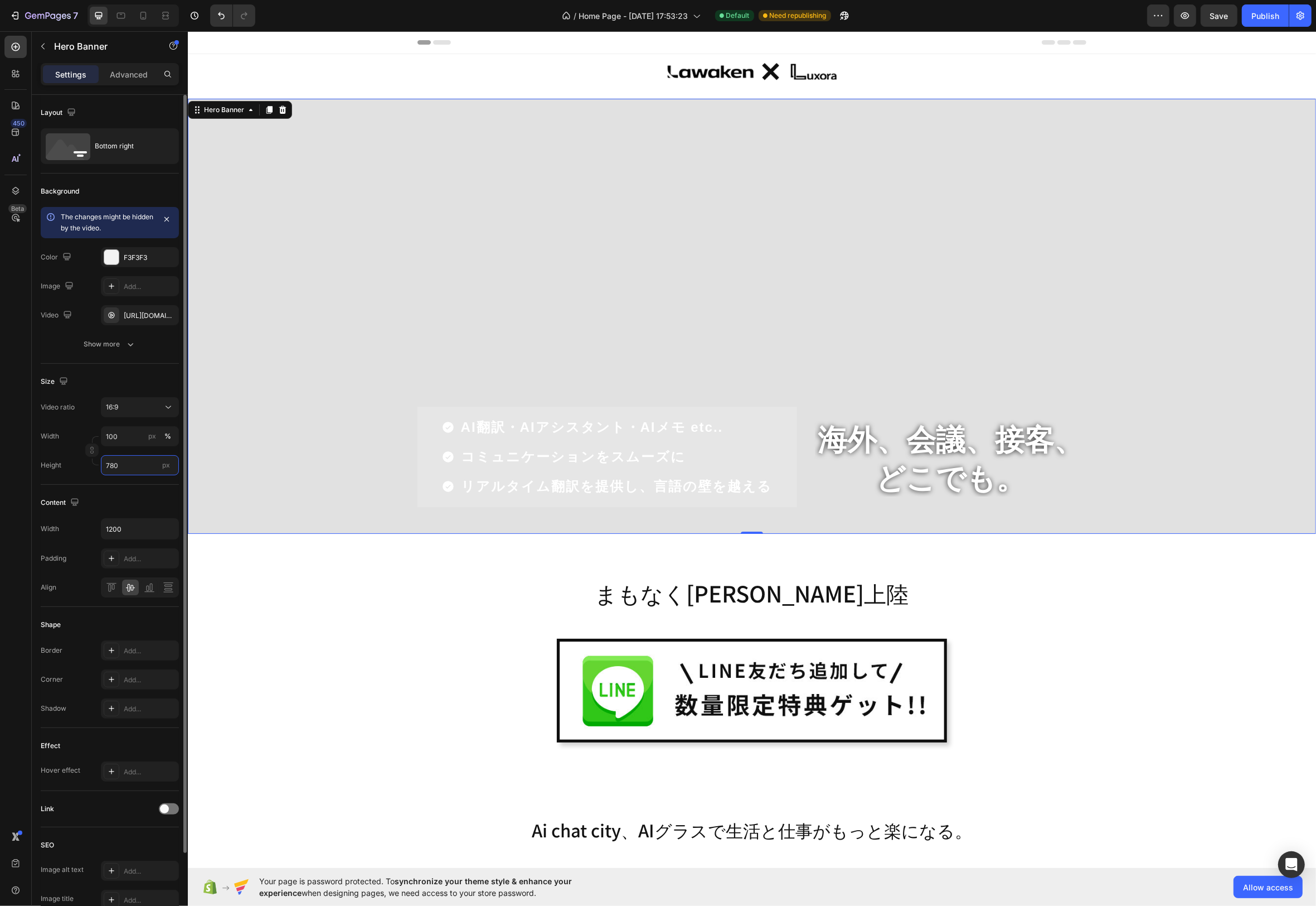
click at [131, 462] on input "780" at bounding box center [140, 465] width 78 height 20
click at [153, 406] on div "16:9" at bounding box center [134, 407] width 57 height 10
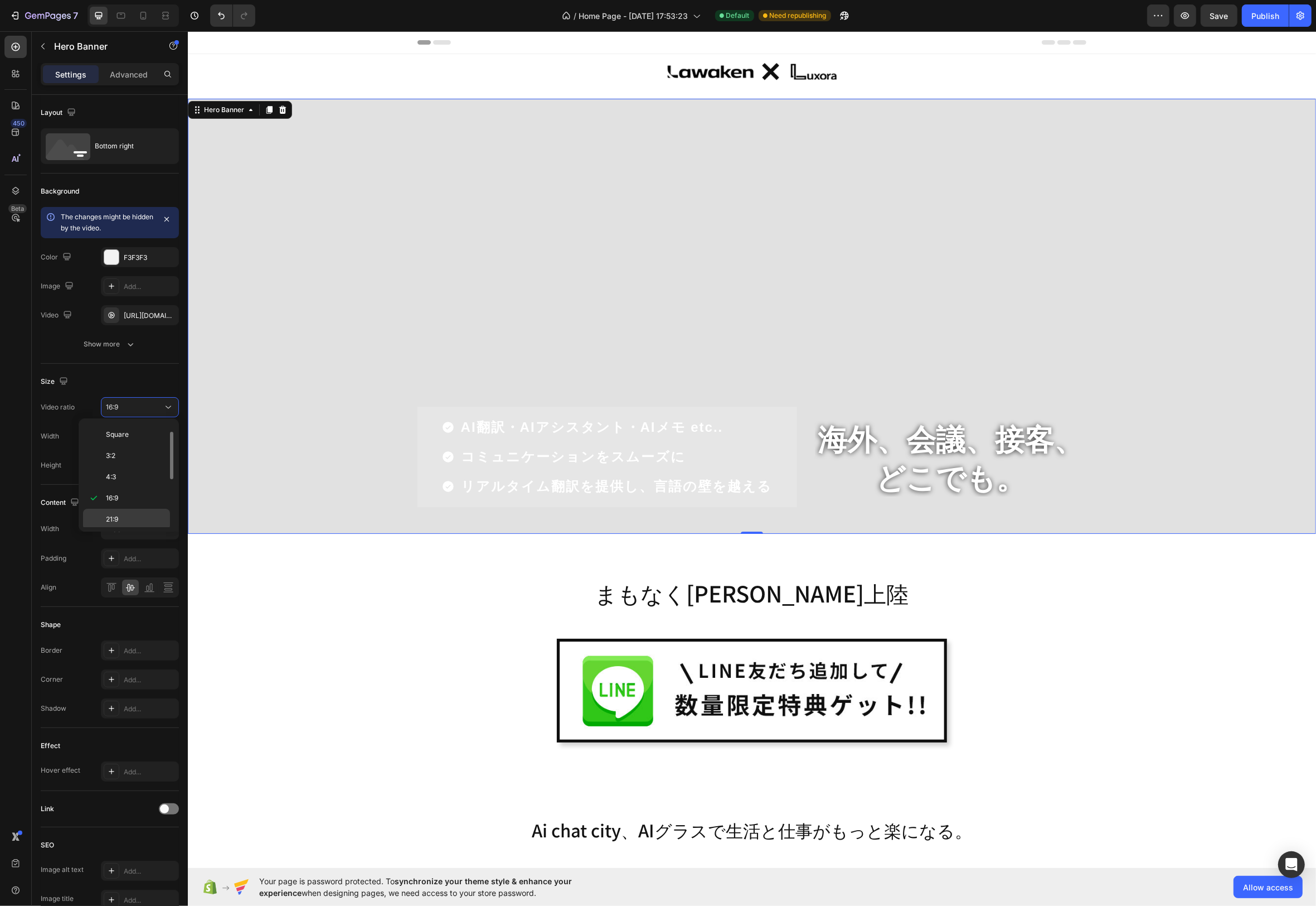
click at [158, 517] on p "21:9" at bounding box center [135, 519] width 59 height 10
click at [267, 269] on div "Overlay" at bounding box center [752, 316] width 1129 height 435
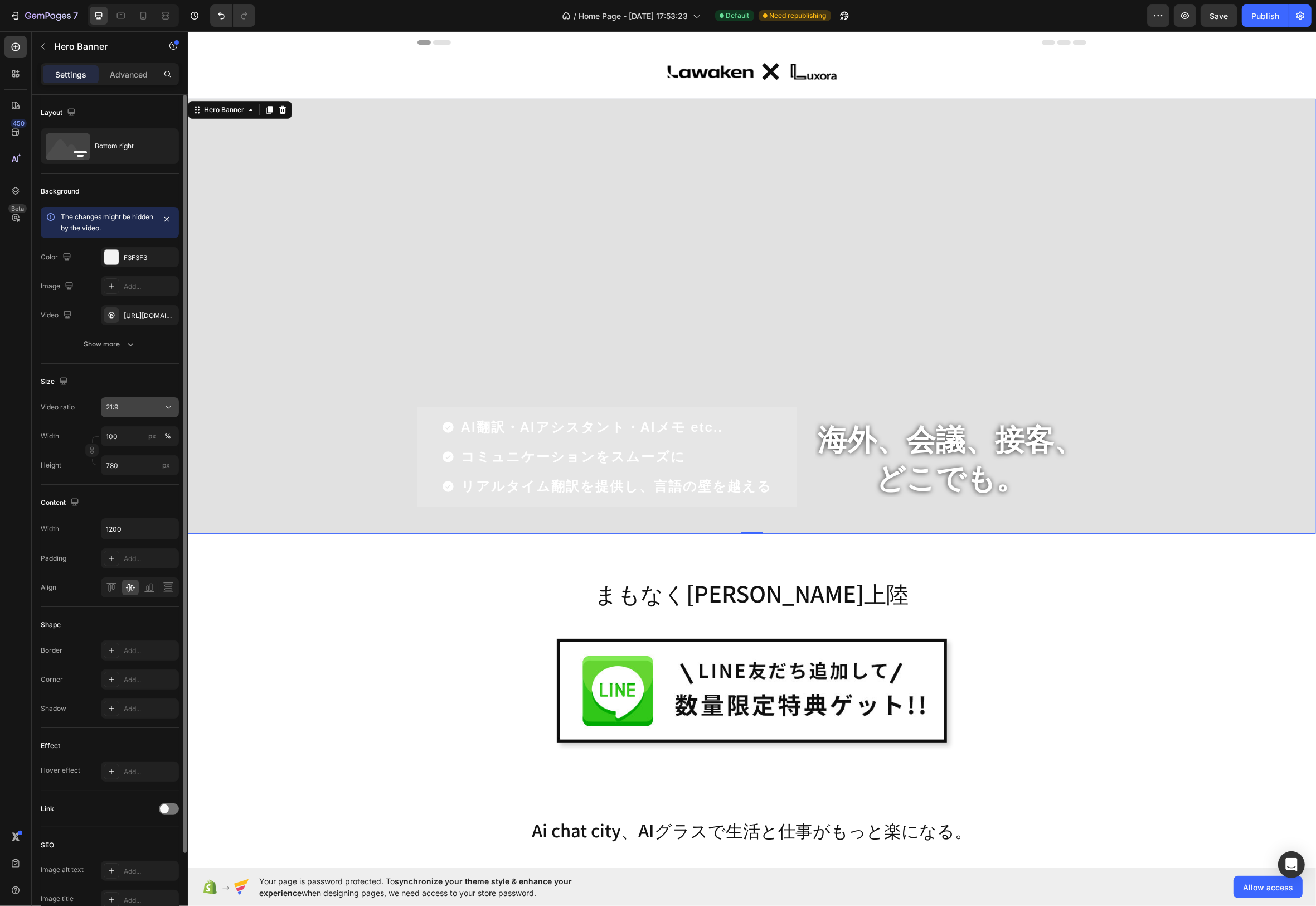
click at [143, 412] on button "21:9" at bounding box center [140, 407] width 78 height 20
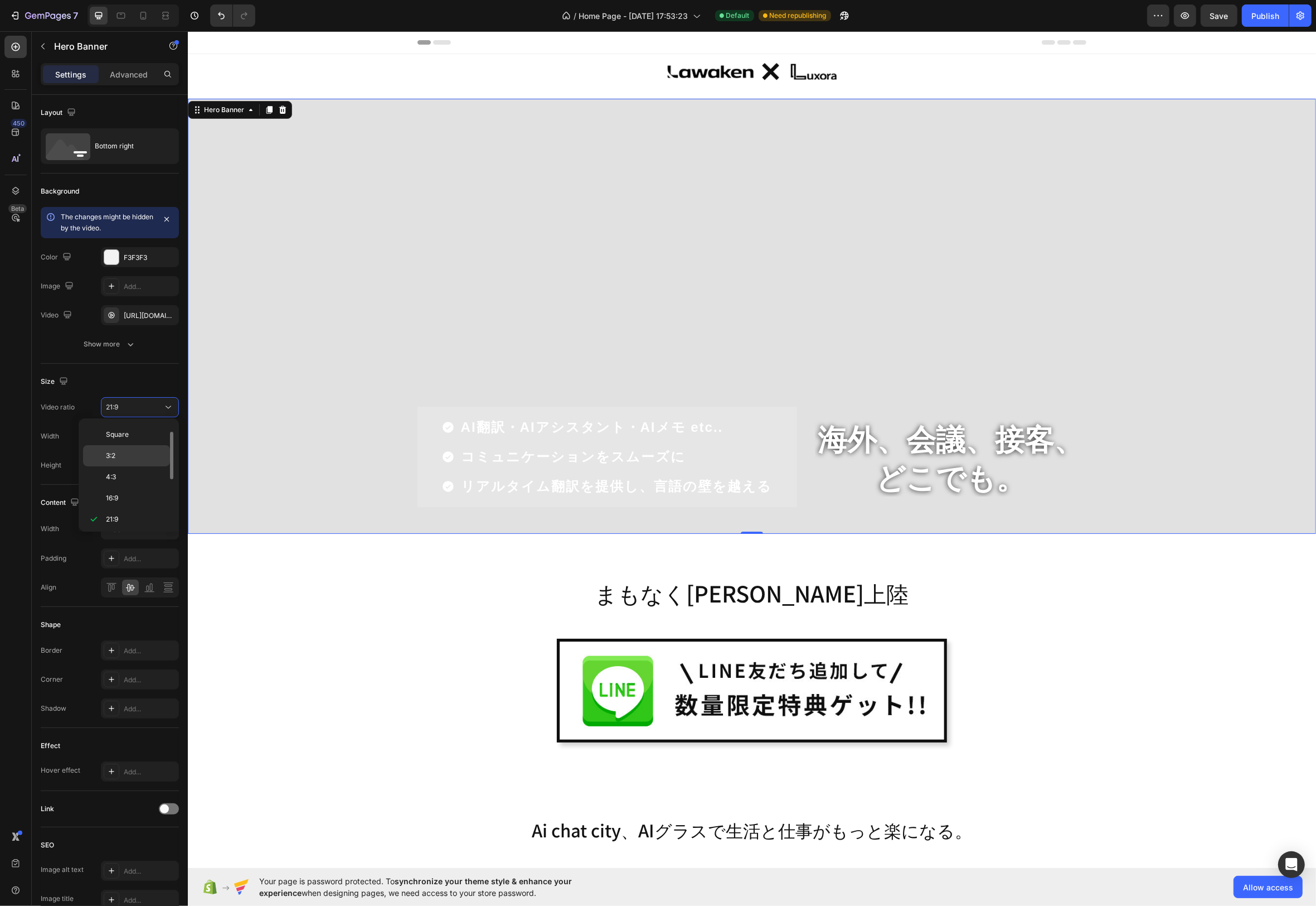
click at [137, 455] on p "3:2" at bounding box center [135, 455] width 59 height 10
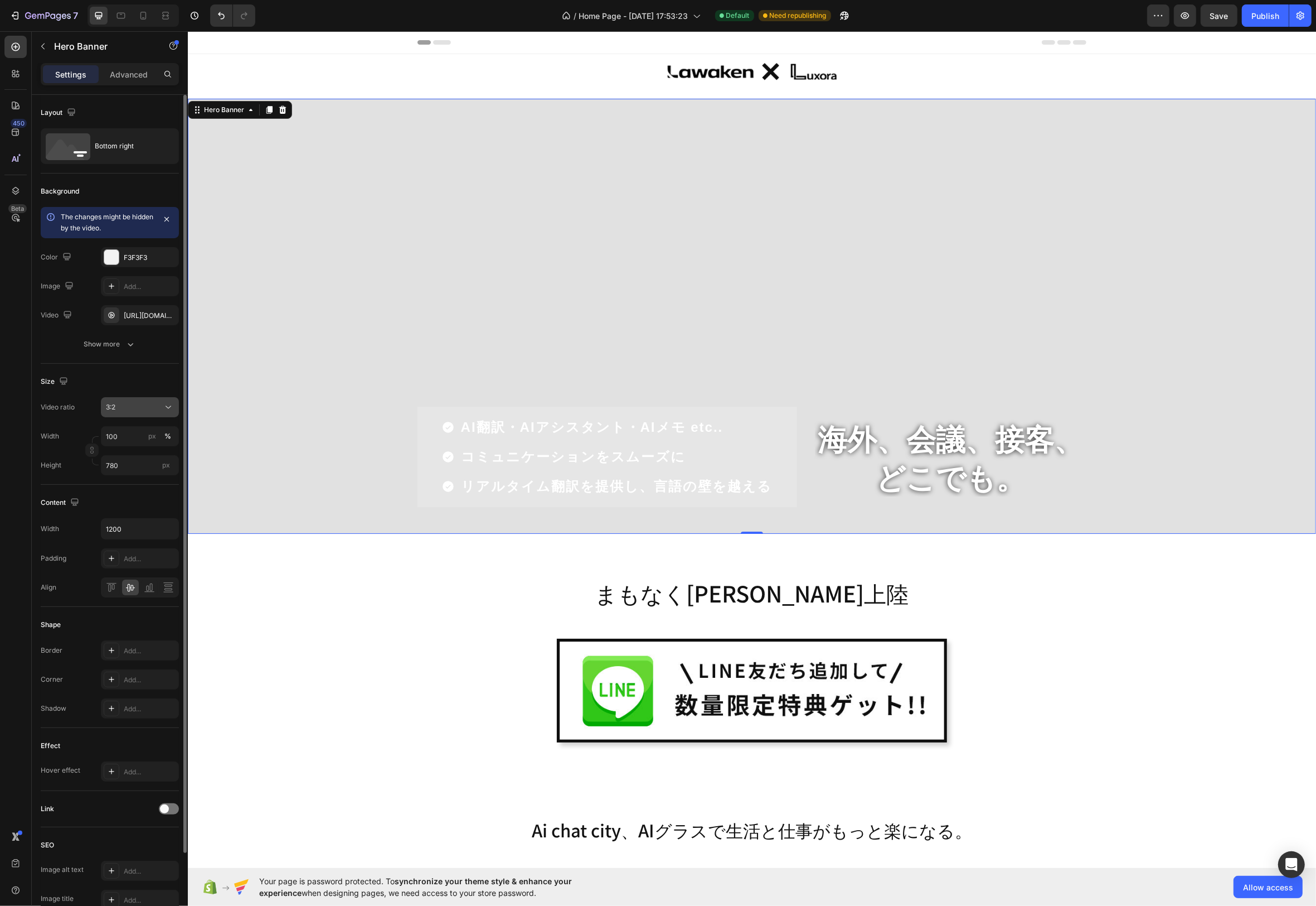
click at [146, 407] on div "3:2" at bounding box center [134, 407] width 57 height 10
click at [147, 487] on div "4:3" at bounding box center [126, 498] width 87 height 21
click at [150, 407] on div "4:3" at bounding box center [134, 407] width 57 height 10
drag, startPoint x: 144, startPoint y: 493, endPoint x: 145, endPoint y: 468, distance: 25.0
click at [144, 493] on p "16:9" at bounding box center [135, 498] width 59 height 10
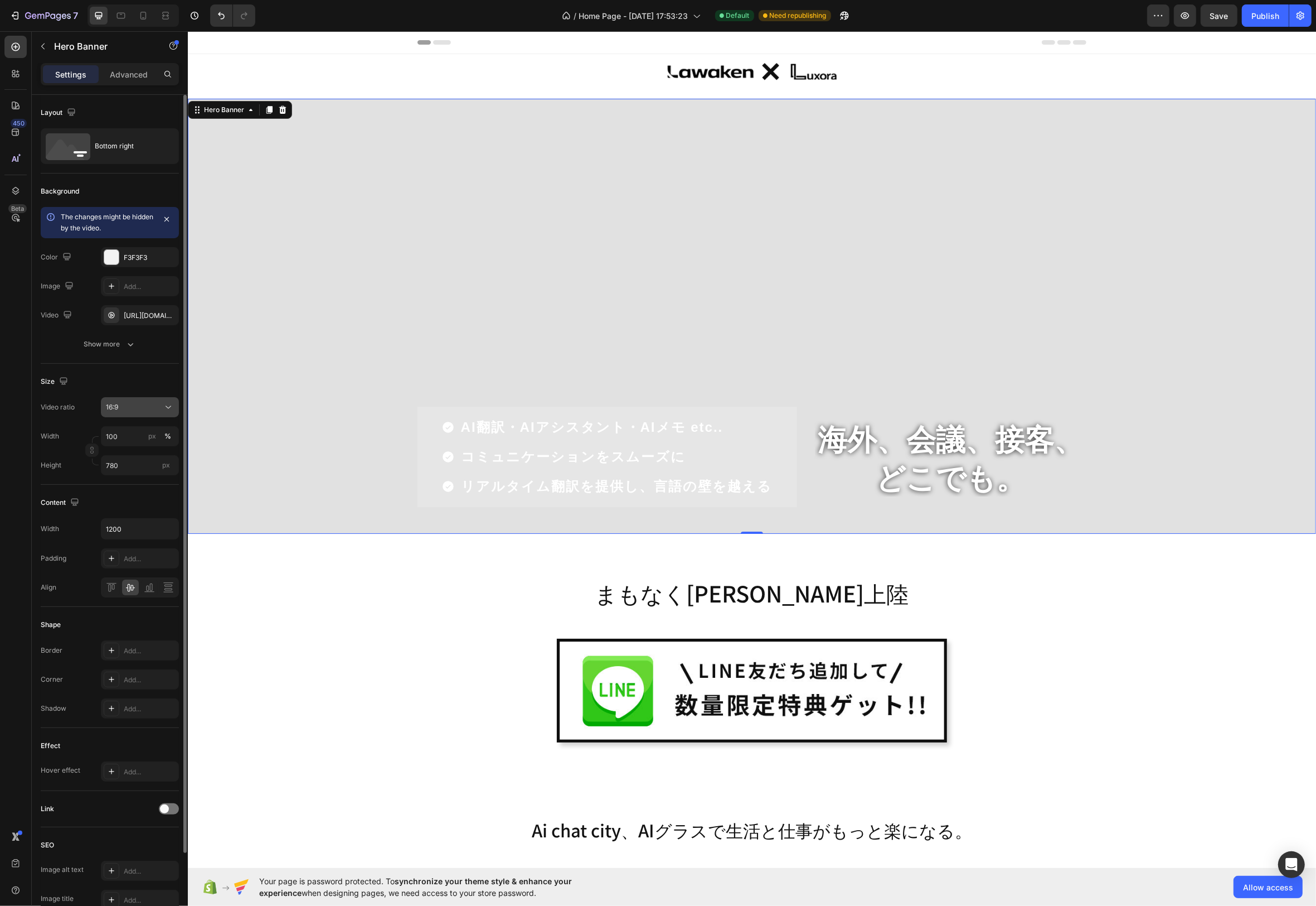
click at [144, 407] on div "16:9" at bounding box center [134, 407] width 57 height 10
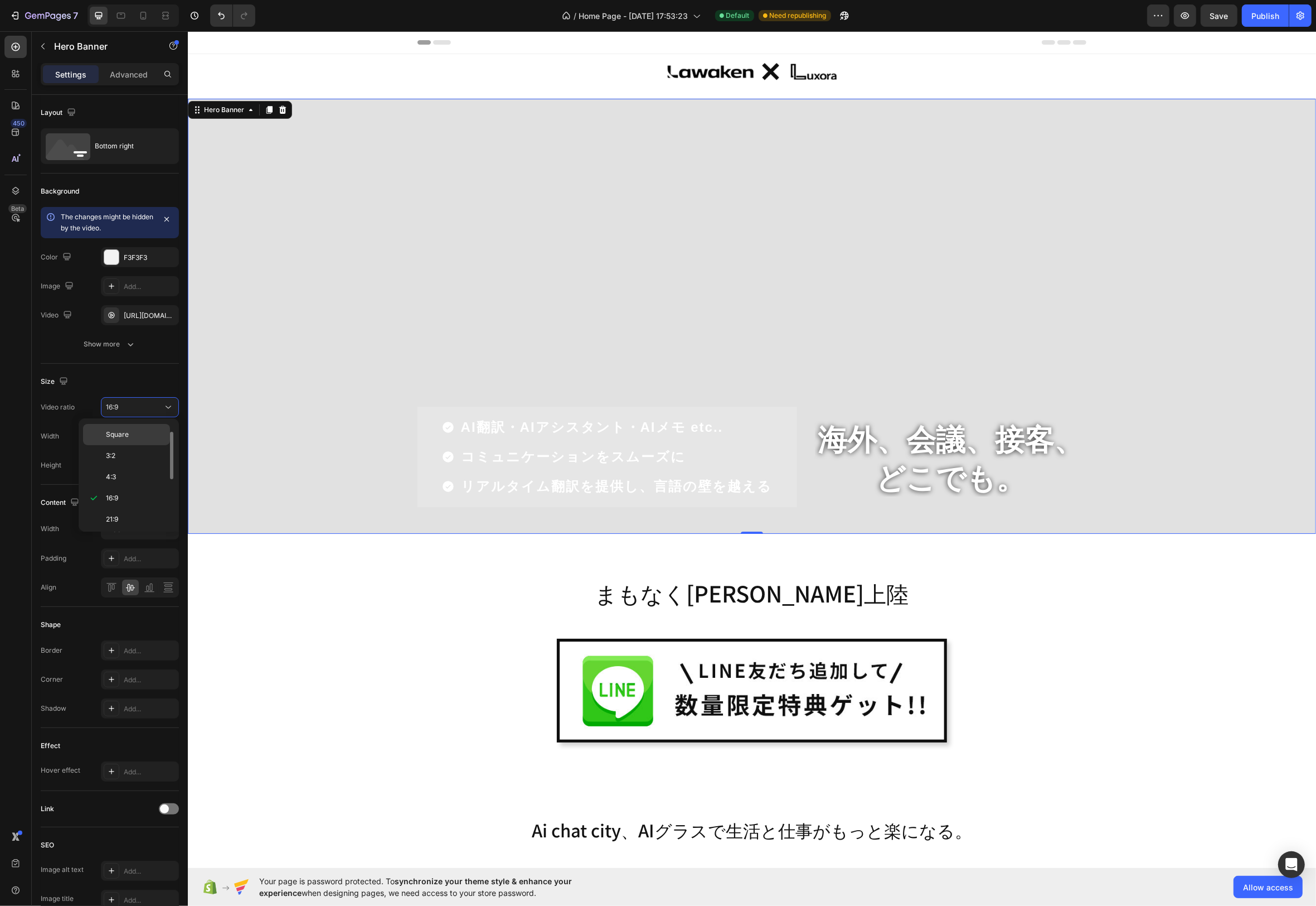
click at [143, 434] on p "Square" at bounding box center [135, 434] width 59 height 10
click at [450, 190] on div "Overlay" at bounding box center [752, 316] width 1129 height 435
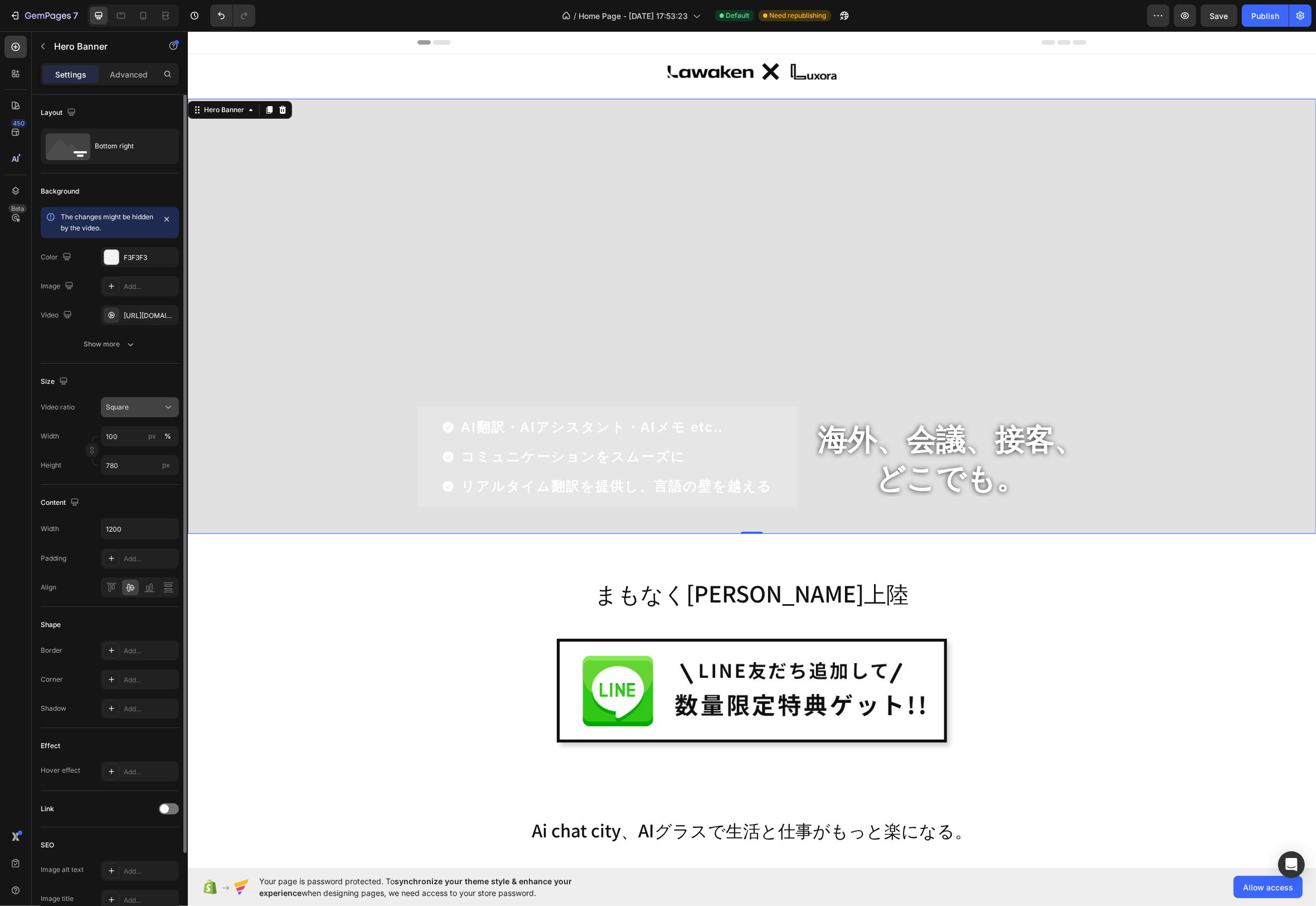
click at [147, 408] on div "Square" at bounding box center [134, 407] width 57 height 10
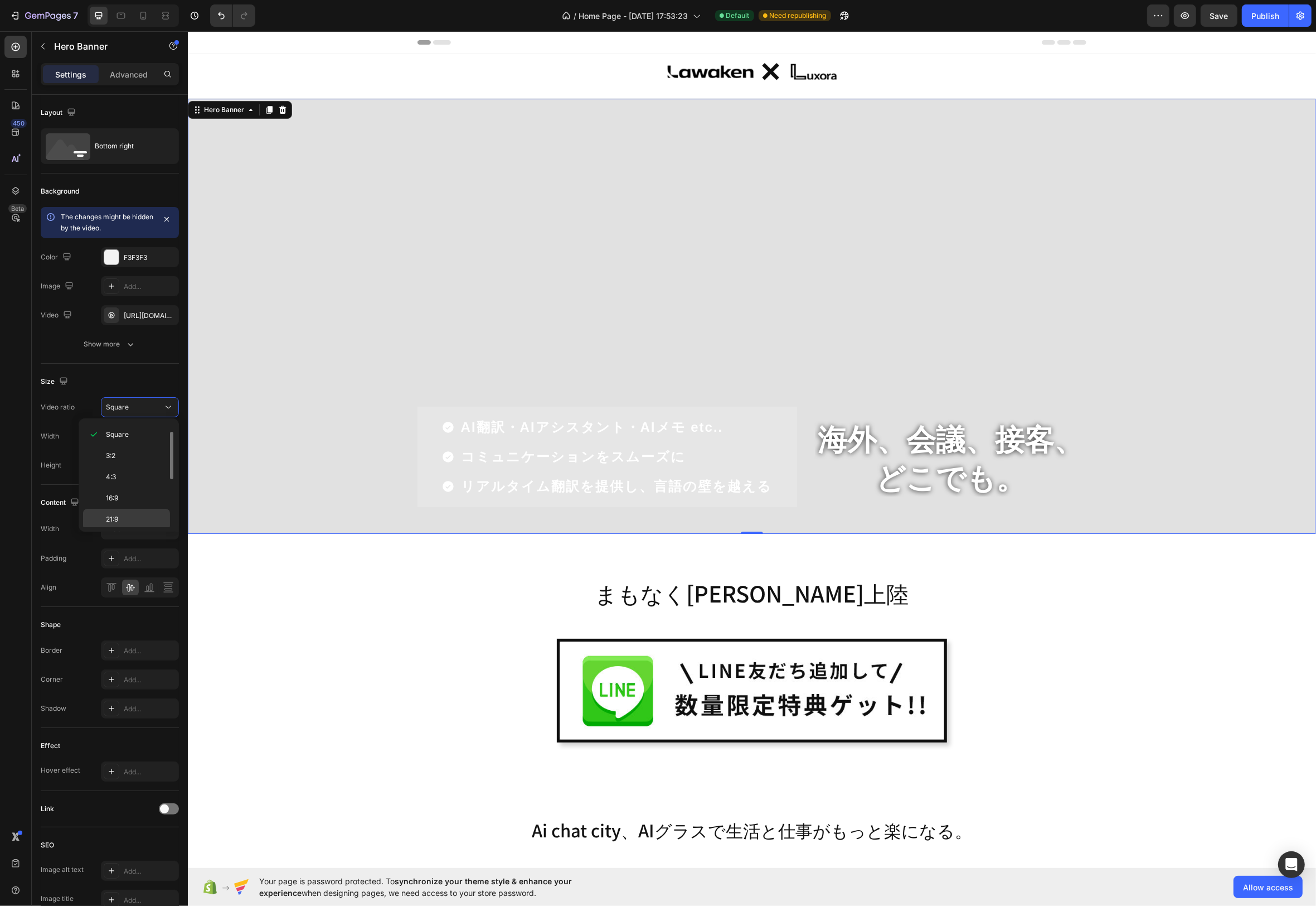
drag, startPoint x: 125, startPoint y: 522, endPoint x: 116, endPoint y: 521, distance: 9.1
click at [124, 530] on div "21:9" at bounding box center [126, 540] width 87 height 21
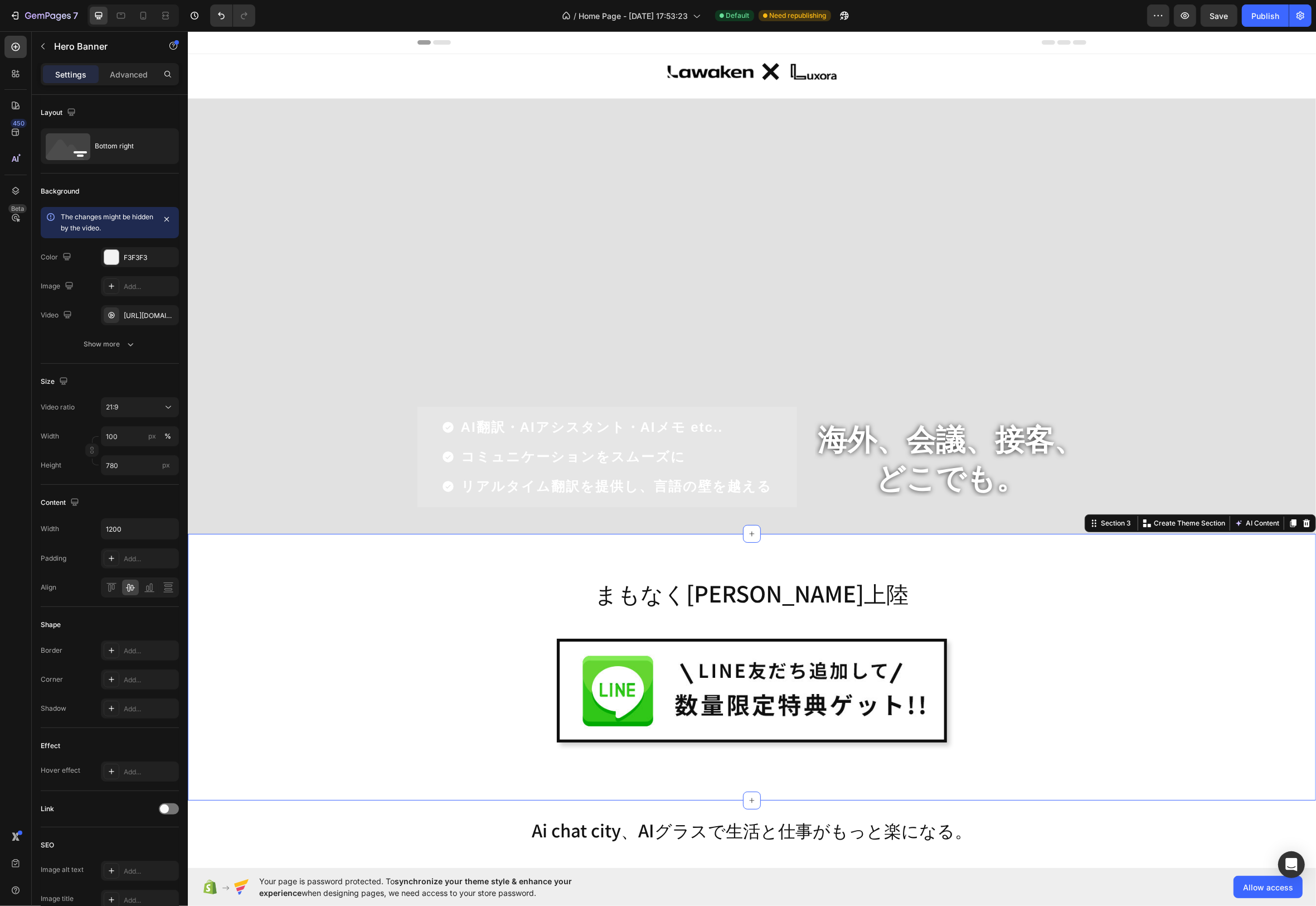
drag, startPoint x: 1280, startPoint y: 641, endPoint x: 1284, endPoint y: 458, distance: 183.0
click at [1280, 640] on div "まもなく[PERSON_NAME]上陸 Heading Image Row Row" at bounding box center [751, 671] width 1112 height 205
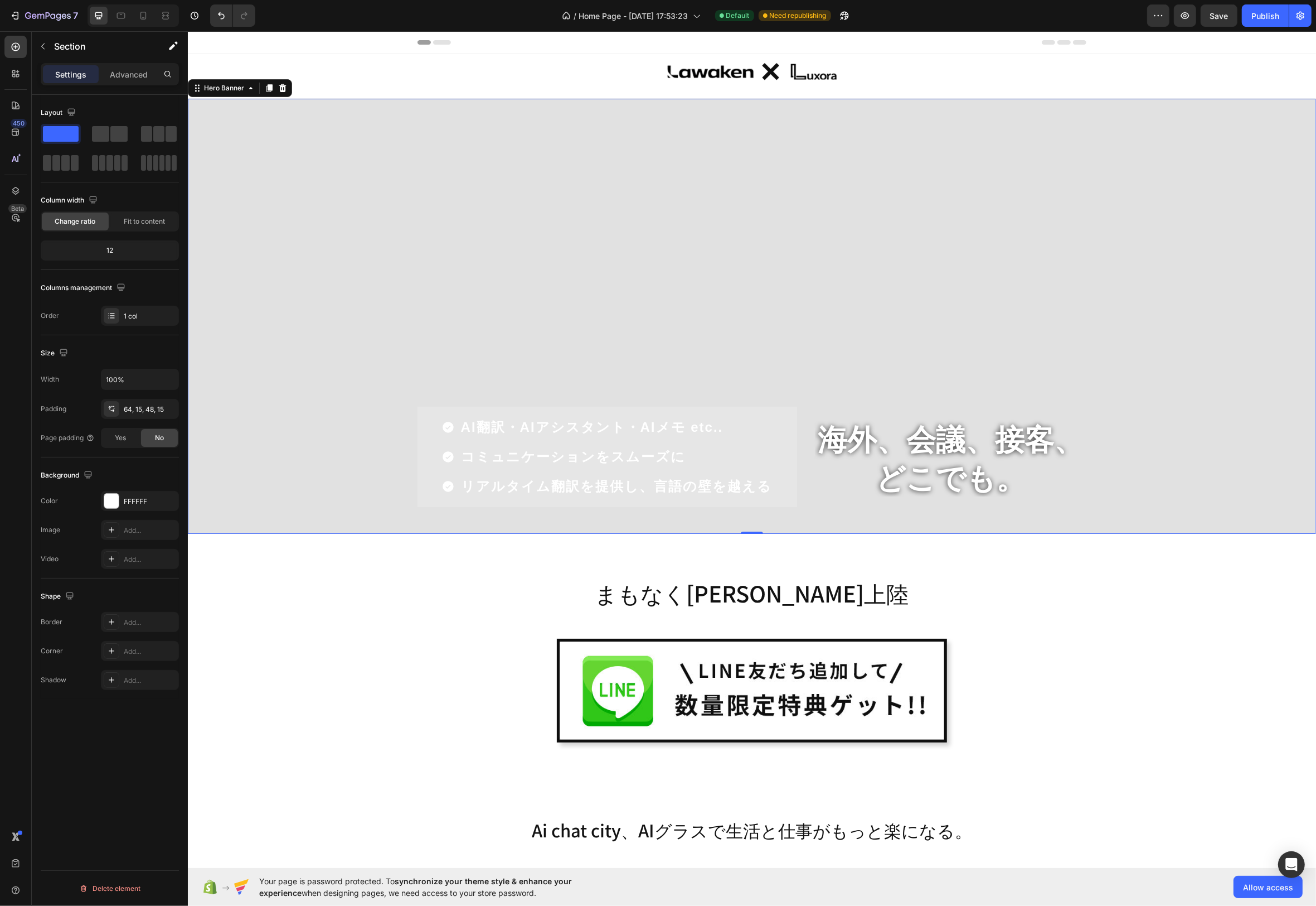
click at [1259, 336] on div "Overlay" at bounding box center [752, 316] width 1129 height 435
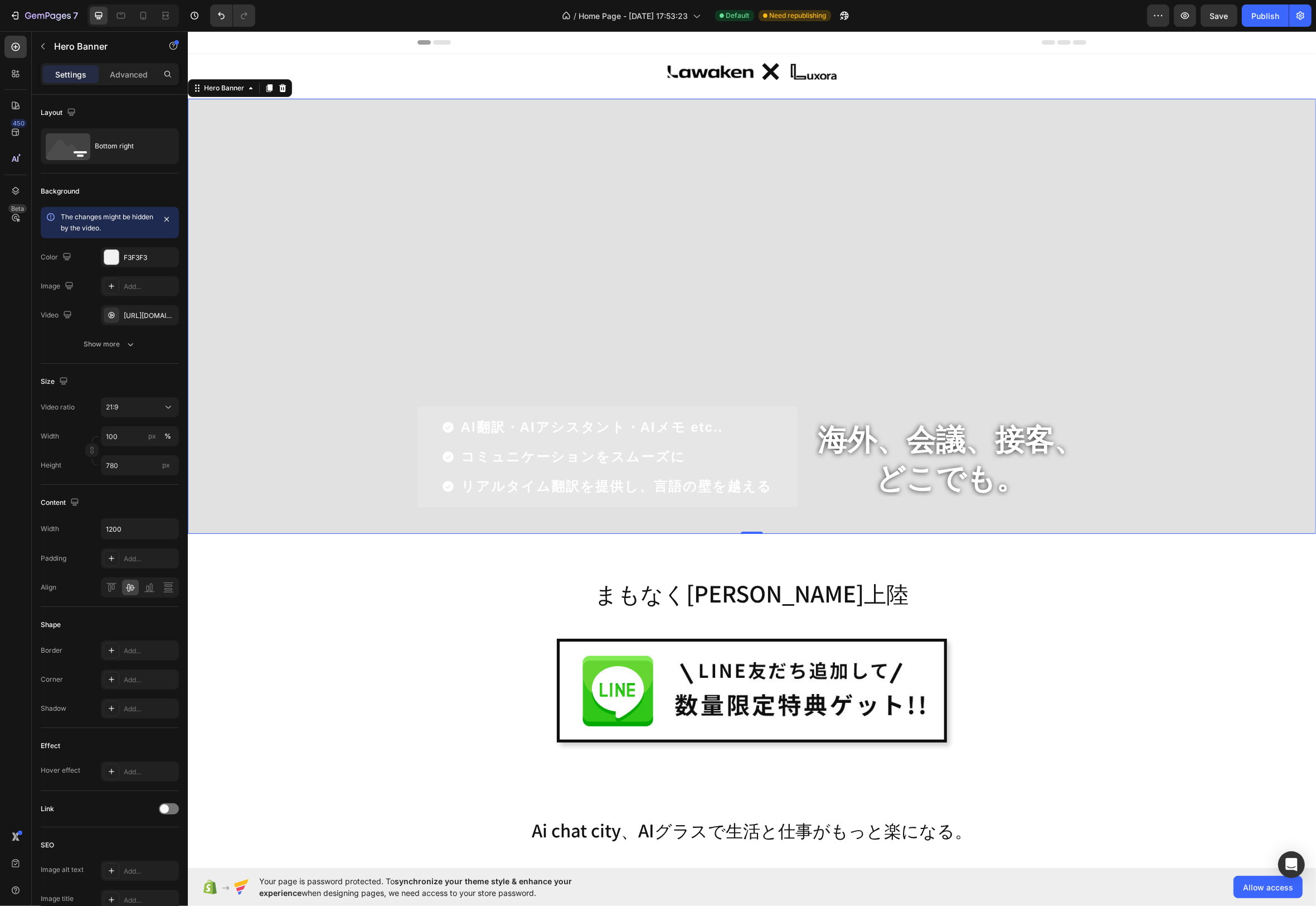
click at [431, 240] on div "Overlay" at bounding box center [752, 316] width 1129 height 435
click at [165, 529] on icon "button" at bounding box center [169, 529] width 11 height 11
click at [151, 560] on span "100%" at bounding box center [160, 556] width 19 height 10
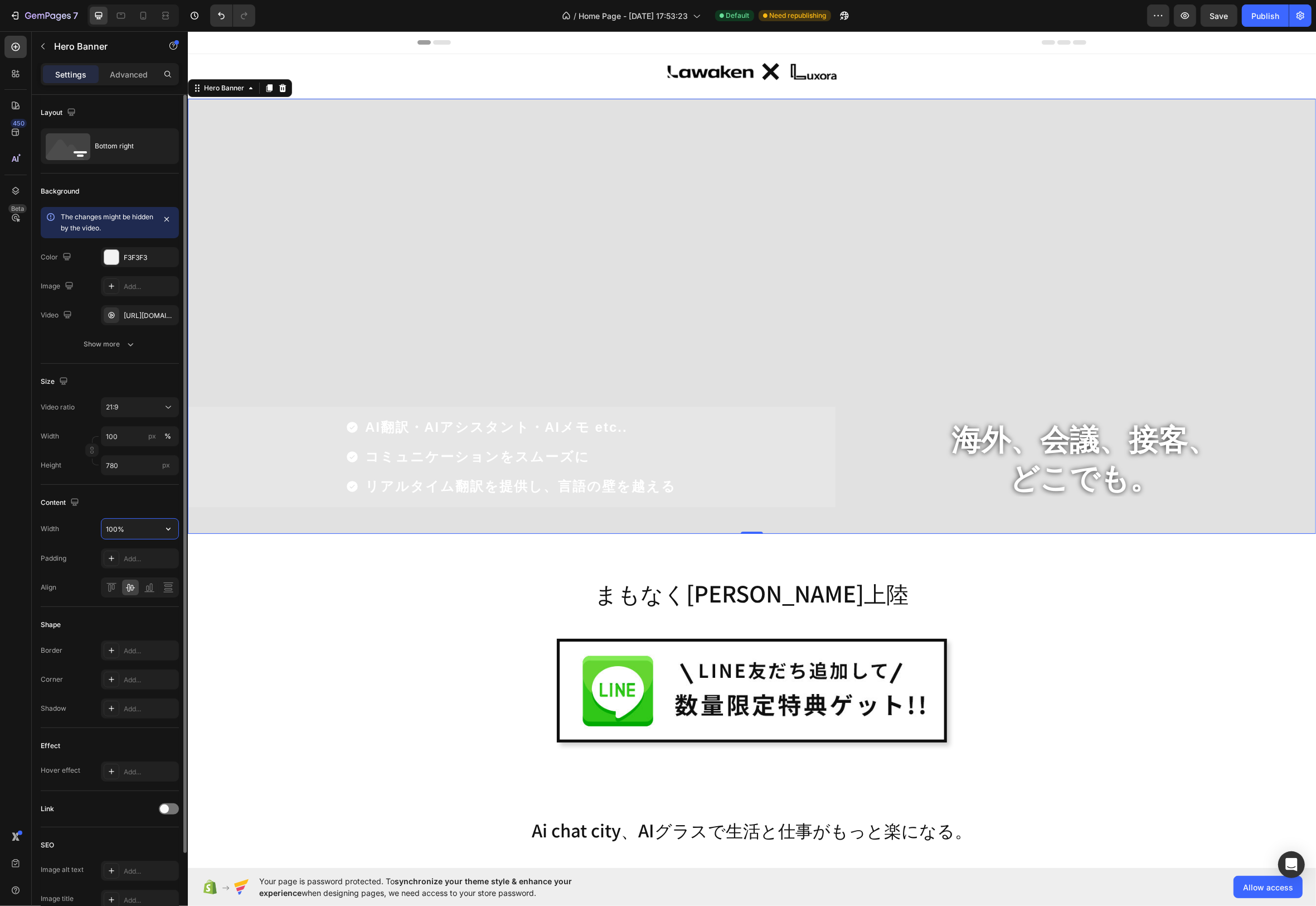
click at [151, 530] on input "100%" at bounding box center [140, 529] width 77 height 20
click at [165, 530] on icon "button" at bounding box center [169, 529] width 11 height 11
click at [162, 574] on span "1200px" at bounding box center [157, 577] width 24 height 10
type input "1200"
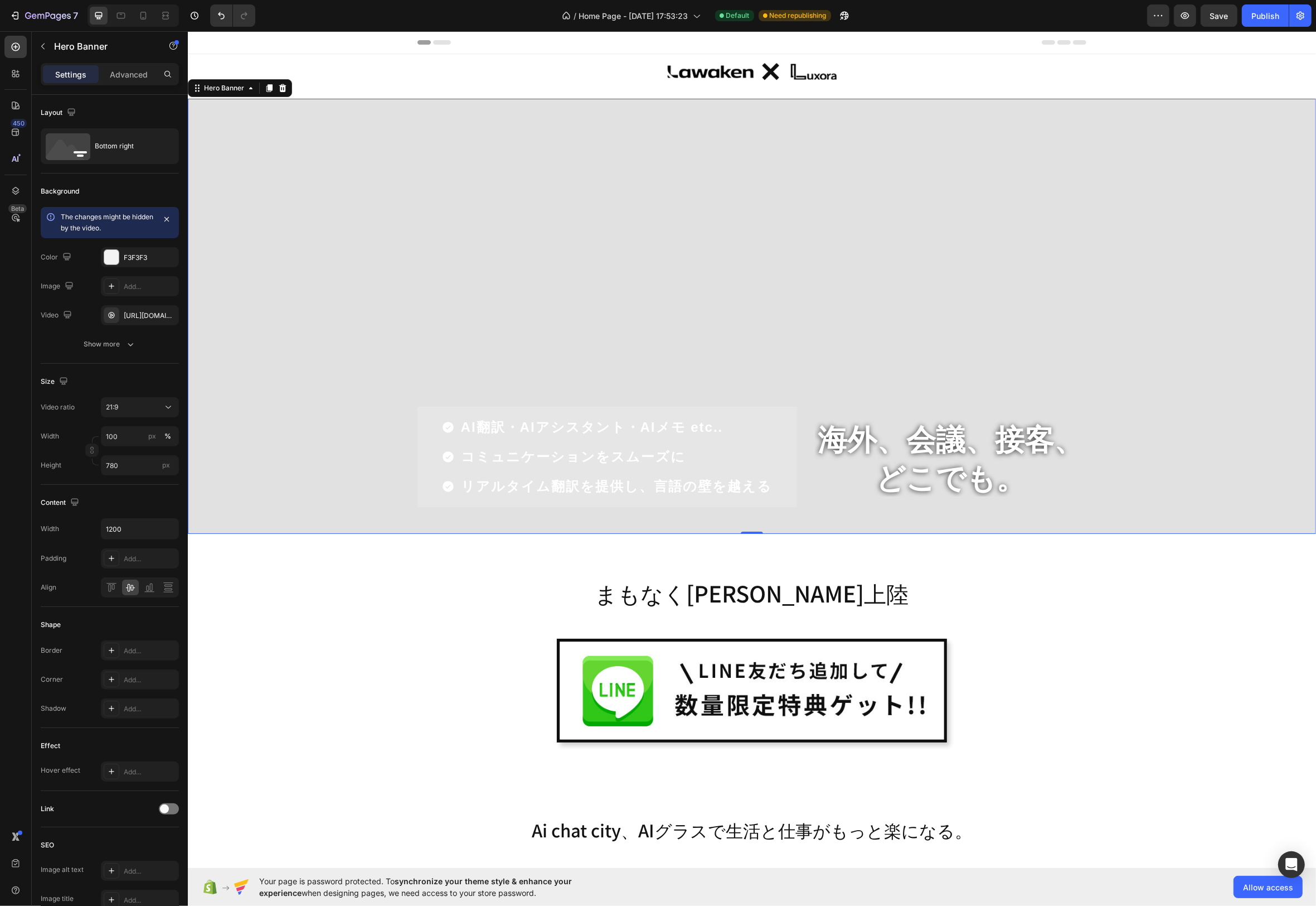
click at [441, 151] on div "Overlay" at bounding box center [752, 316] width 1129 height 435
click at [153, 433] on div "px" at bounding box center [152, 436] width 8 height 10
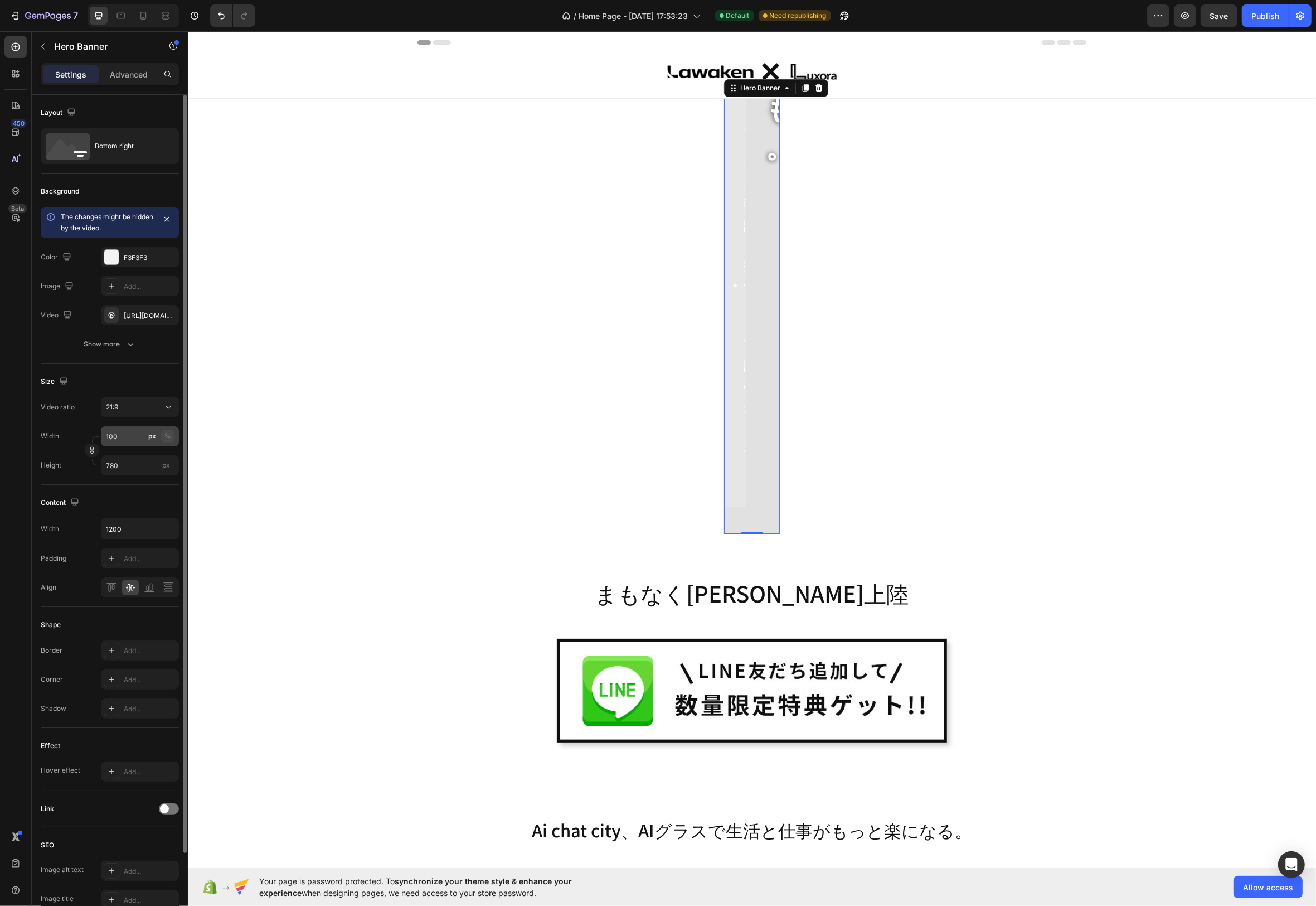
click at [168, 433] on div "%" at bounding box center [168, 436] width 7 height 10
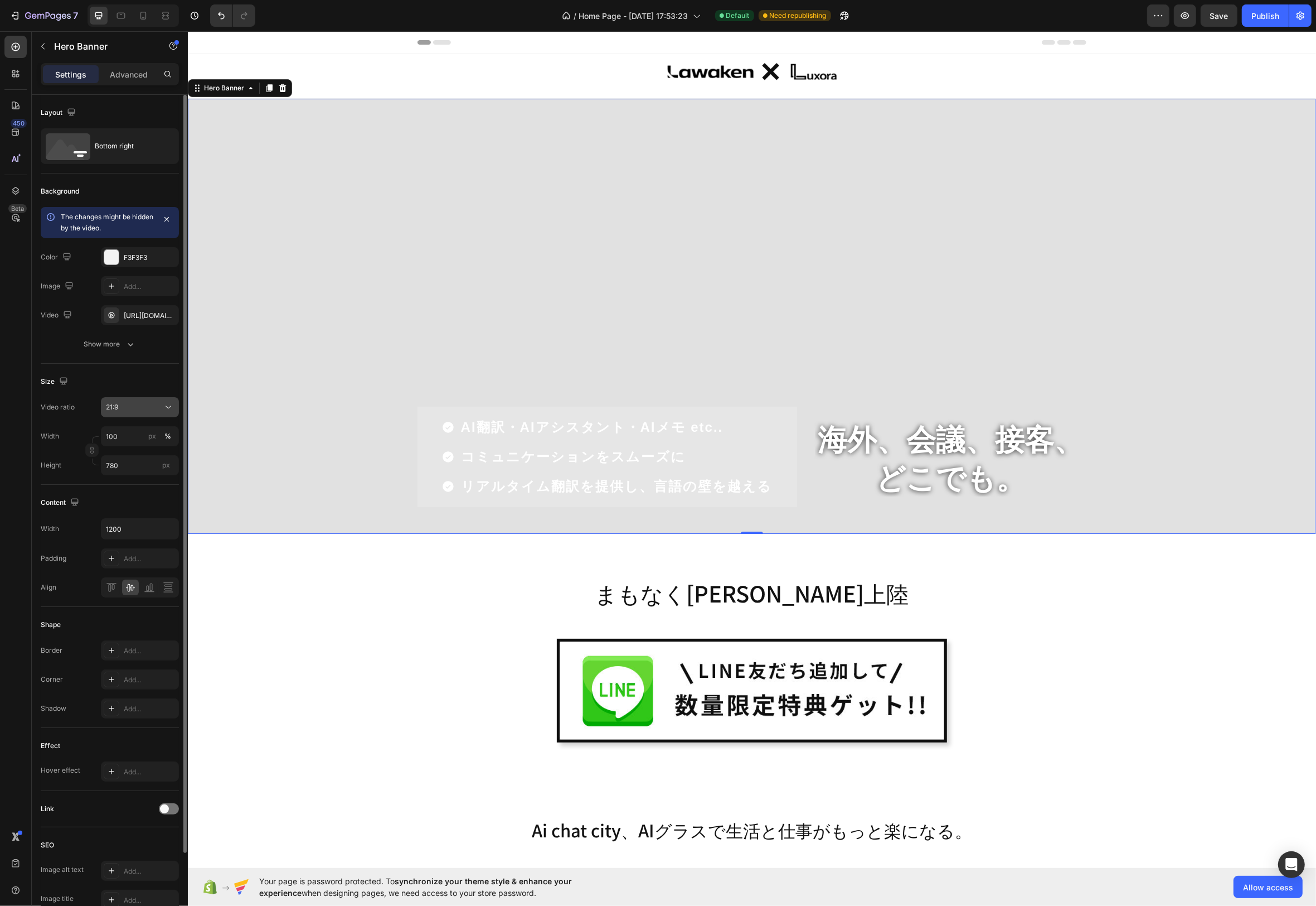
click at [169, 409] on icon at bounding box center [169, 407] width 11 height 11
click at [130, 521] on p "2:3" at bounding box center [135, 521] width 59 height 10
click at [147, 402] on div "2:3" at bounding box center [134, 407] width 57 height 10
click at [148, 505] on div "21:9" at bounding box center [126, 499] width 87 height 21
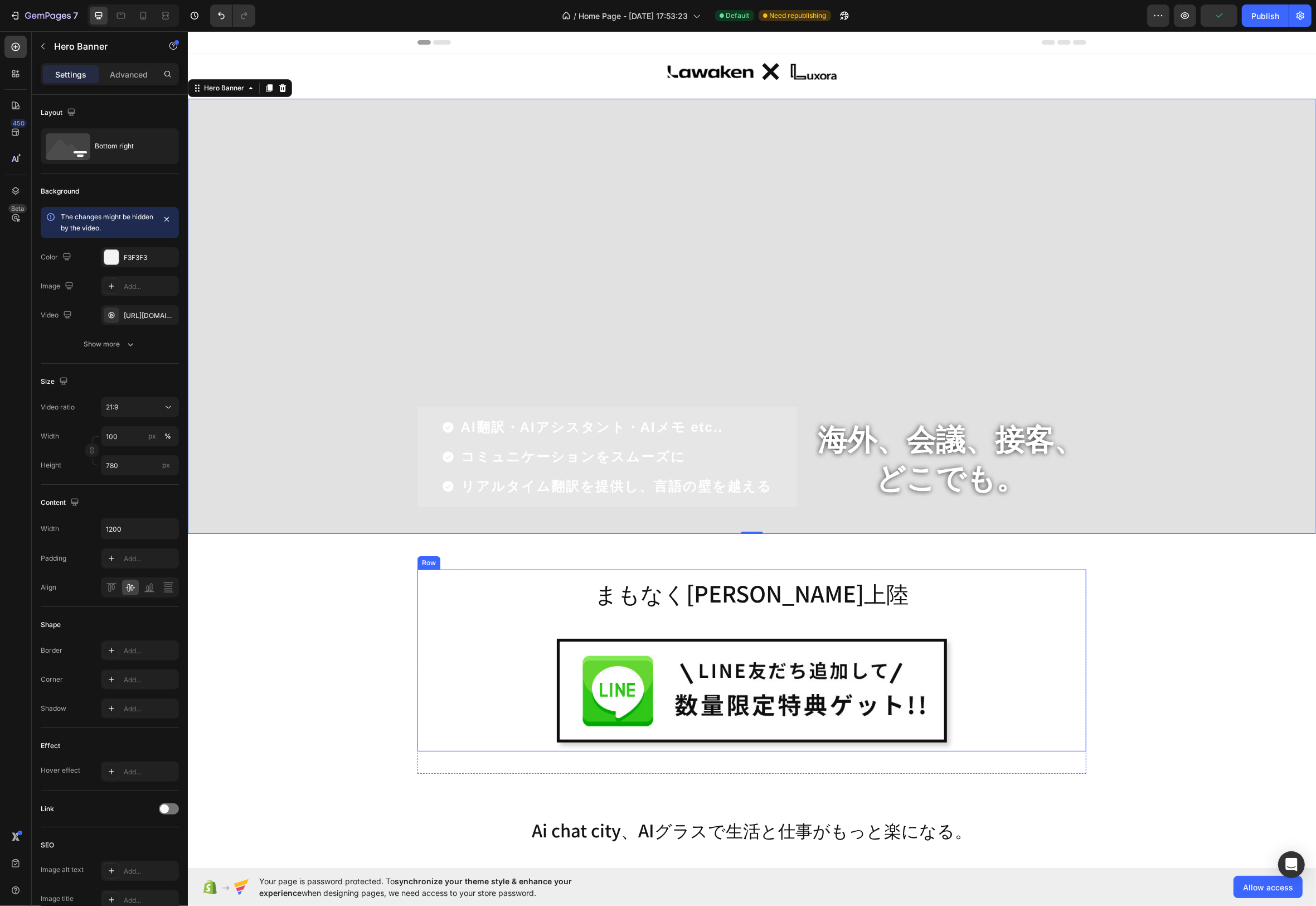
drag, startPoint x: 468, startPoint y: 570, endPoint x: 427, endPoint y: 567, distance: 41.1
click at [468, 570] on div "まもなく[PERSON_NAME]上陸 Heading Image Row" at bounding box center [752, 660] width 669 height 182
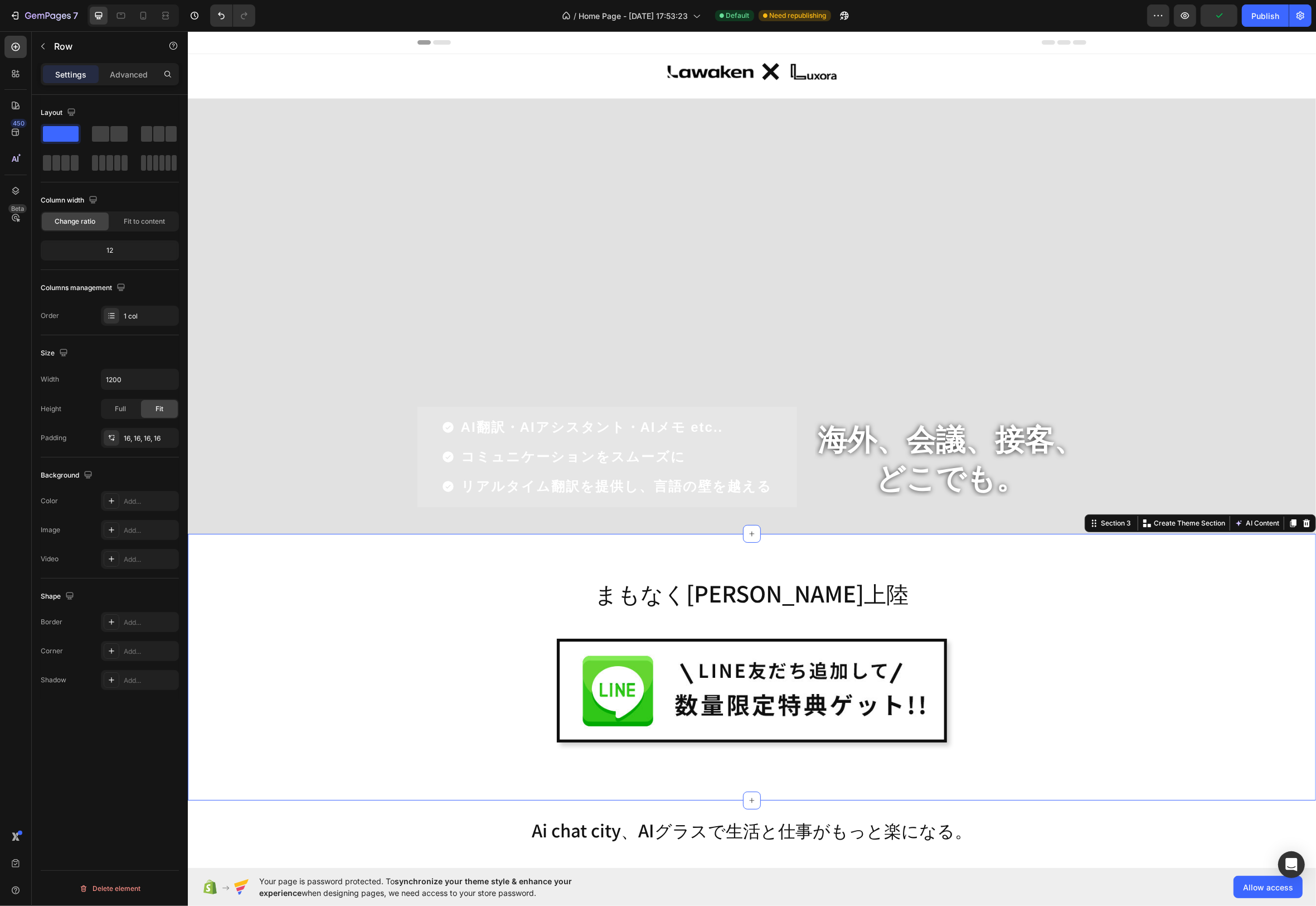
click at [349, 578] on div "まもなく[PERSON_NAME]上陸 Heading Image Row Row" at bounding box center [751, 671] width 1112 height 205
click at [351, 577] on div "まもなく[PERSON_NAME]上陸 Heading Image Row Row" at bounding box center [751, 671] width 1112 height 205
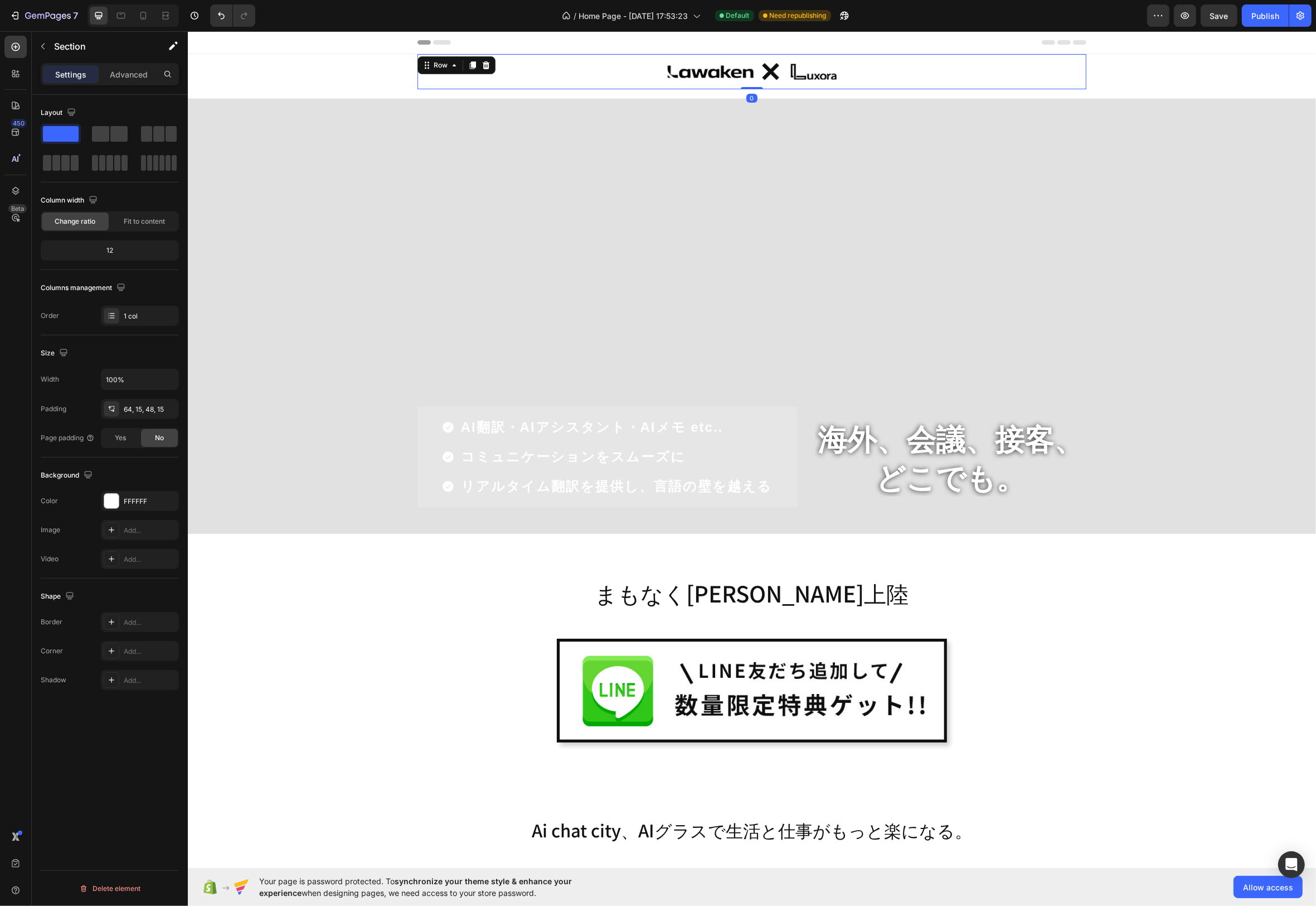
click at [1084, 57] on div "Image Row 0" at bounding box center [752, 71] width 669 height 35
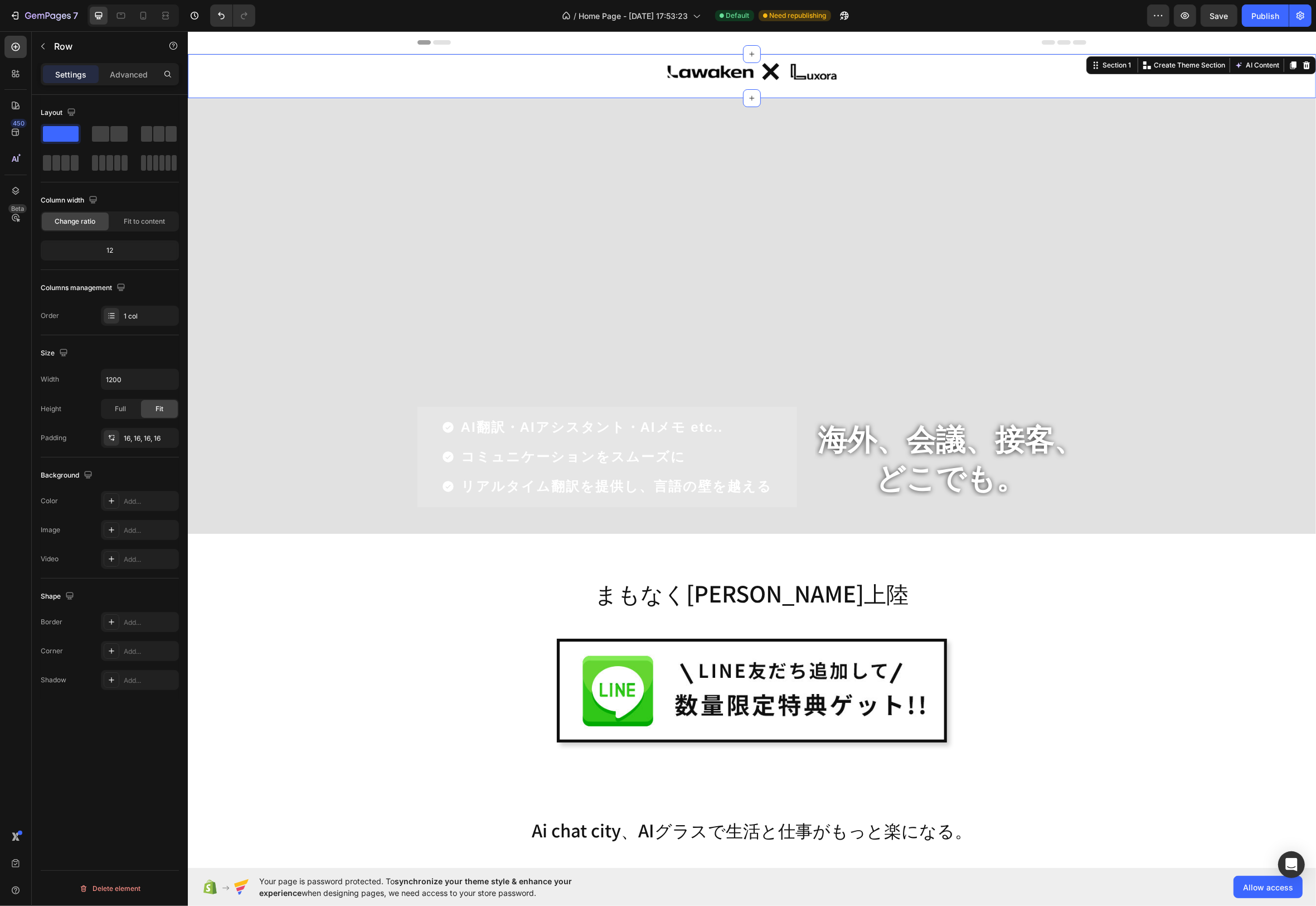
click at [1235, 62] on div "Image Row Row Section 1 You can create reusable sections Create Theme Section A…" at bounding box center [752, 76] width 1129 height 45
click at [1032, 64] on div at bounding box center [752, 71] width 651 height 17
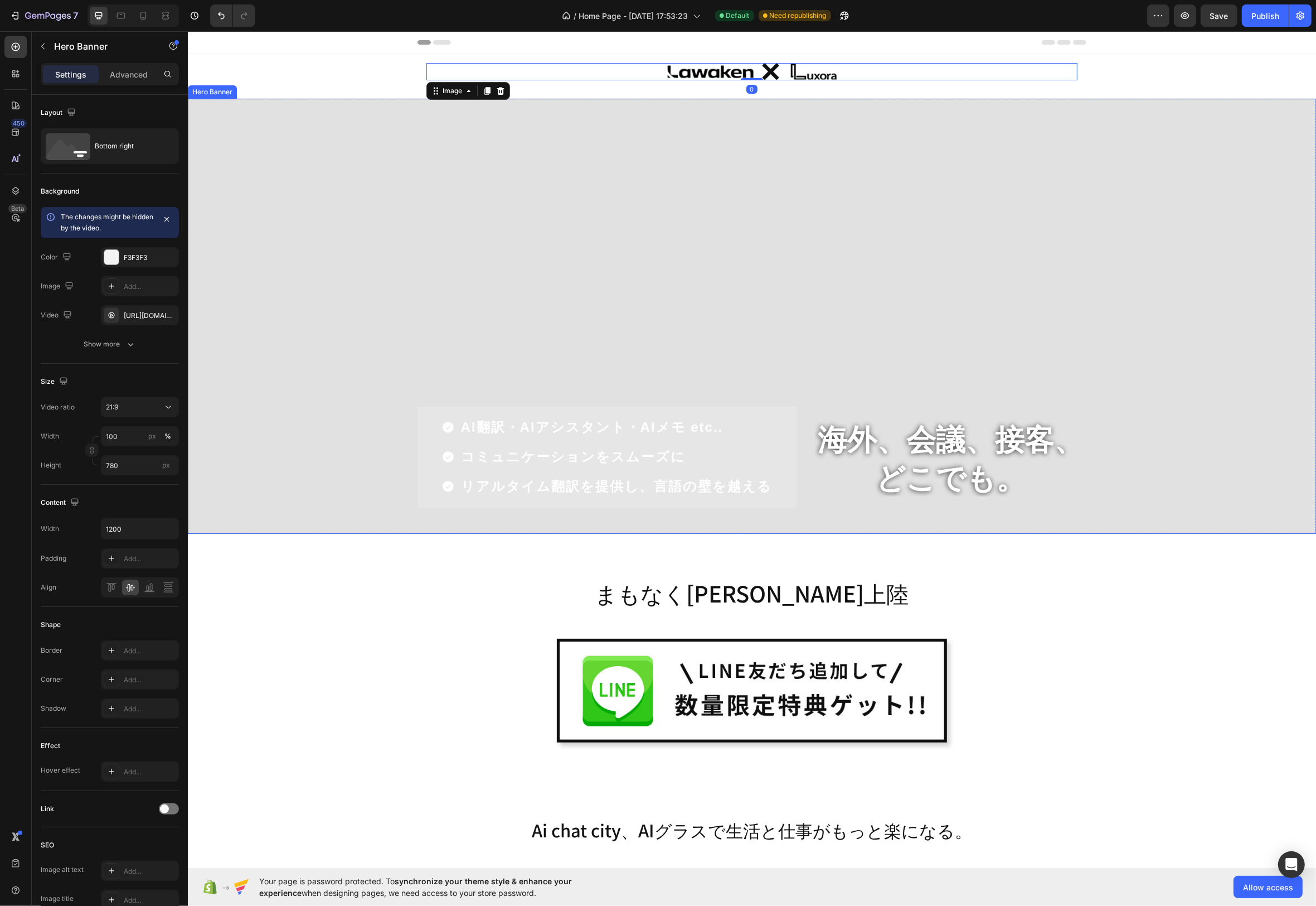
click at [1230, 232] on div "Overlay" at bounding box center [752, 316] width 1129 height 435
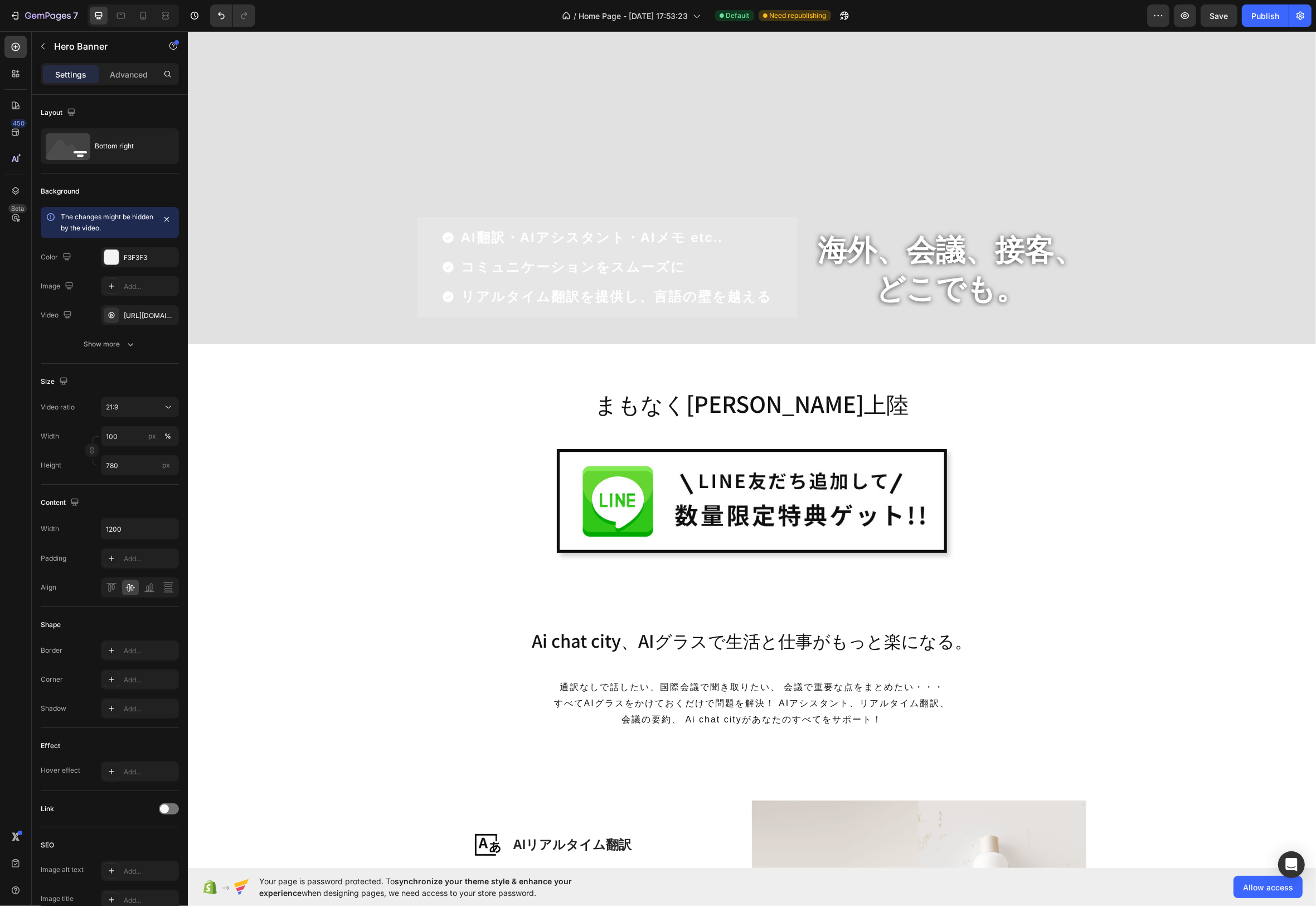
scroll to position [0, 0]
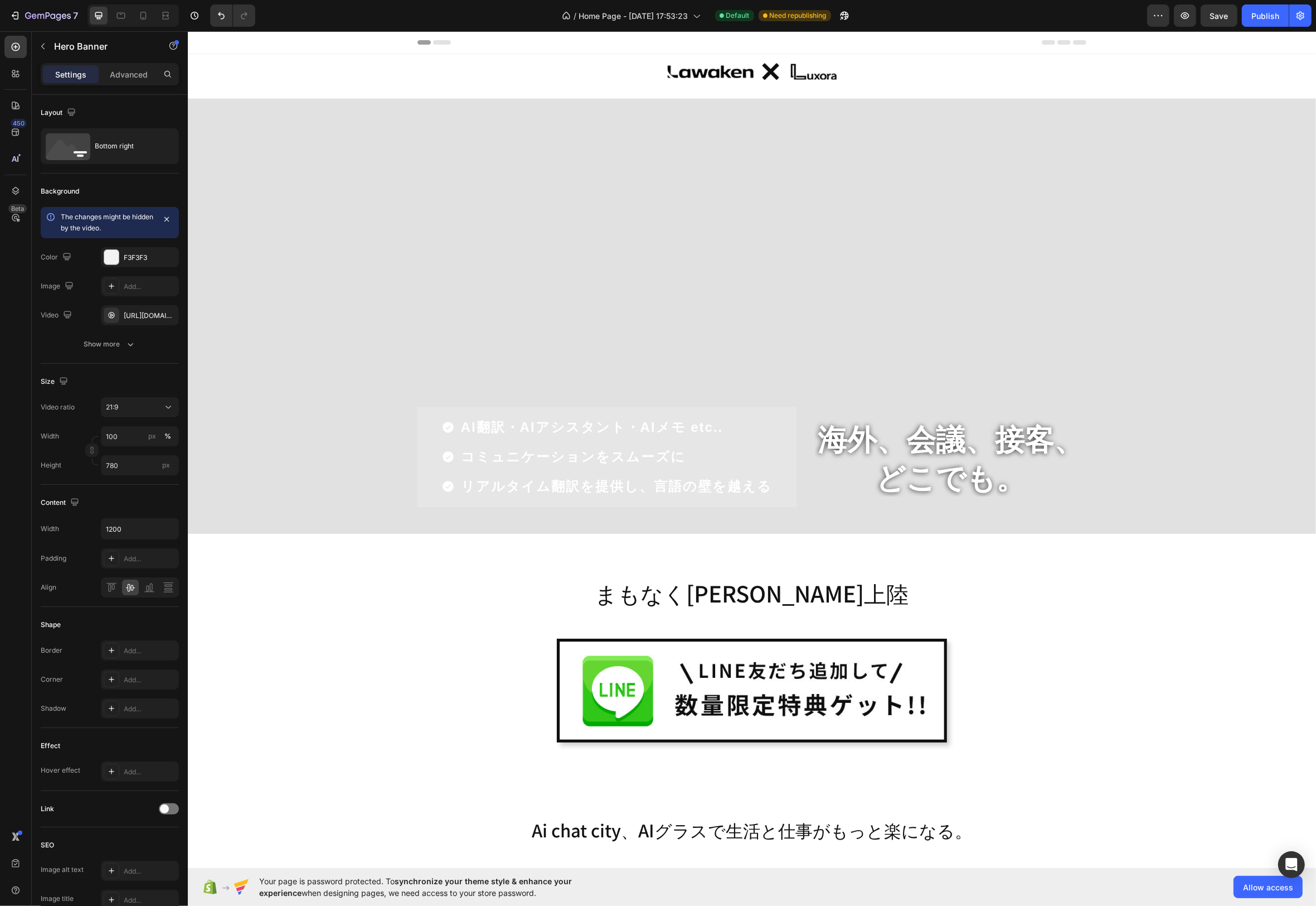
click at [230, 154] on div "Overlay" at bounding box center [752, 316] width 1129 height 435
click at [1241, 191] on div "Overlay" at bounding box center [752, 316] width 1129 height 435
click at [963, 129] on div "Overlay" at bounding box center [752, 316] width 1129 height 435
drag, startPoint x: 690, startPoint y: 254, endPoint x: 671, endPoint y: 330, distance: 78.3
click at [690, 255] on div "Overlay" at bounding box center [752, 316] width 1129 height 435
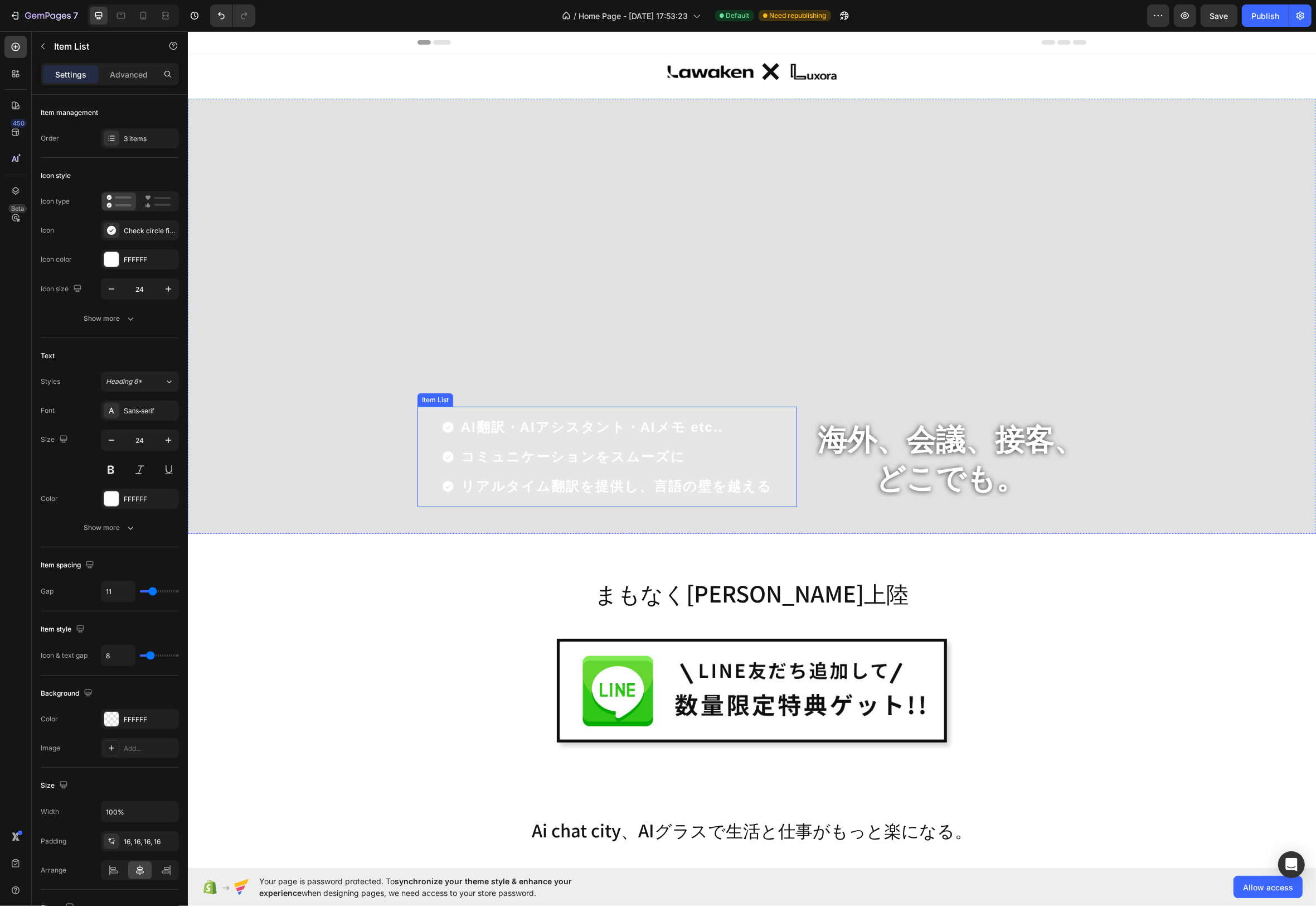
click at [606, 472] on div "AI翻訳・AIアシスタント・AIメモ etc.. コミュニケーションをスムーズに リアルタイム翻訳を提供し、言語の壁を越える" at bounding box center [608, 456] width 332 height 82
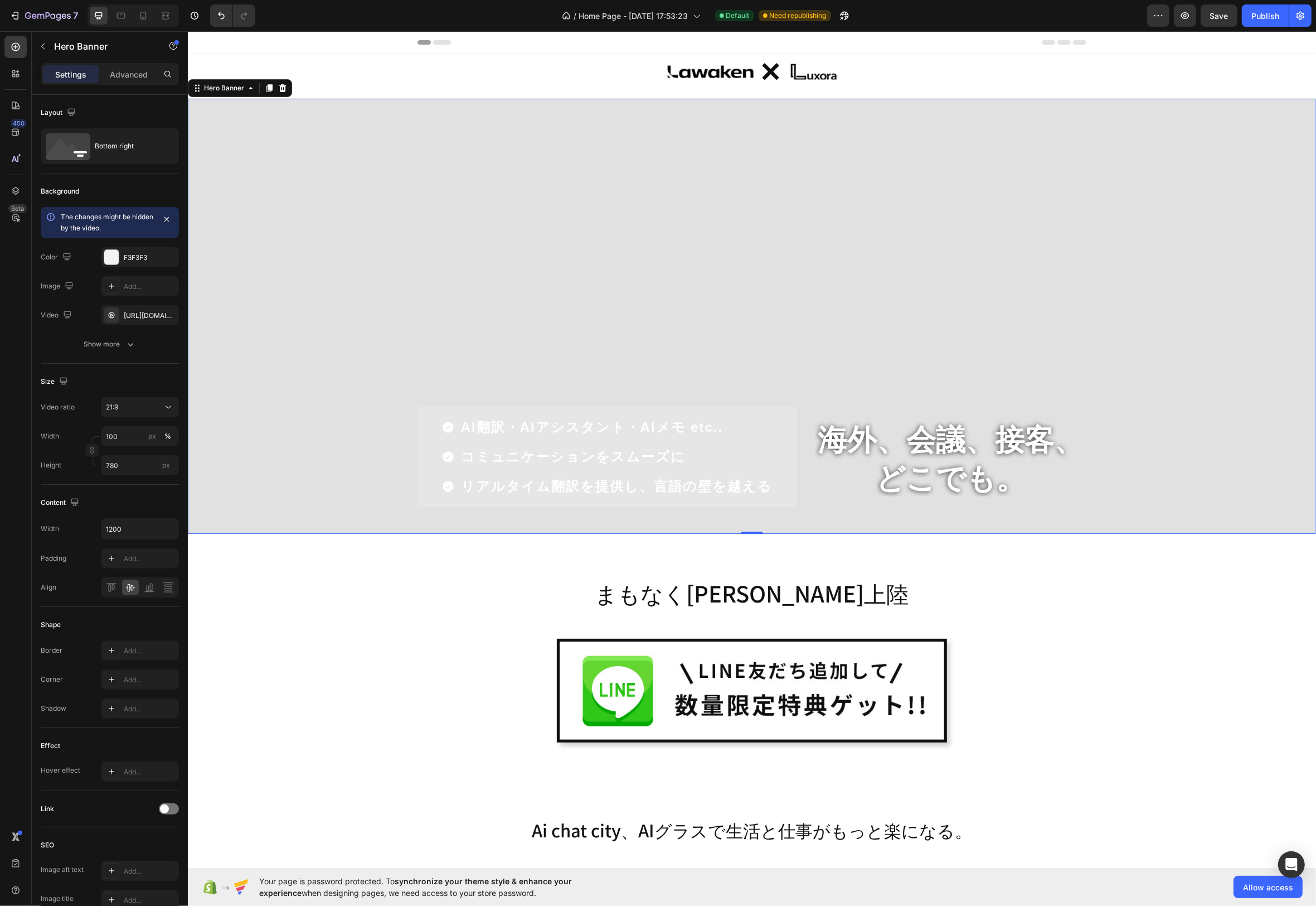
click at [264, 452] on div "Overlay" at bounding box center [752, 316] width 1129 height 435
click at [167, 255] on icon "button" at bounding box center [167, 257] width 9 height 9
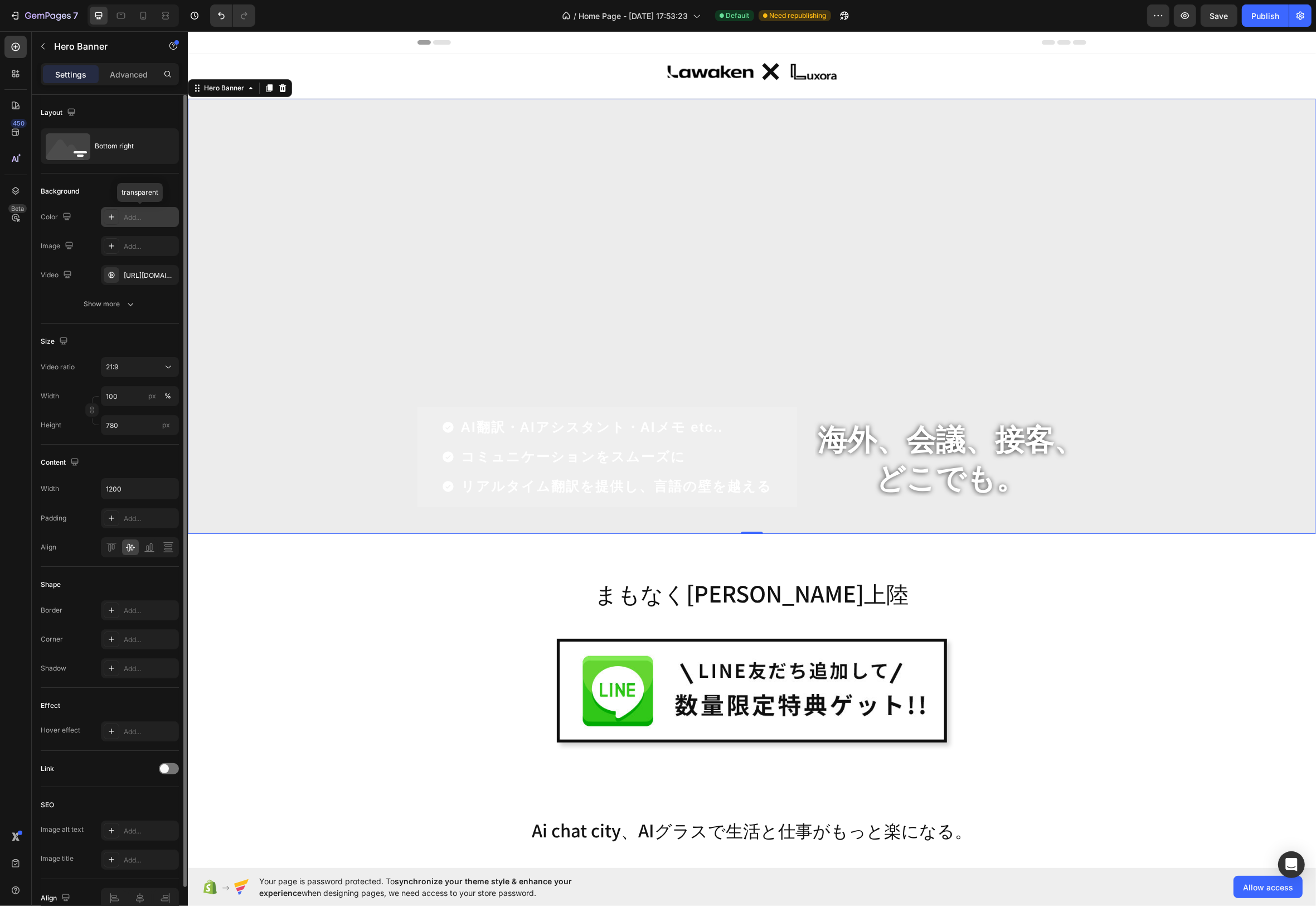
click at [113, 218] on icon at bounding box center [111, 217] width 9 height 9
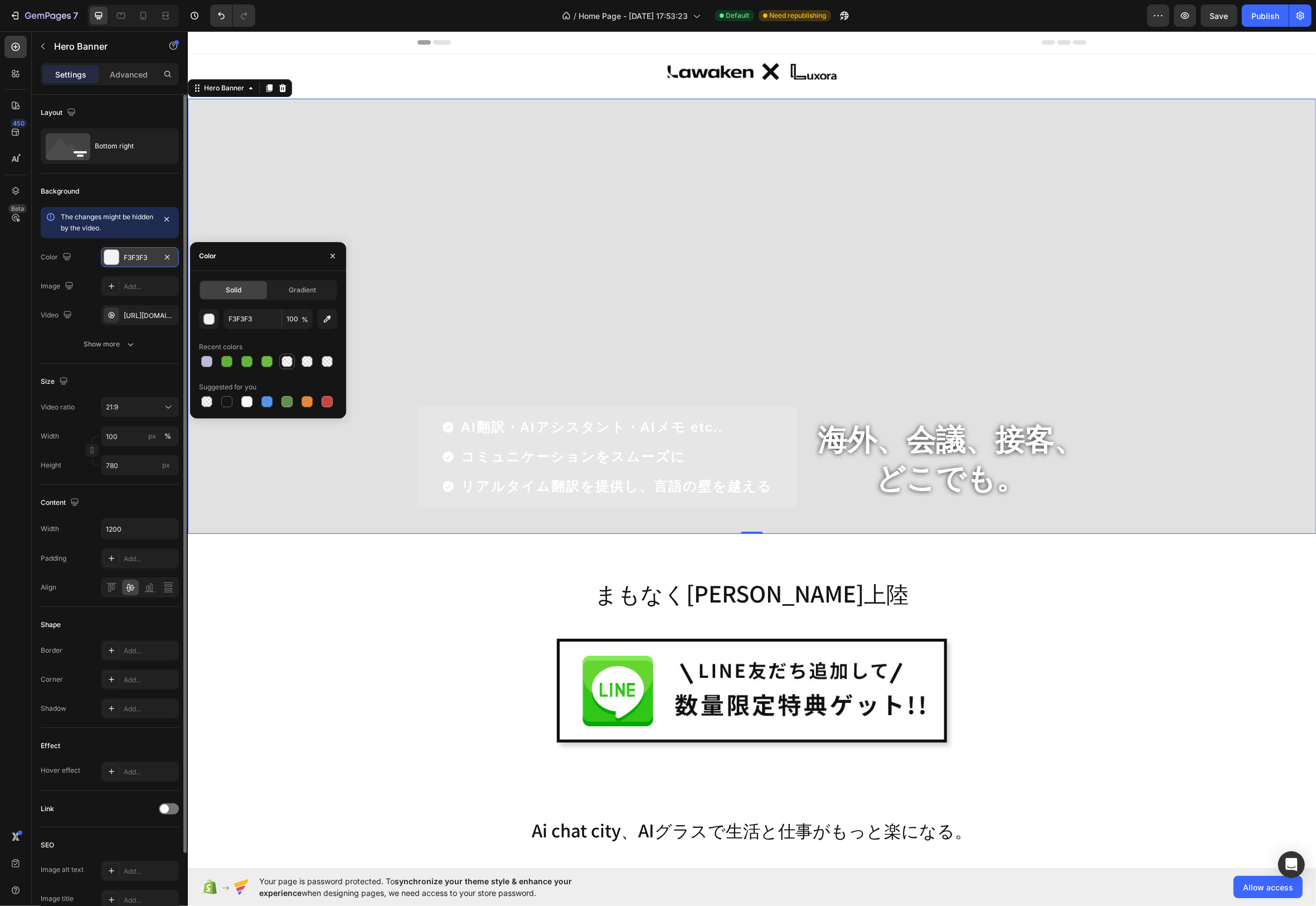
click at [288, 360] on div at bounding box center [287, 362] width 11 height 11
type input "FFFFFF"
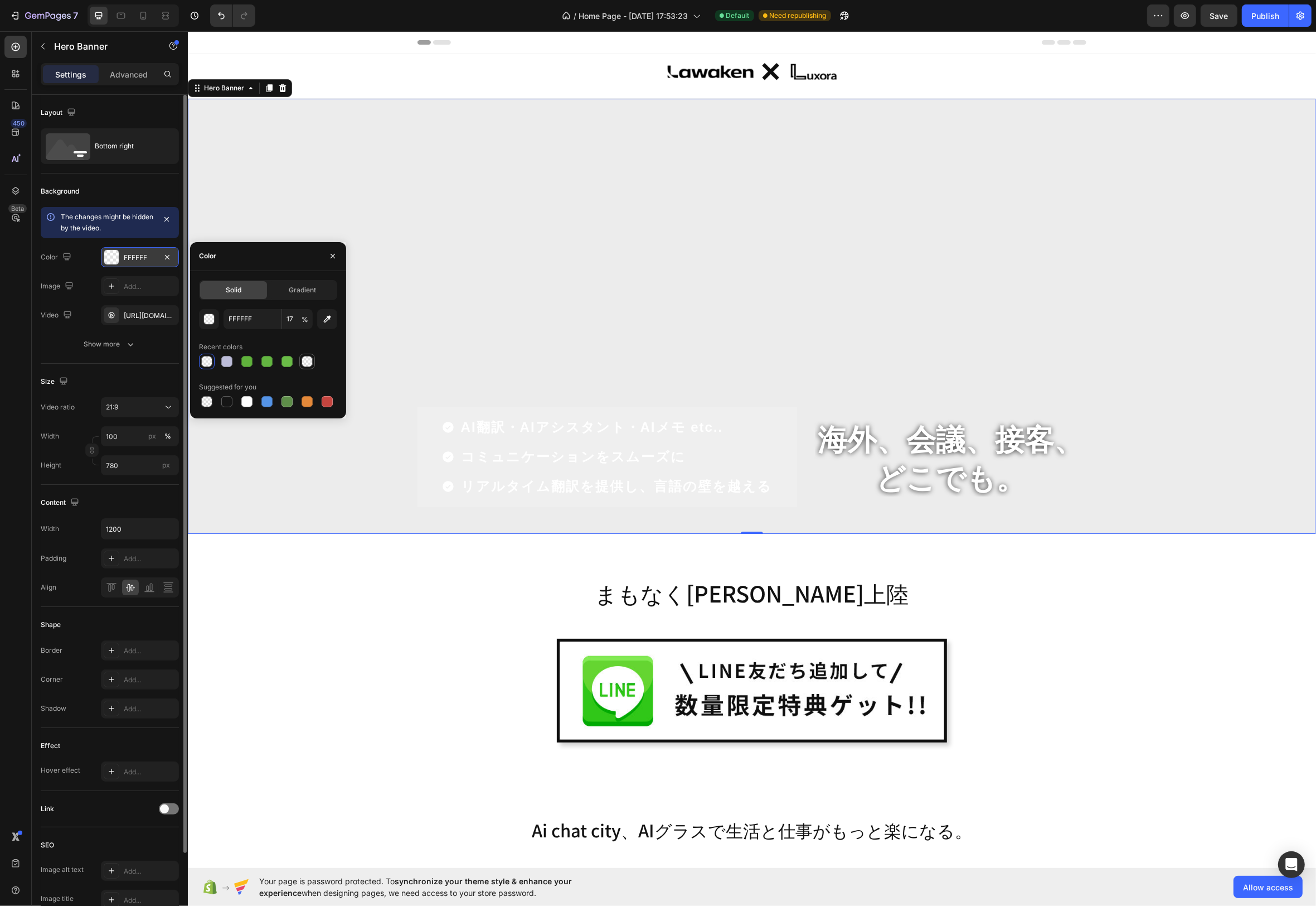
click at [312, 363] on div at bounding box center [307, 362] width 11 height 11
drag, startPoint x: 252, startPoint y: 404, endPoint x: 246, endPoint y: 400, distance: 7.2
click at [252, 404] on div at bounding box center [247, 402] width 11 height 11
type input "100"
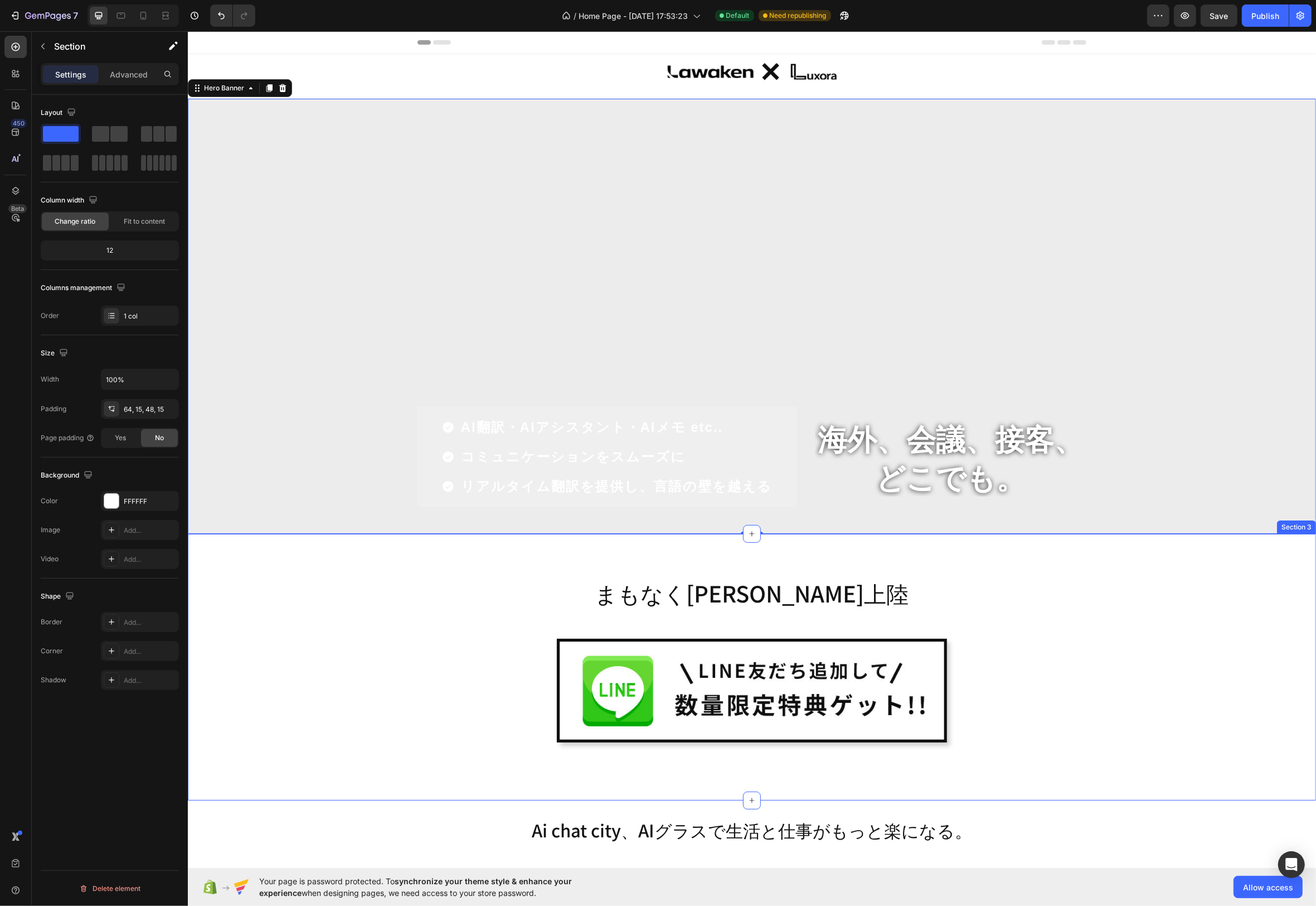
click at [289, 608] on div "まもなく[PERSON_NAME]上陸 Heading Image Row Row" at bounding box center [751, 671] width 1112 height 205
click at [290, 607] on div "まもなく[PERSON_NAME]上陸 Heading Image Row Row" at bounding box center [751, 671] width 1112 height 205
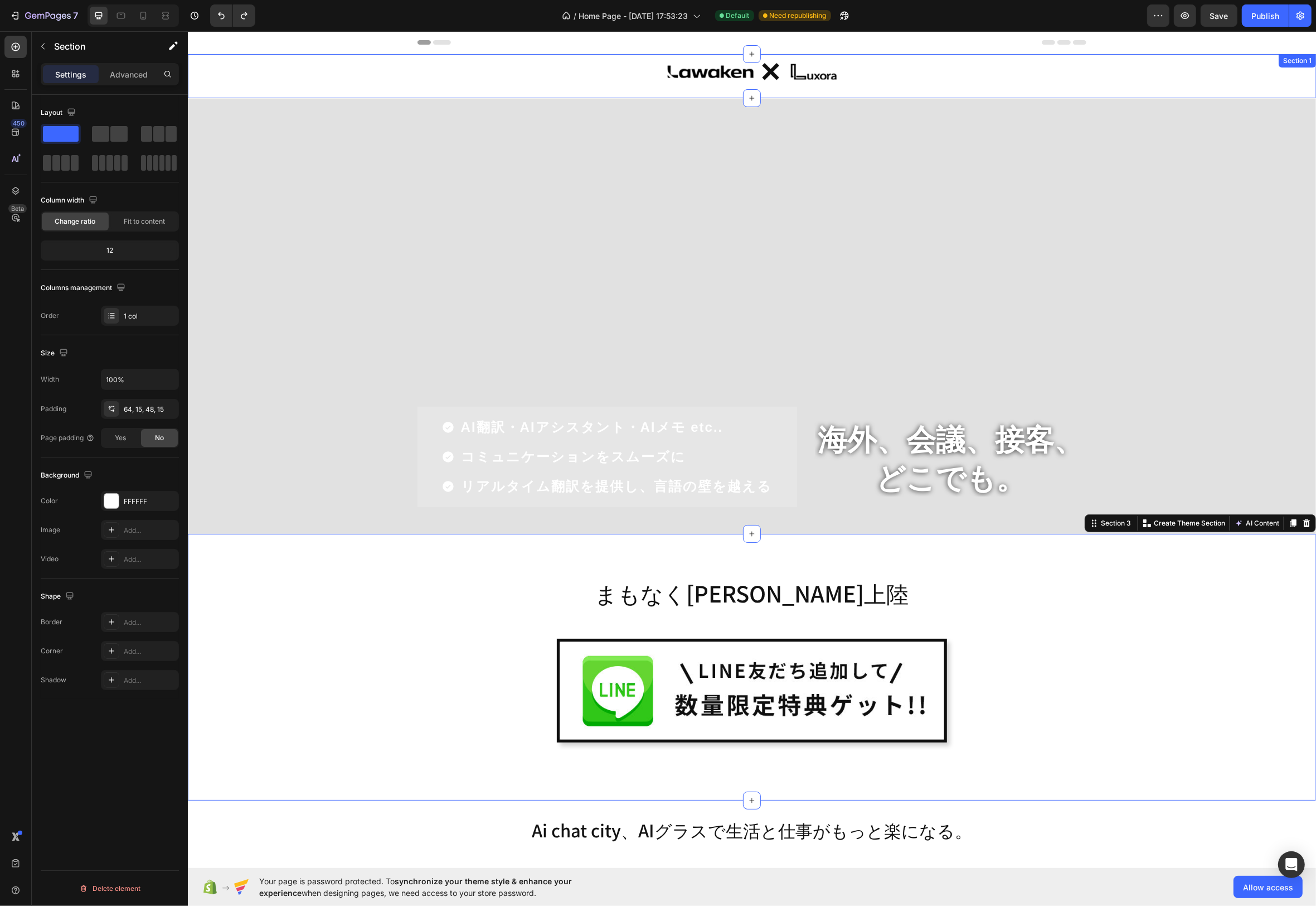
click at [342, 77] on div "Image Row Row" at bounding box center [752, 76] width 1129 height 44
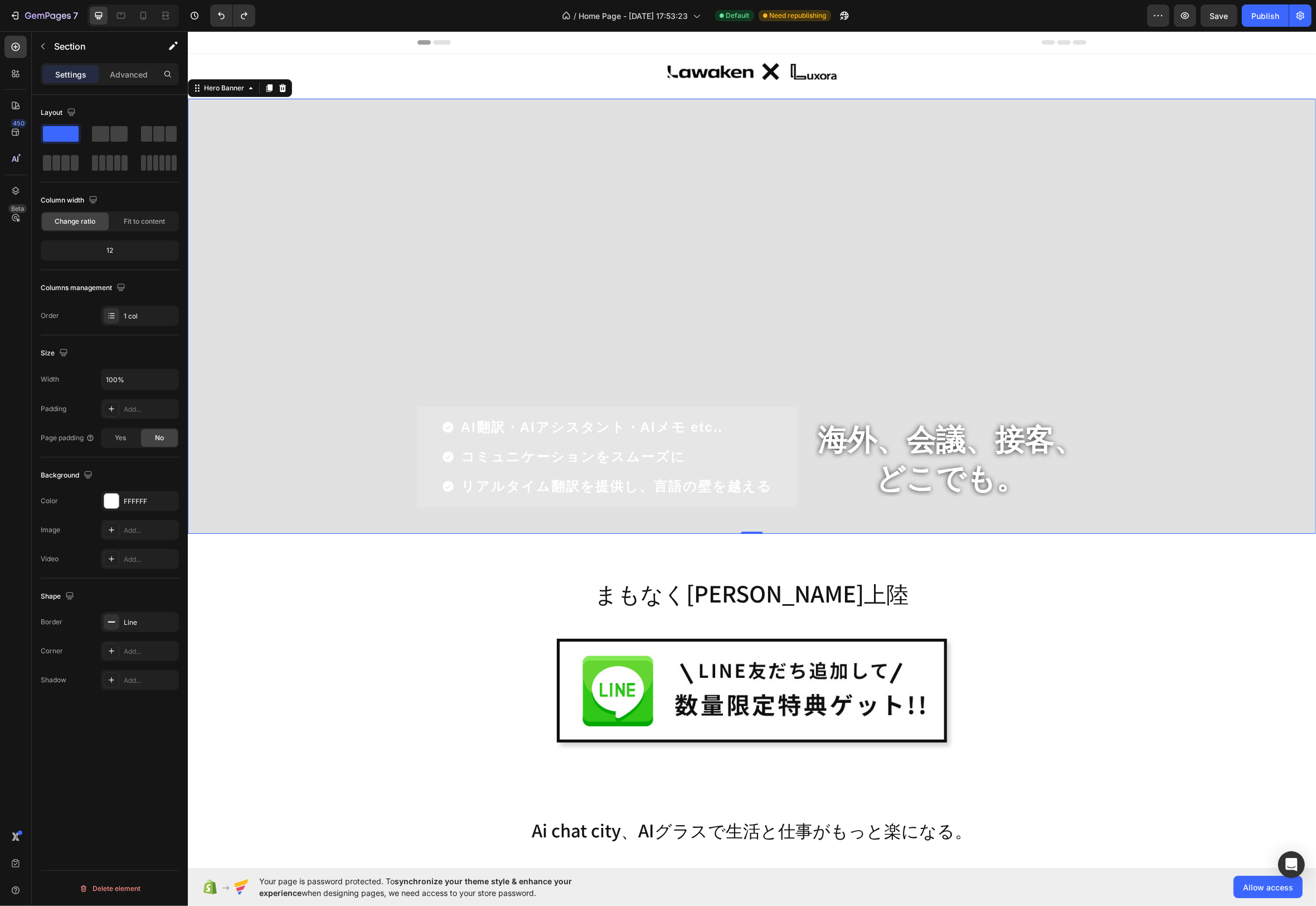
click at [561, 215] on div "Overlay" at bounding box center [752, 316] width 1129 height 435
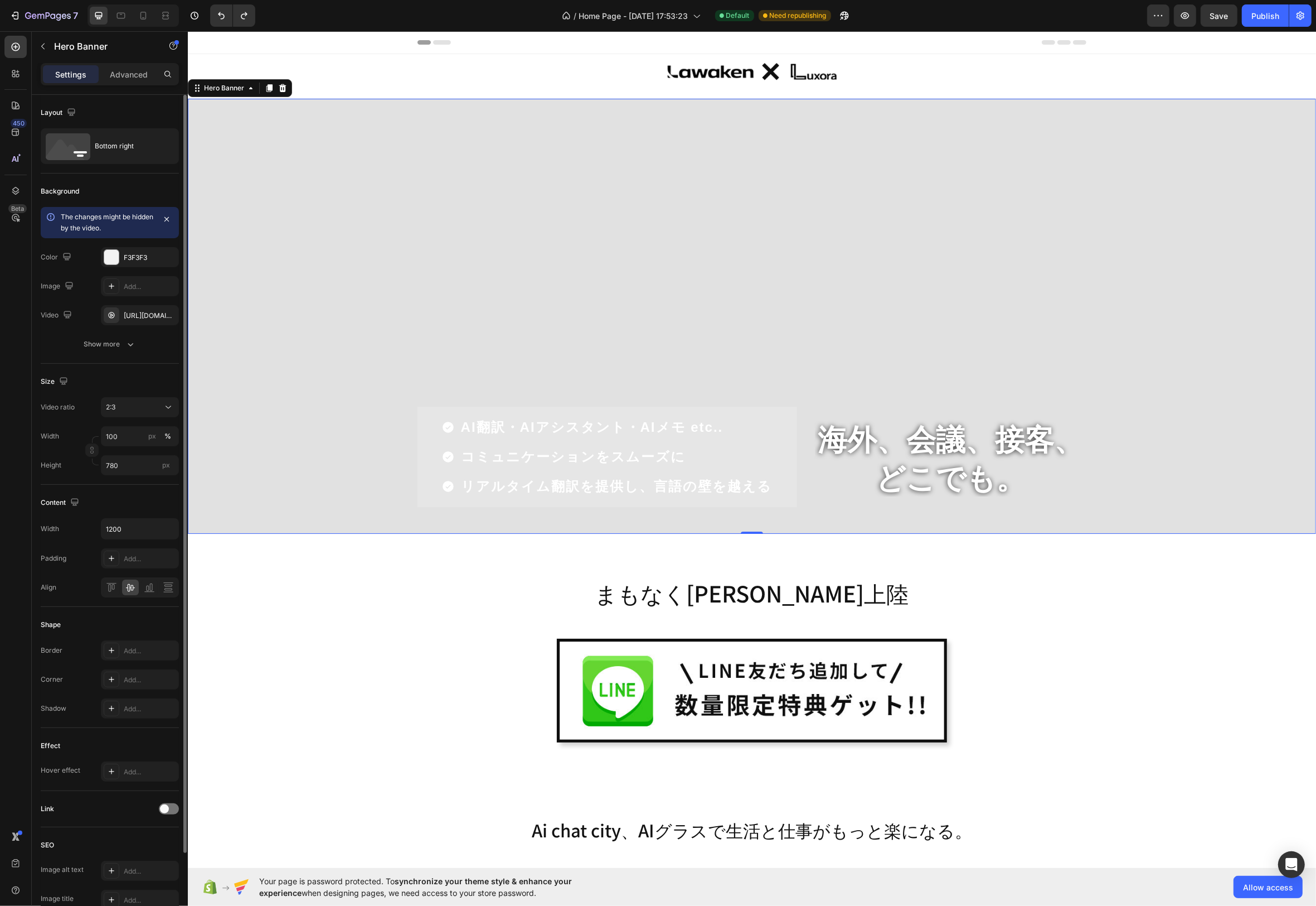
click at [289, 190] on div "Overlay" at bounding box center [752, 316] width 1129 height 435
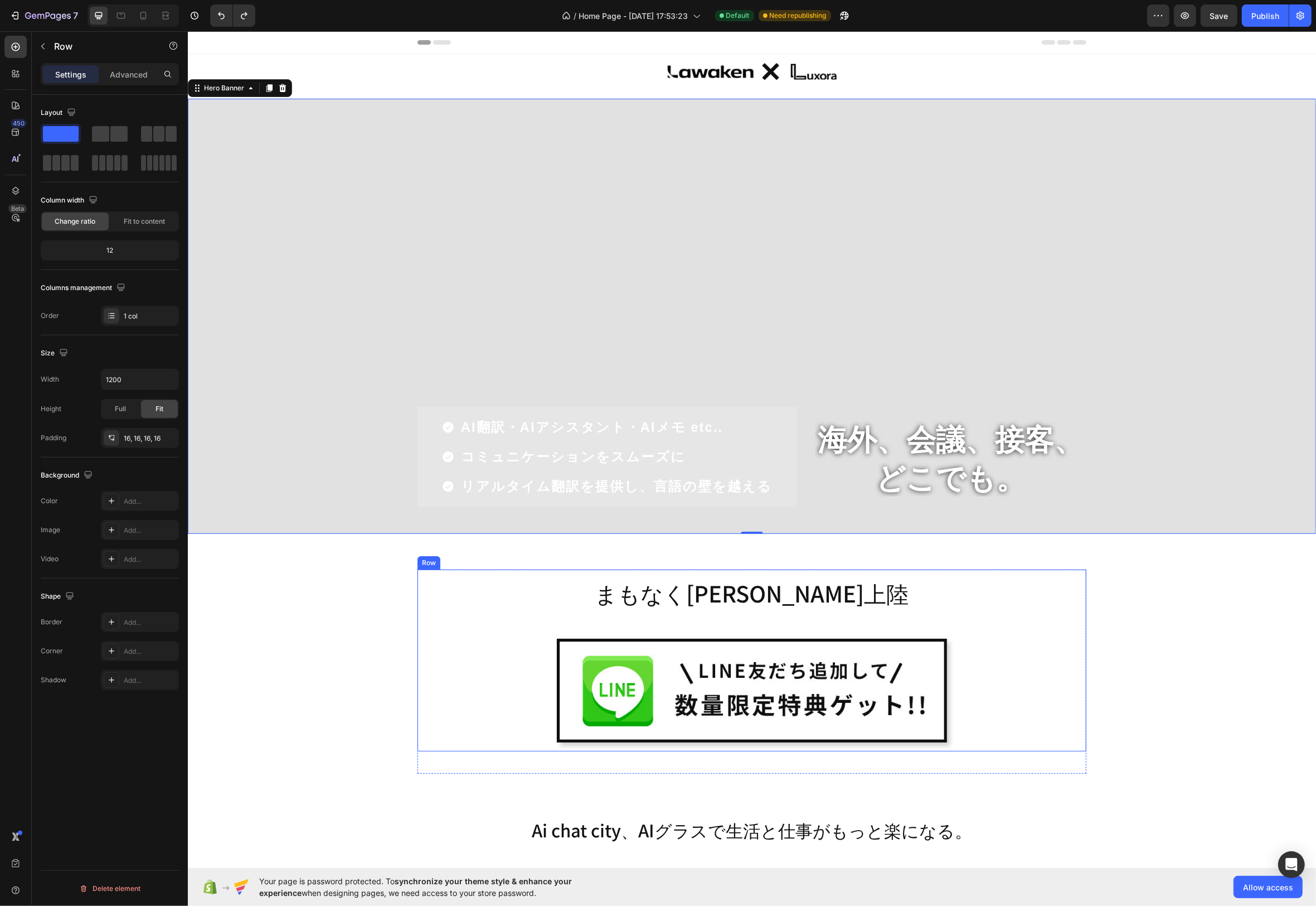
click at [744, 576] on div "まもなく[PERSON_NAME]上陸 Heading Image Row" at bounding box center [752, 660] width 669 height 182
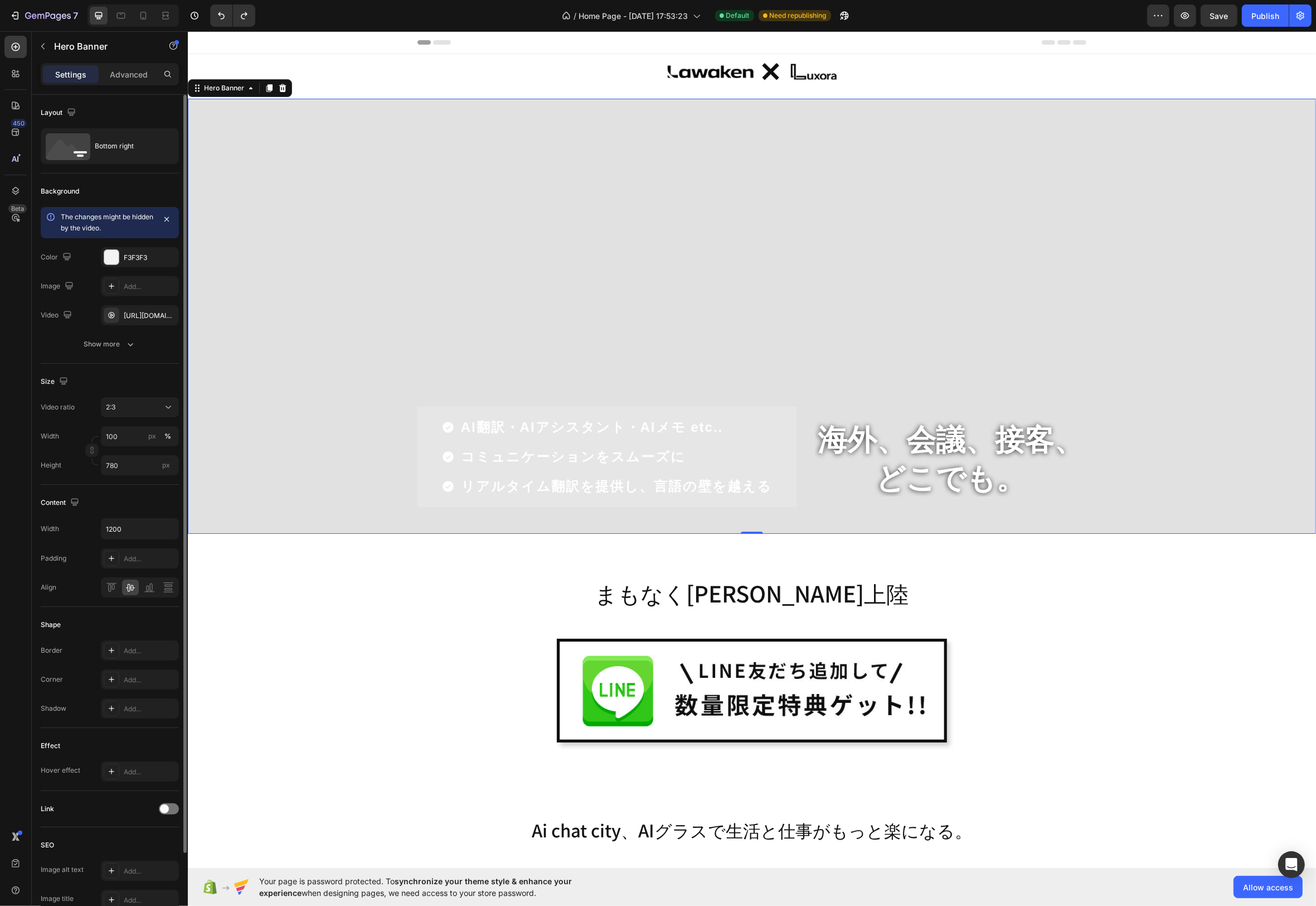
click at [503, 278] on div "Overlay" at bounding box center [752, 316] width 1129 height 435
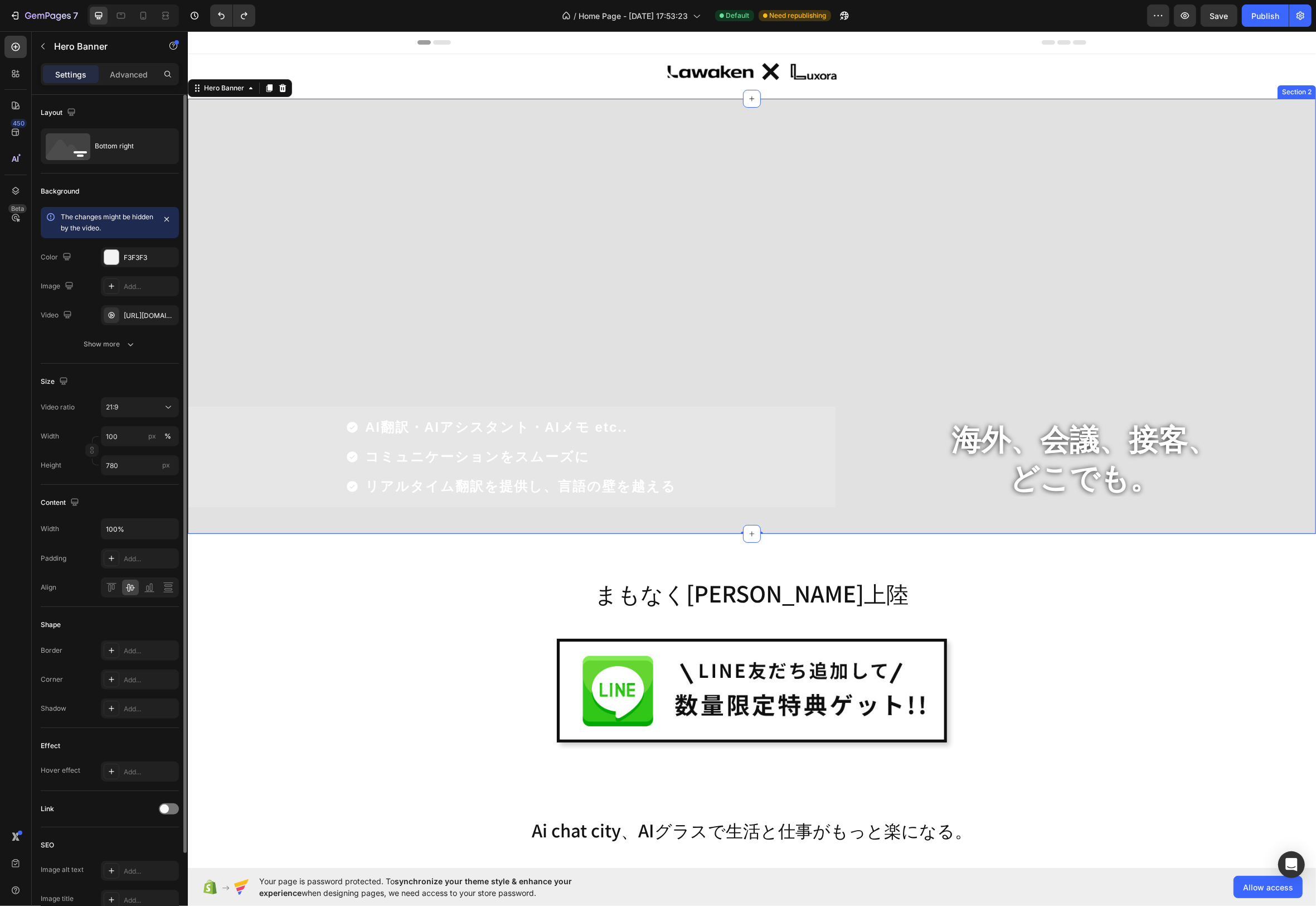
type input "1200"
click at [557, 236] on div "Overlay" at bounding box center [752, 316] width 1129 height 435
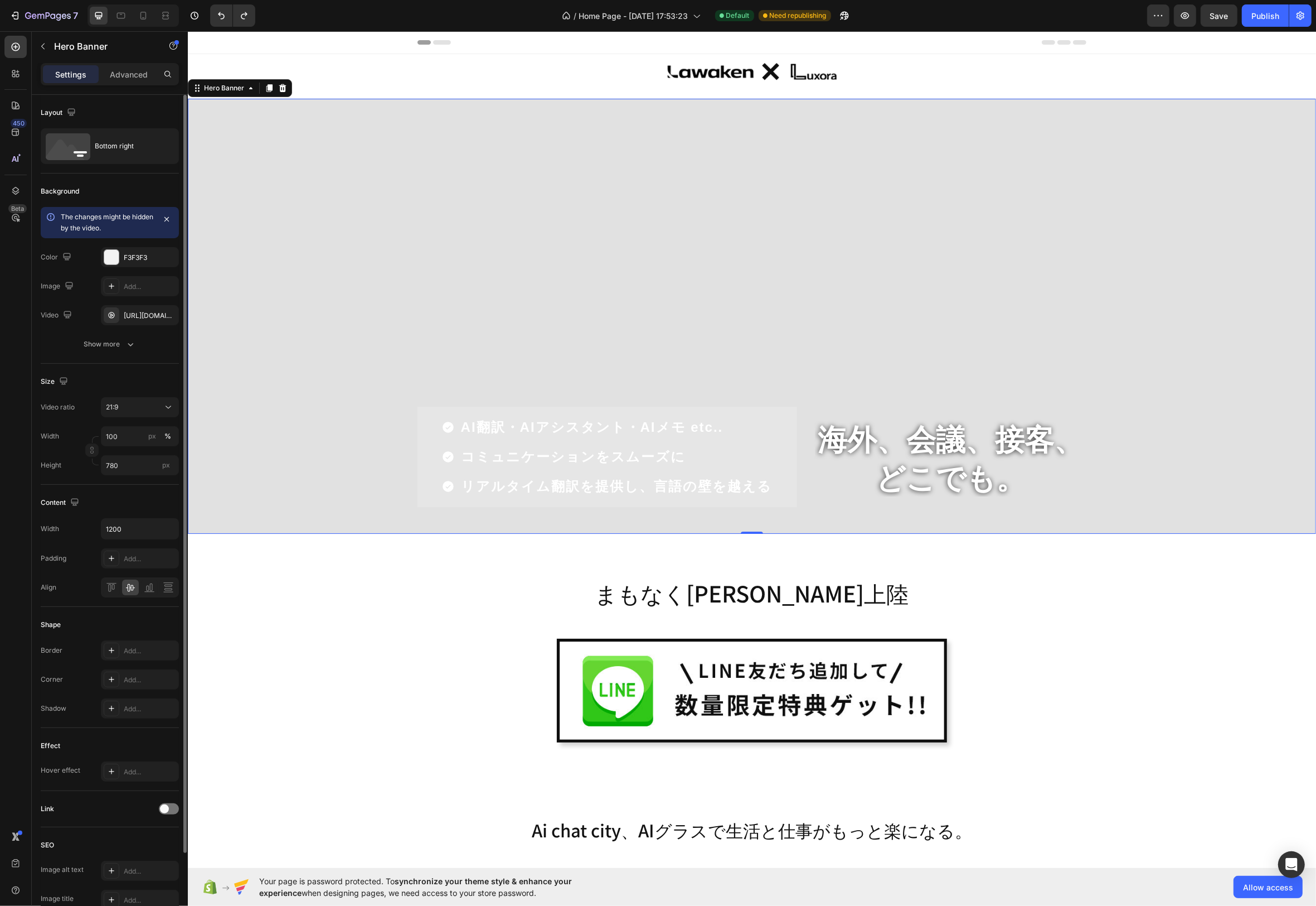
click at [480, 227] on div "Overlay" at bounding box center [752, 316] width 1129 height 435
click at [268, 123] on div "Overlay" at bounding box center [752, 316] width 1129 height 435
click at [167, 409] on icon at bounding box center [169, 407] width 11 height 11
click at [131, 516] on p "2:3" at bounding box center [135, 521] width 59 height 10
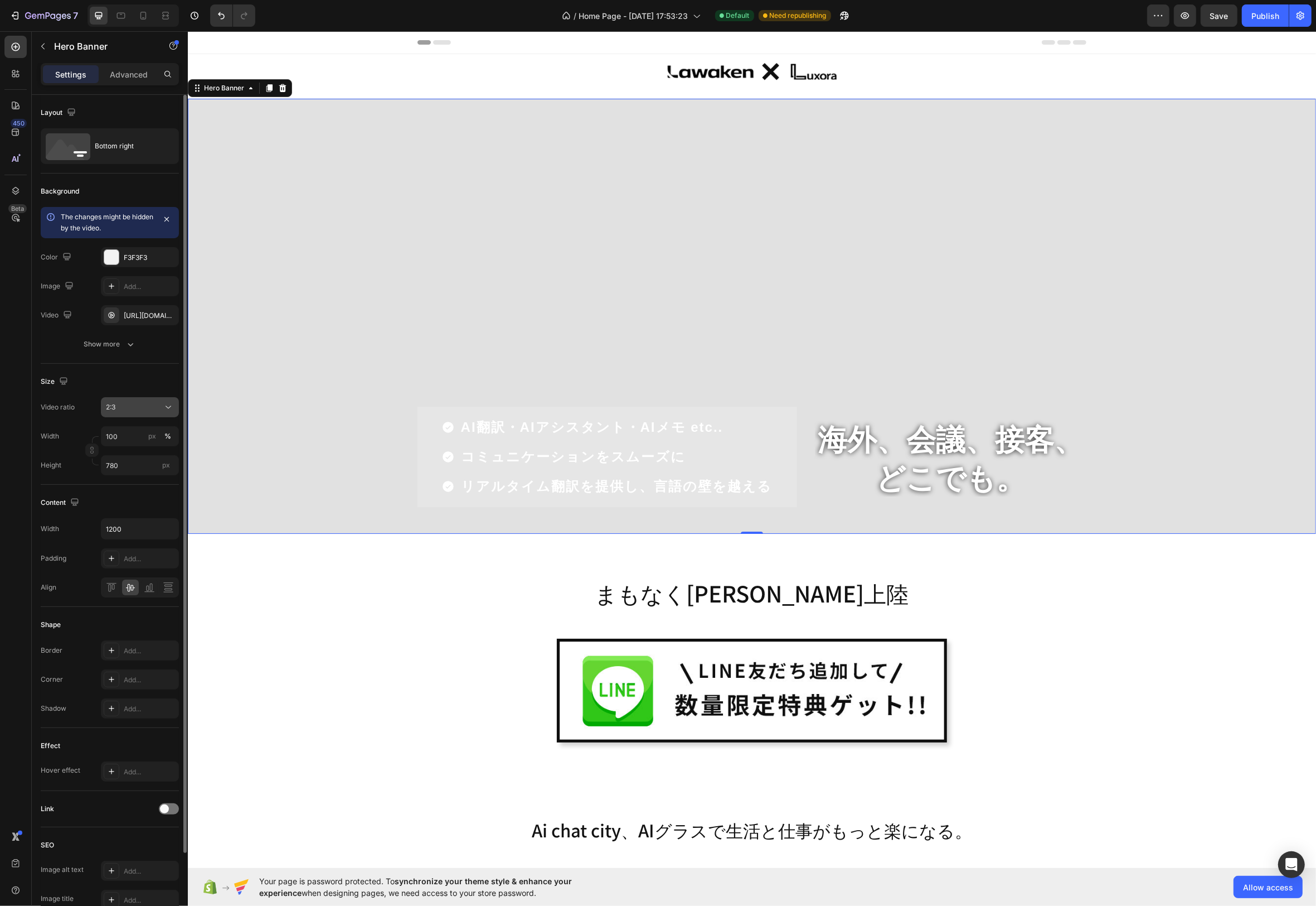
click at [151, 402] on div "2:3" at bounding box center [140, 407] width 68 height 11
click at [140, 477] on p "16:9" at bounding box center [135, 478] width 59 height 10
click at [432, 611] on div "まもなく[PERSON_NAME]上陸 Heading Image" at bounding box center [752, 660] width 651 height 164
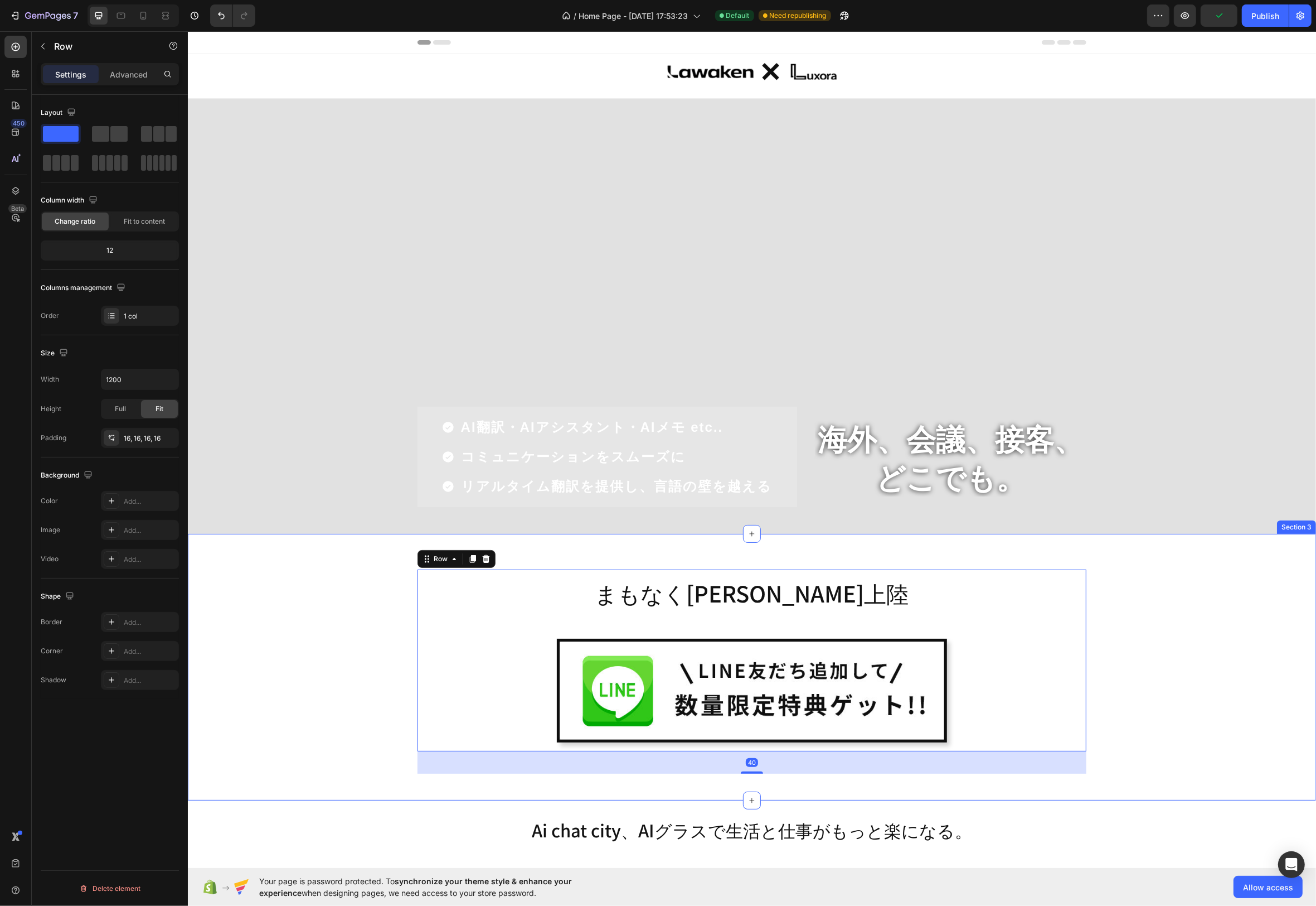
click at [1239, 651] on div "まもなく[PERSON_NAME]上陸 Heading Image Row 40 Row" at bounding box center [751, 671] width 1112 height 205
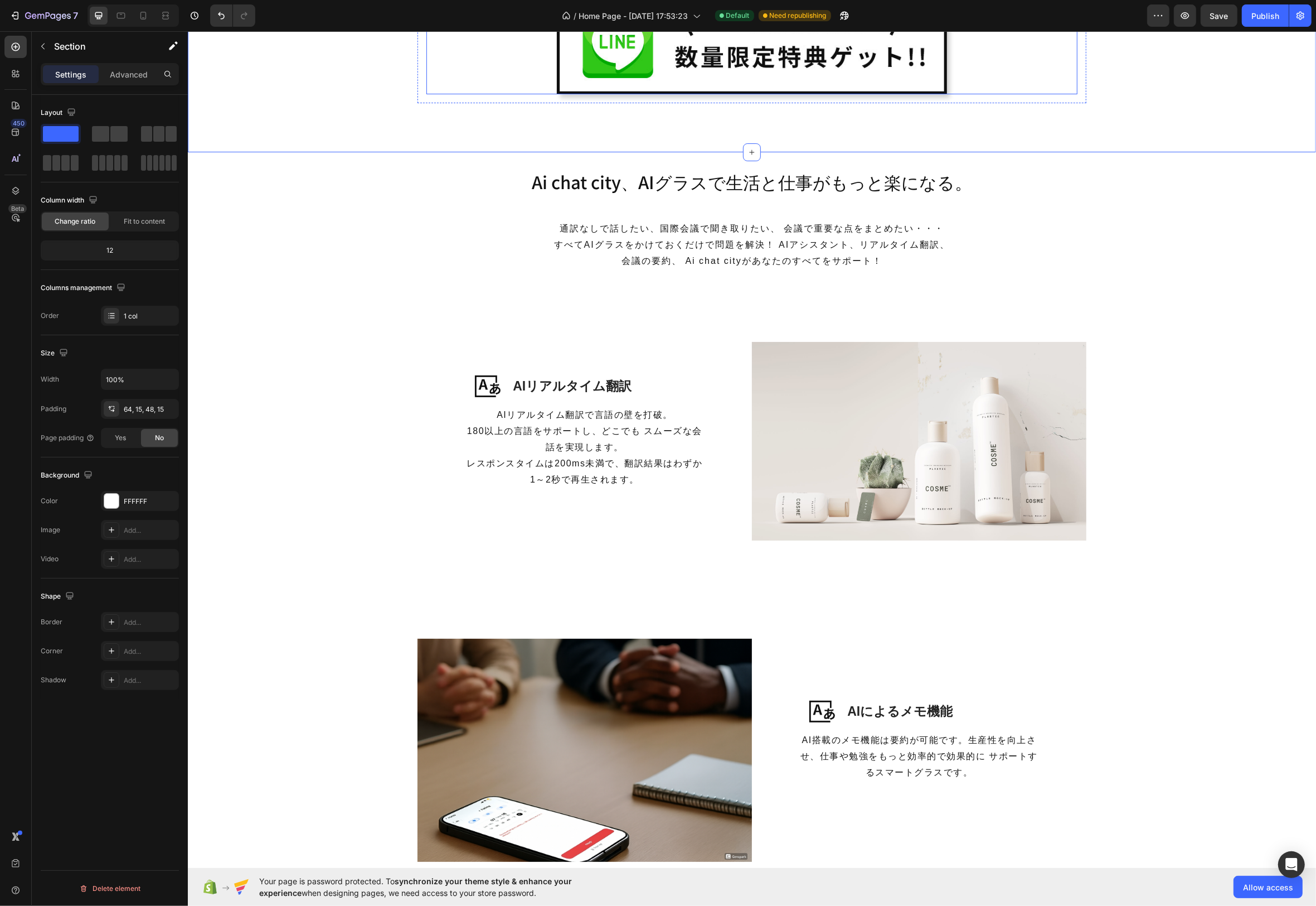
scroll to position [563, 0]
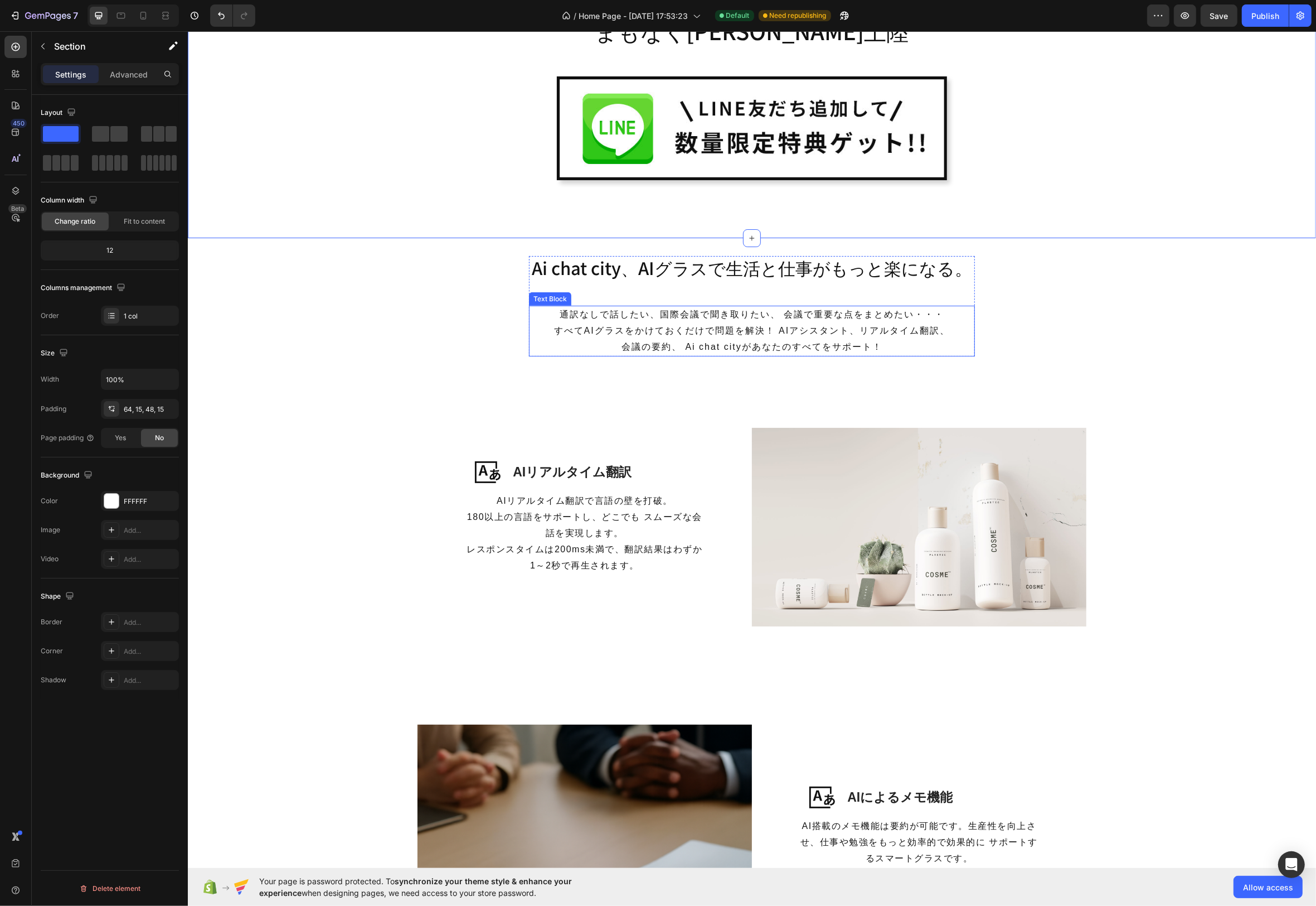
click at [919, 332] on p "通訳なしで話したい、国際会議で聞き取りたい、 会議で重要な点をまとめたい・・・ すべてAIグラスをかけておくだけで問題を解決！ AIアシスタント、リアルタイム…" at bounding box center [751, 323] width 444 height 33
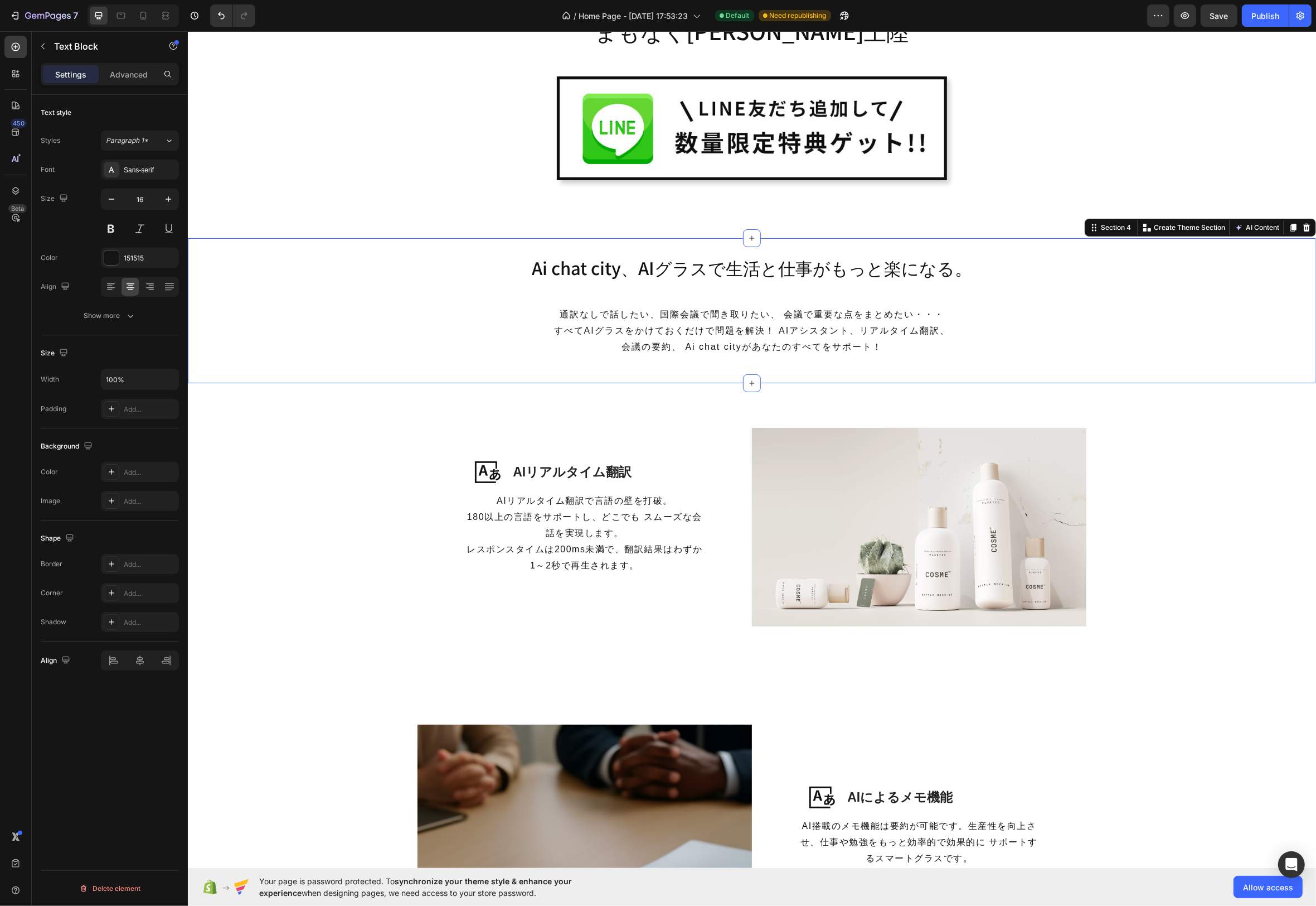
click at [1098, 249] on div "Ai chat city、AIグラスで生活と仕事がもっと楽になる。 Heading 通訳なしで話したい、国際会議で聞き取りたい、 会議で重要な点をまとめたい・…" at bounding box center [752, 310] width 1129 height 145
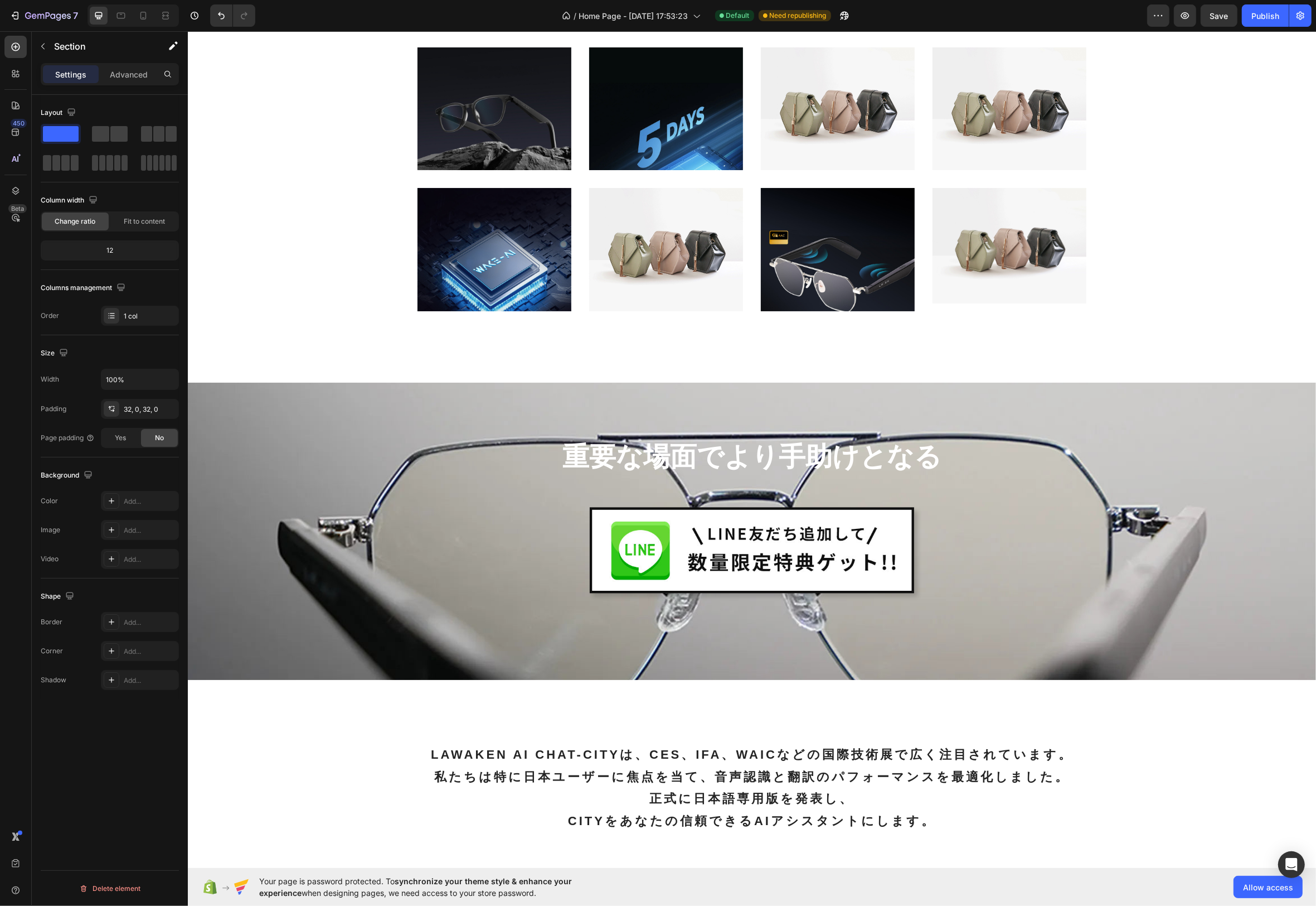
scroll to position [2918, 0]
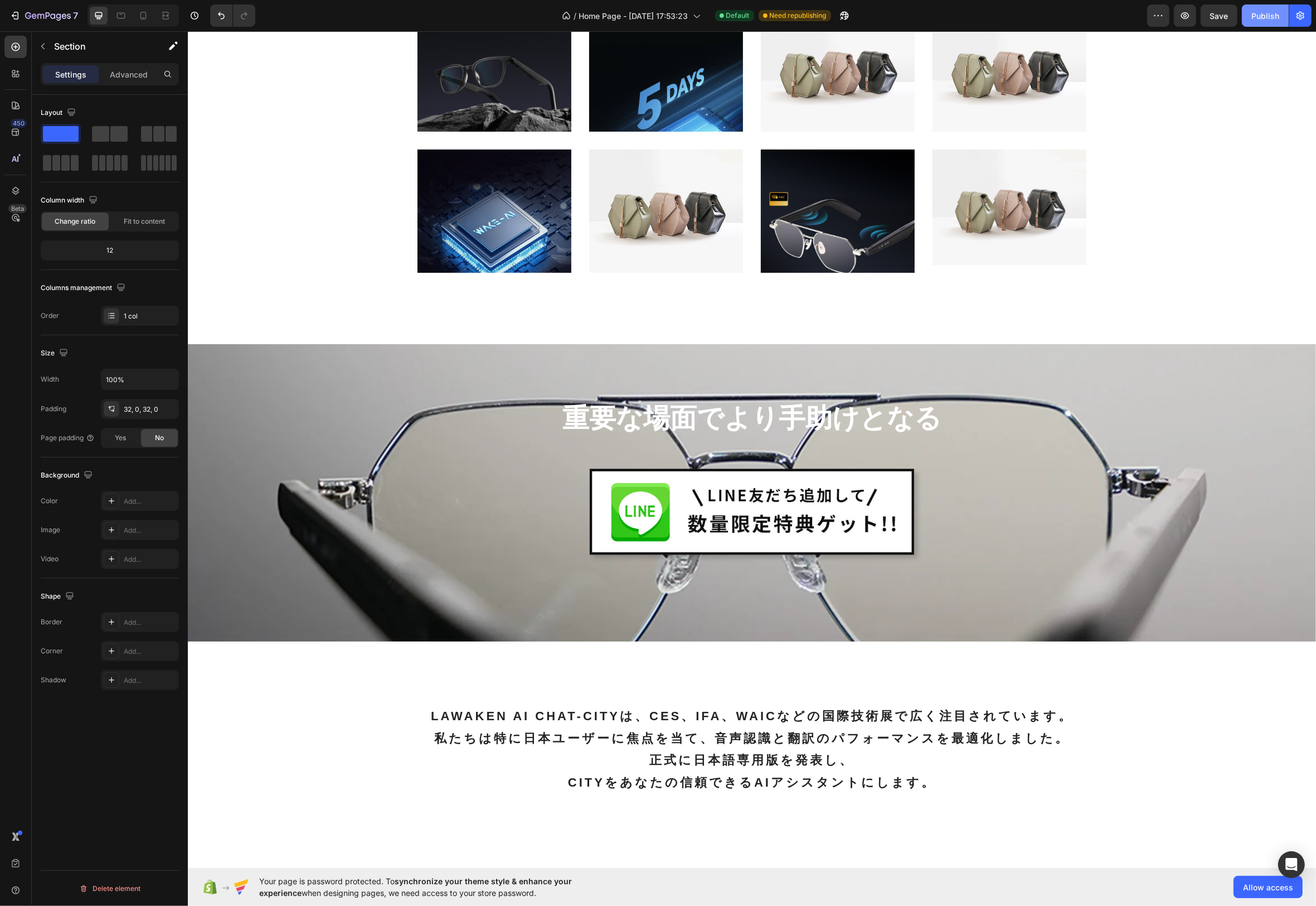
click at [1265, 12] on div "Publish" at bounding box center [1266, 15] width 28 height 11
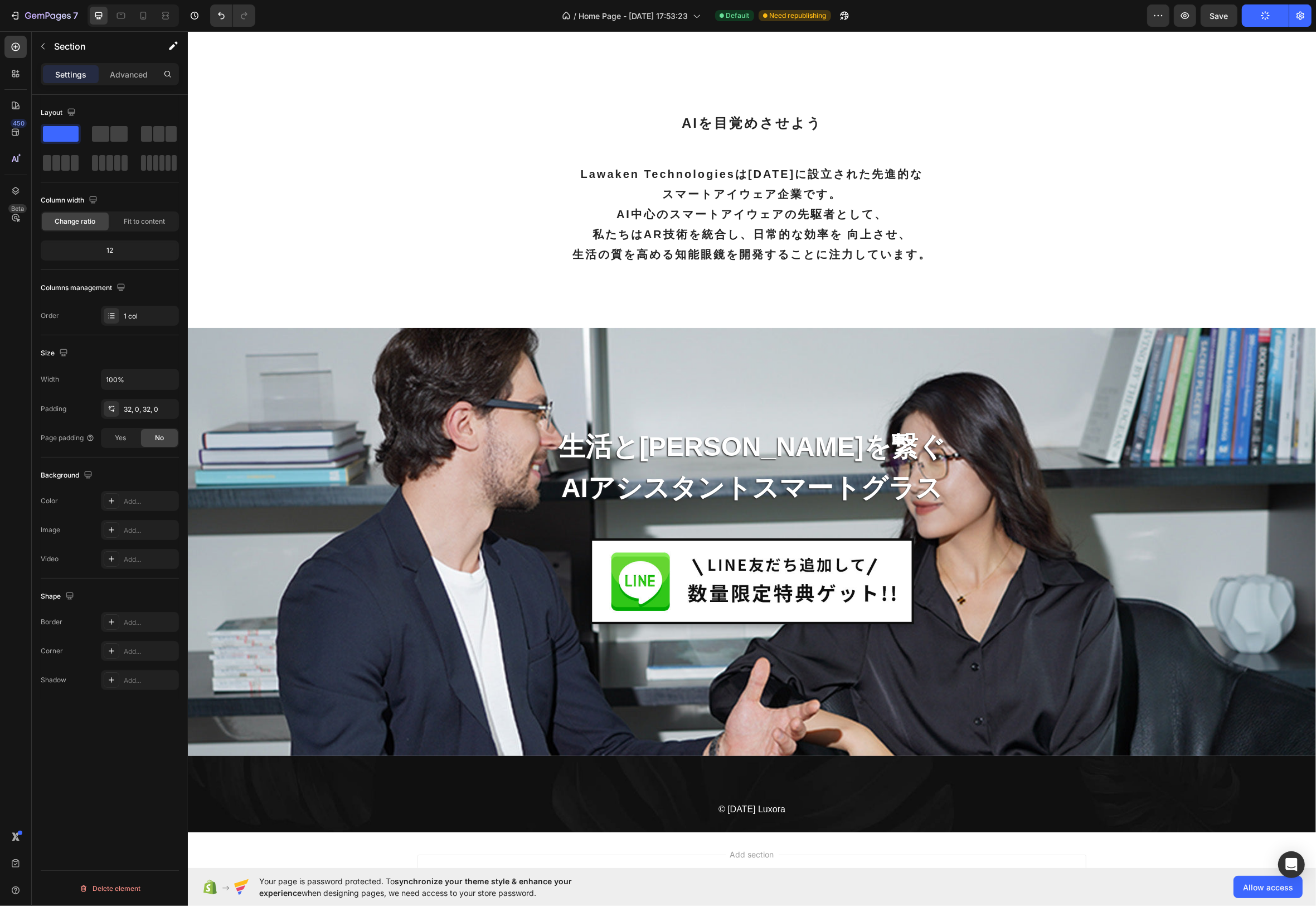
scroll to position [4654, 0]
